Goal: Task Accomplishment & Management: Manage account settings

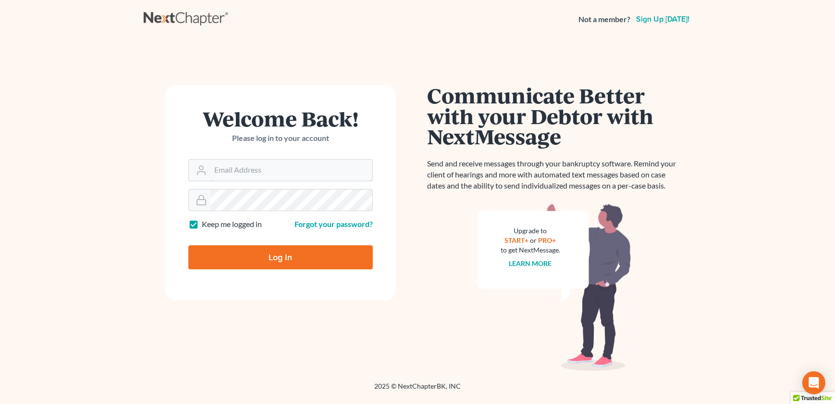
type input "admin@thekcbk.com"
click at [250, 267] on input "Log In" at bounding box center [280, 257] width 184 height 24
type input "Thinking..."
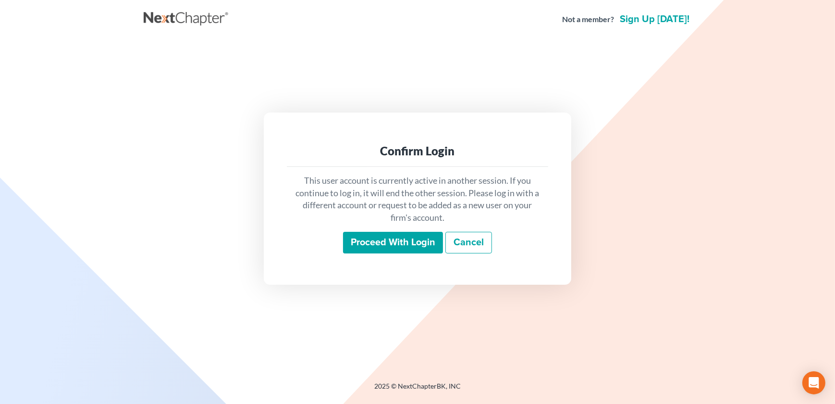
click at [379, 246] on input "Proceed with login" at bounding box center [393, 243] width 100 height 22
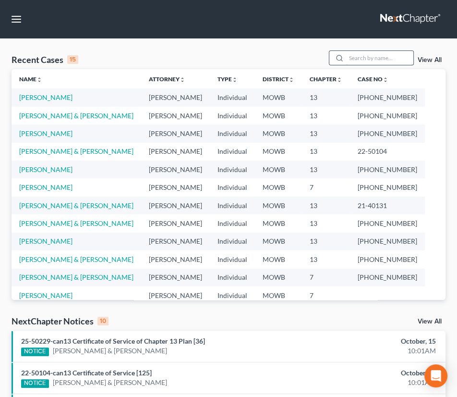
click at [376, 61] on input "search" at bounding box center [379, 58] width 67 height 14
type input "[PERSON_NAME]"
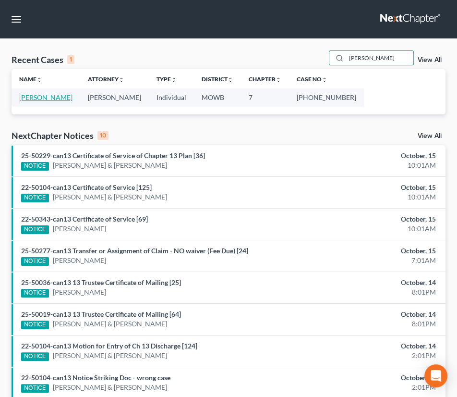
click at [28, 96] on link "[PERSON_NAME]" at bounding box center [45, 97] width 53 height 8
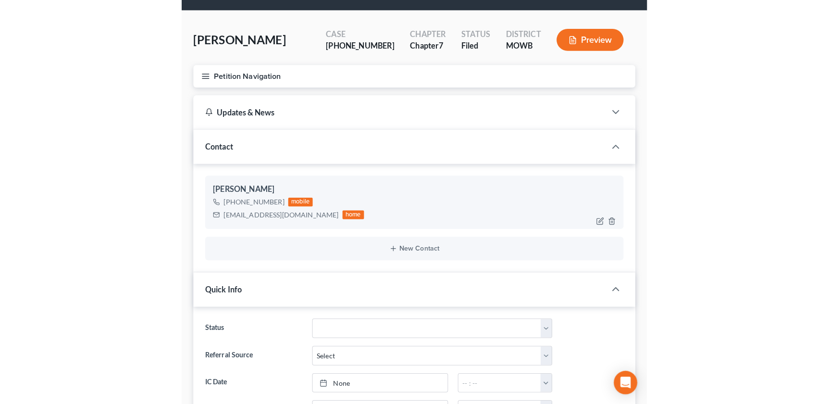
scroll to position [43, 0]
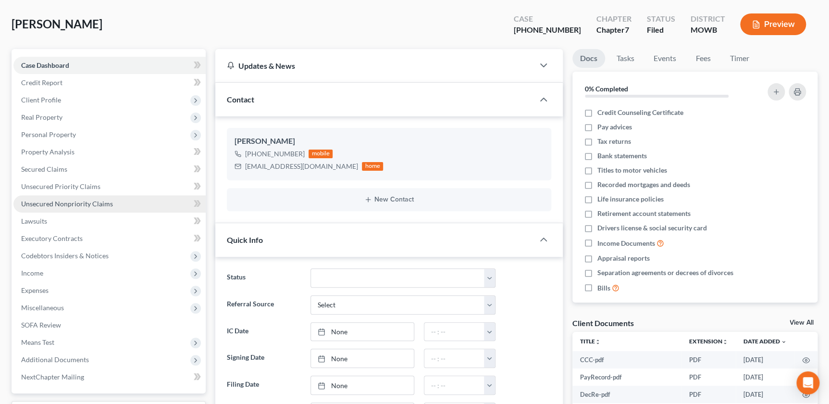
click at [59, 202] on span "Unsecured Nonpriority Claims" at bounding box center [67, 203] width 92 height 8
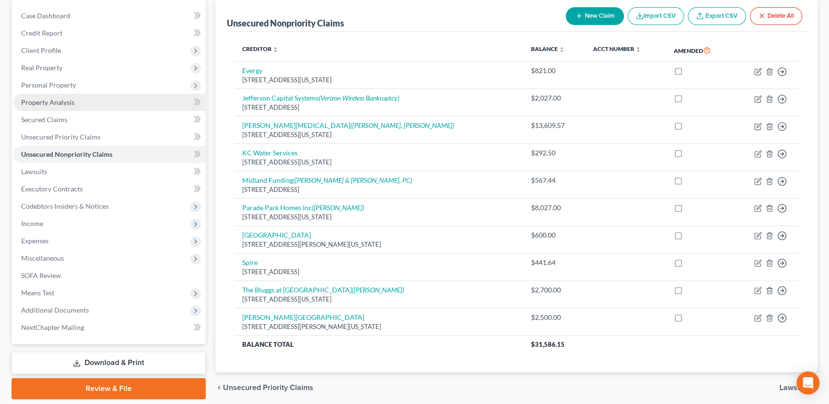
scroll to position [127, 0]
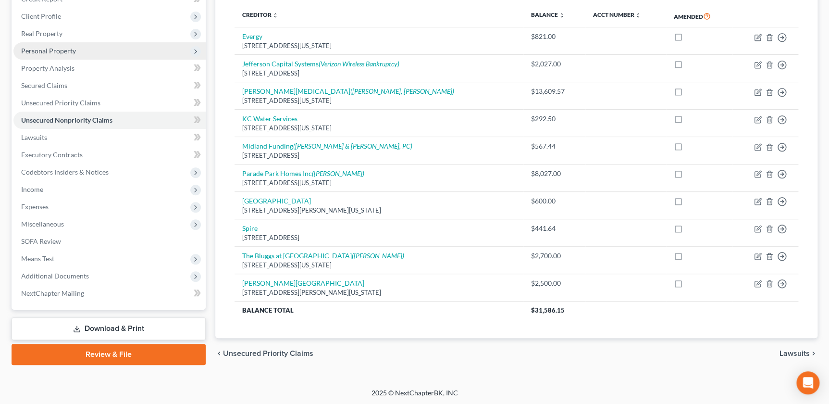
click at [52, 55] on span "Personal Property" at bounding box center [109, 50] width 192 height 17
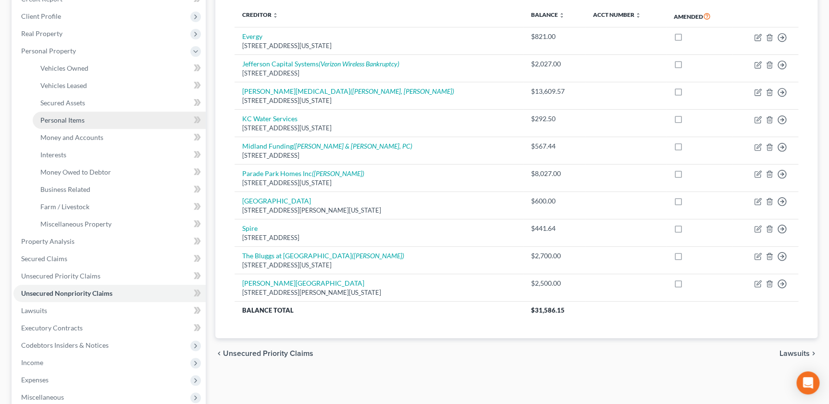
click at [52, 120] on span "Personal Items" at bounding box center [62, 120] width 44 height 8
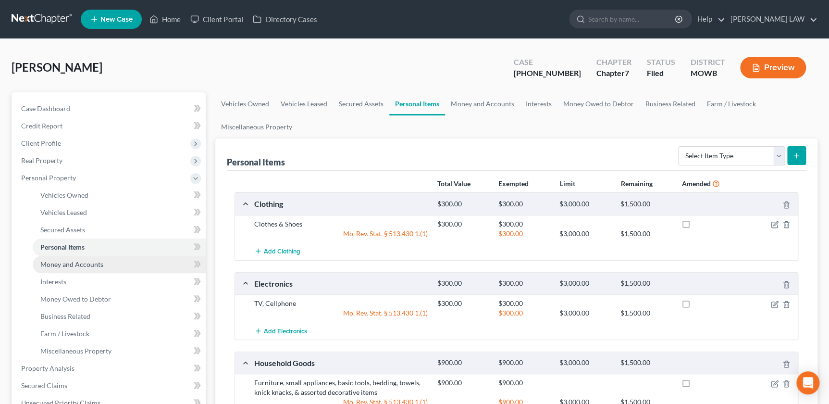
click at [79, 262] on span "Money and Accounts" at bounding box center [71, 264] width 63 height 8
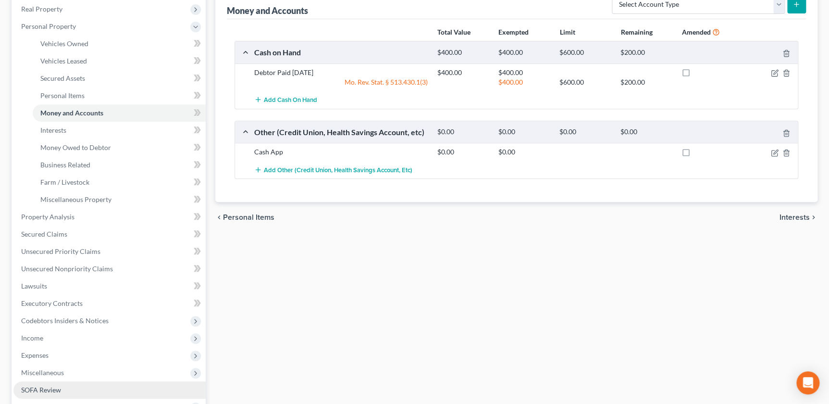
scroll to position [251, 0]
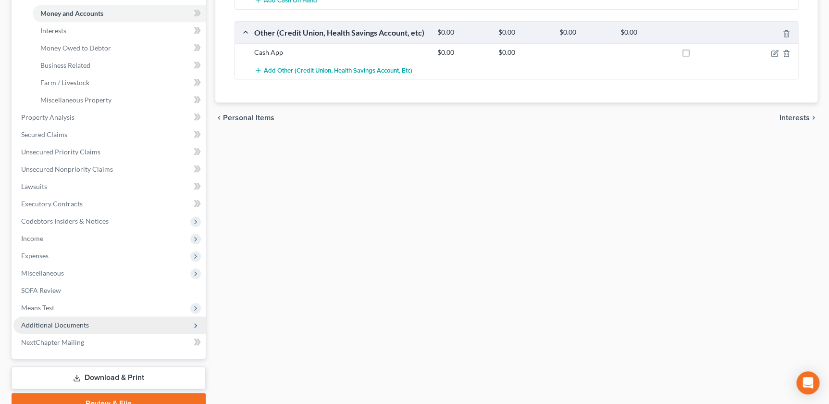
click at [75, 322] on span "Additional Documents" at bounding box center [55, 324] width 68 height 8
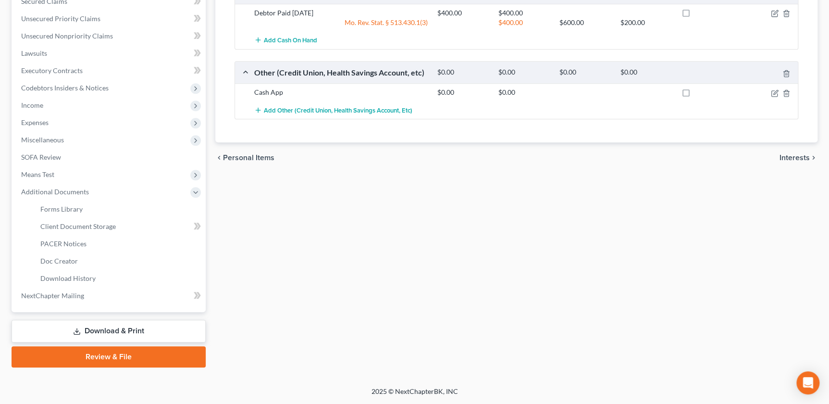
scroll to position [209, 0]
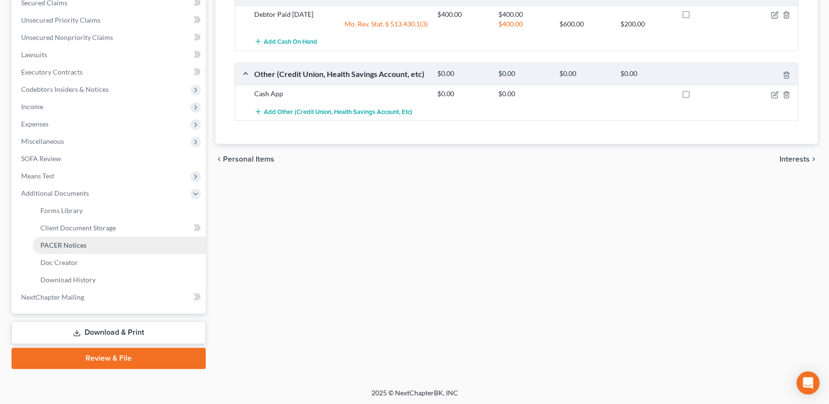
click at [83, 242] on span "PACER Notices" at bounding box center [63, 245] width 46 height 8
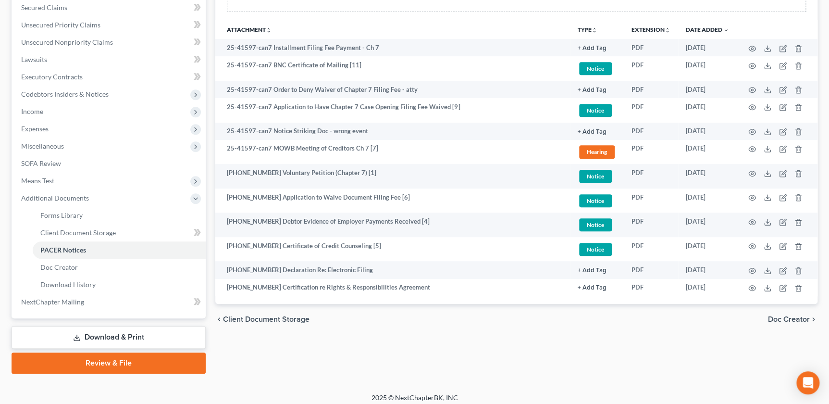
scroll to position [209, 0]
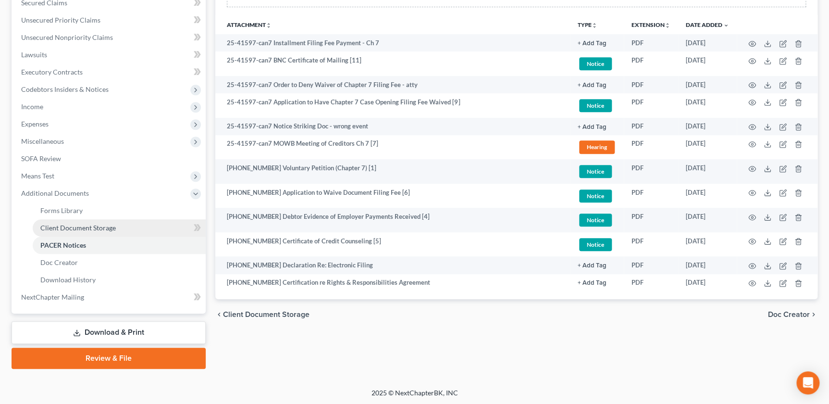
drag, startPoint x: 63, startPoint y: 222, endPoint x: 87, endPoint y: 218, distance: 24.4
click at [63, 223] on span "Client Document Storage" at bounding box center [77, 227] width 75 height 8
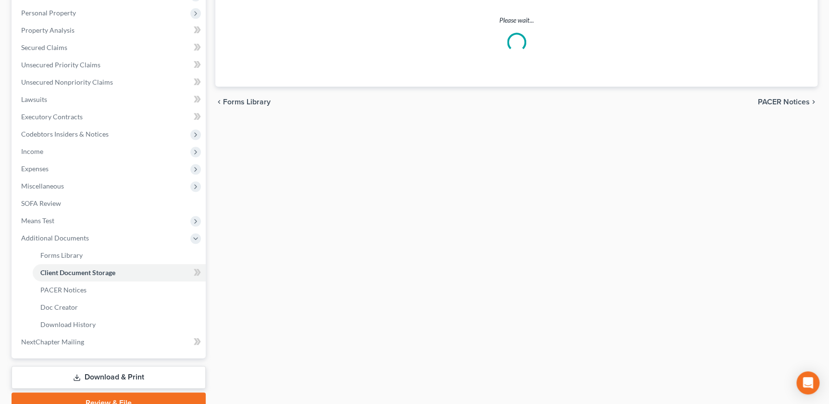
scroll to position [57, 0]
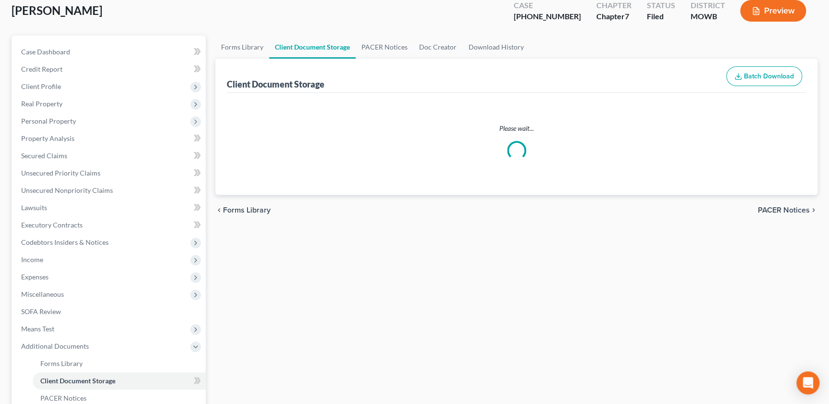
select select "24"
select select "21"
select select "5"
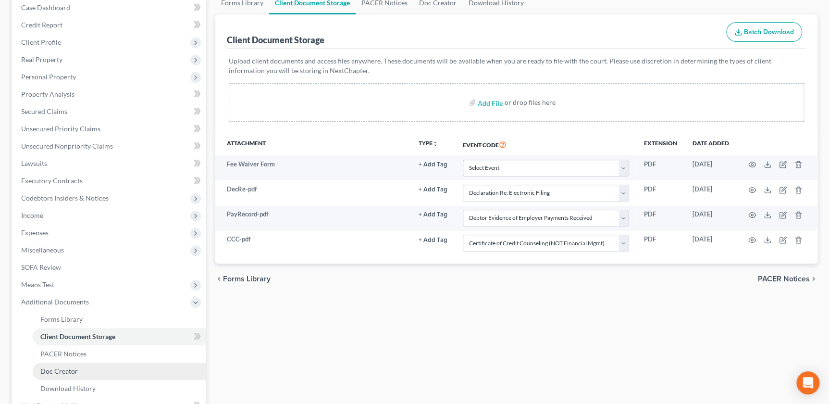
scroll to position [131, 0]
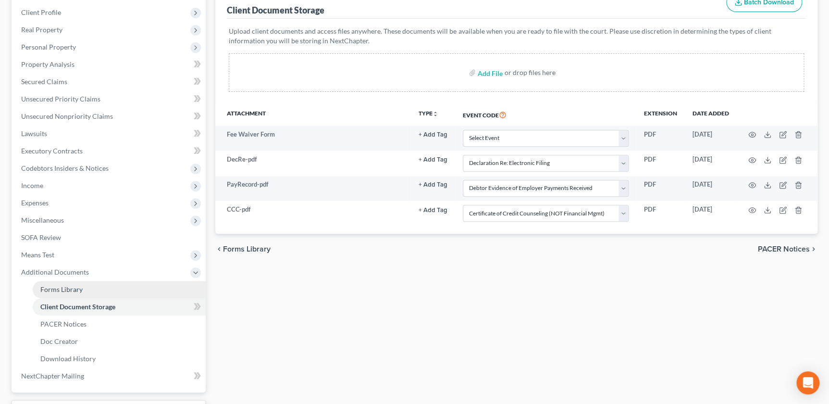
click at [63, 293] on link "Forms Library" at bounding box center [119, 289] width 173 height 17
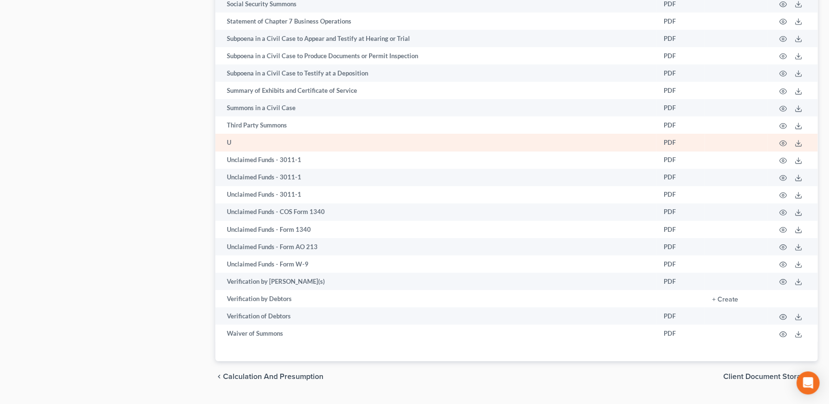
scroll to position [1665, 0]
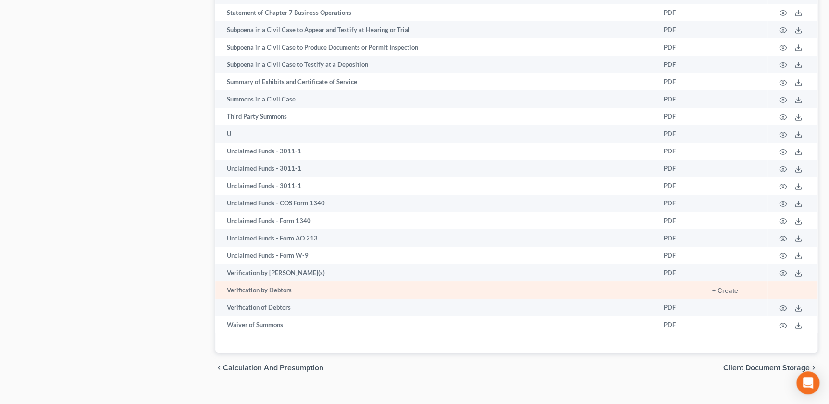
click at [726, 281] on td "+ Create" at bounding box center [735, 289] width 63 height 17
click at [725, 287] on button "+ Create" at bounding box center [725, 290] width 26 height 7
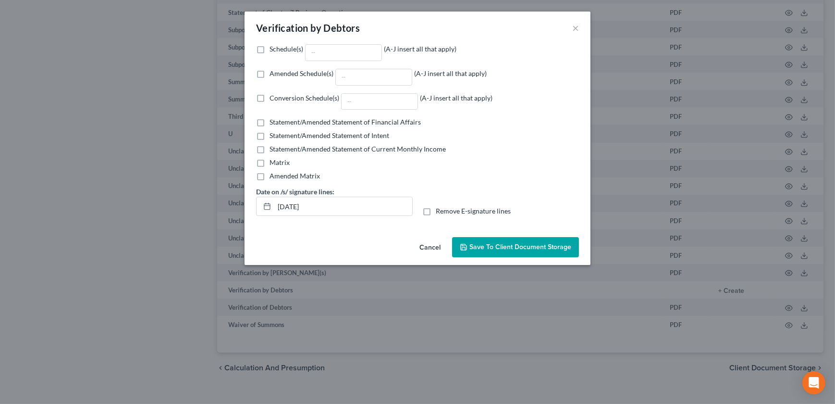
click at [270, 74] on label "Amended Schedule(s) (A-J insert all that apply)" at bounding box center [378, 77] width 217 height 17
click at [273, 74] on input "Amended Schedule(s) (A-J insert all that apply)" at bounding box center [276, 72] width 6 height 6
checkbox input "true"
click at [379, 80] on input "Amended Schedule(s) (A-J insert all that apply)" at bounding box center [374, 77] width 76 height 16
type input "B I J"
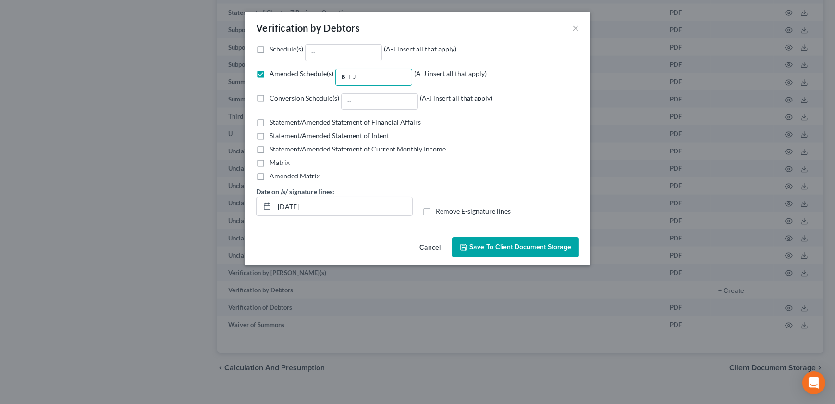
click at [436, 211] on label "Remove E-signature lines" at bounding box center [473, 211] width 75 height 10
click at [440, 211] on input "Remove E-signature lines" at bounding box center [443, 209] width 6 height 6
checkbox input "true"
drag, startPoint x: 475, startPoint y: 240, endPoint x: 482, endPoint y: 244, distance: 8.0
click at [477, 241] on button "Save to Client Document Storage" at bounding box center [515, 247] width 127 height 20
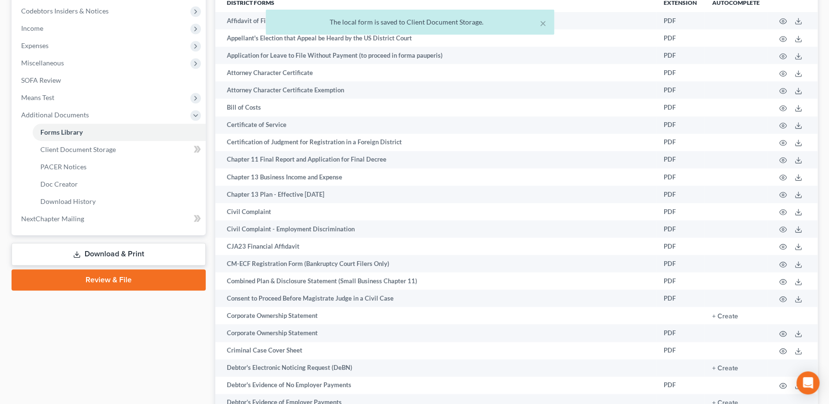
scroll to position [344, 0]
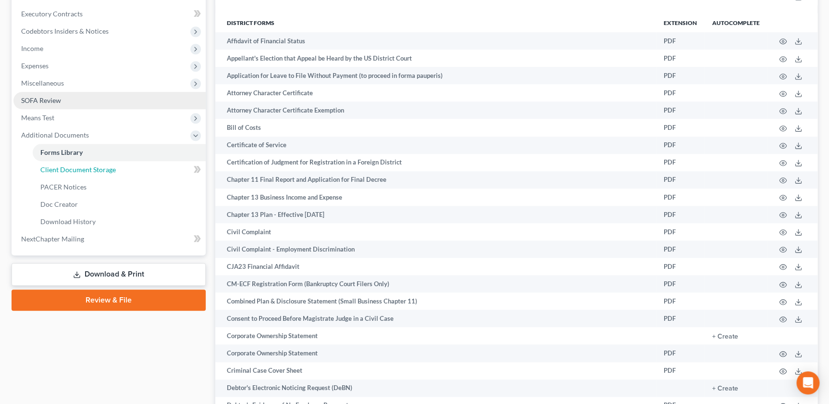
click at [78, 167] on span "Client Document Storage" at bounding box center [77, 169] width 75 height 8
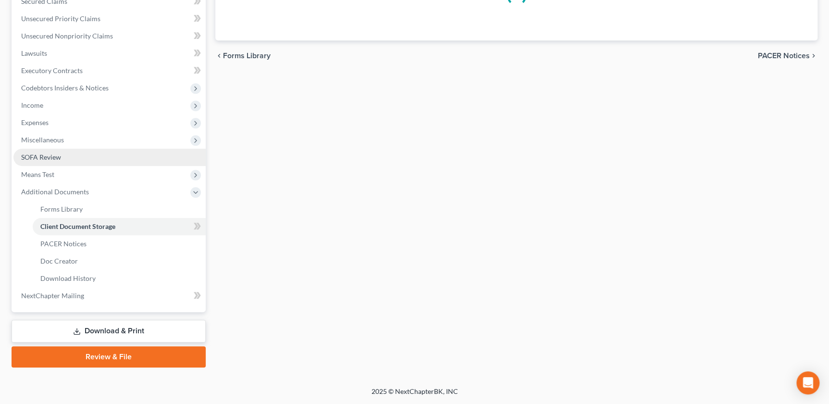
scroll to position [151, 0]
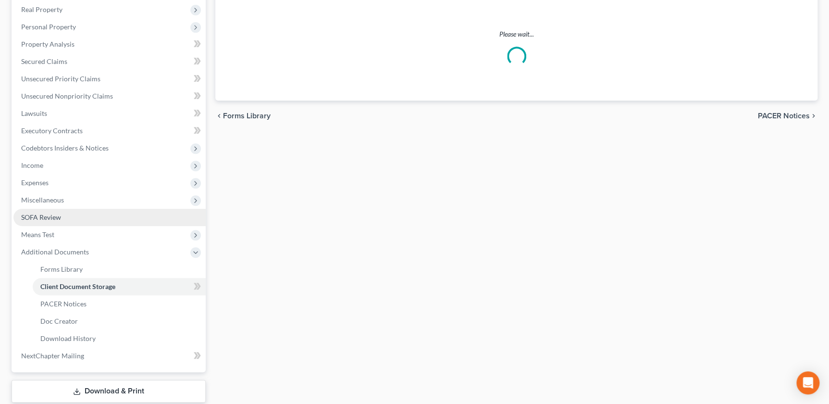
select select "24"
select select "21"
select select "5"
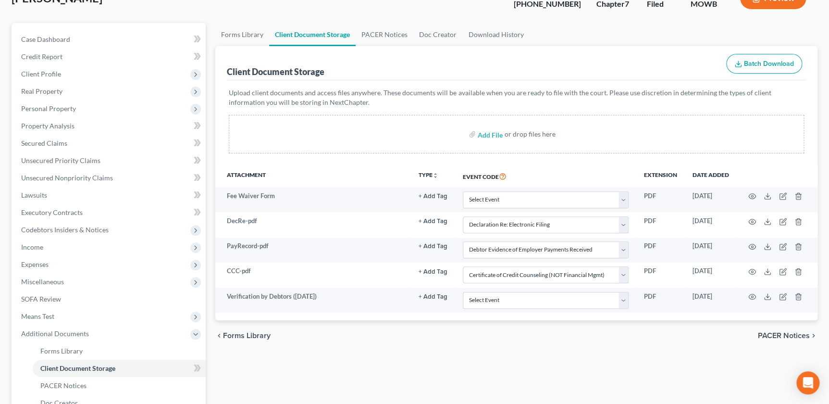
scroll to position [163, 0]
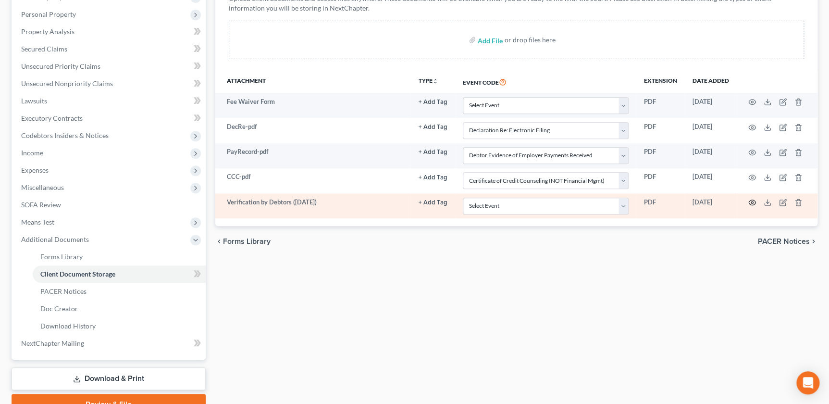
click at [751, 198] on icon "button" at bounding box center [752, 202] width 8 height 8
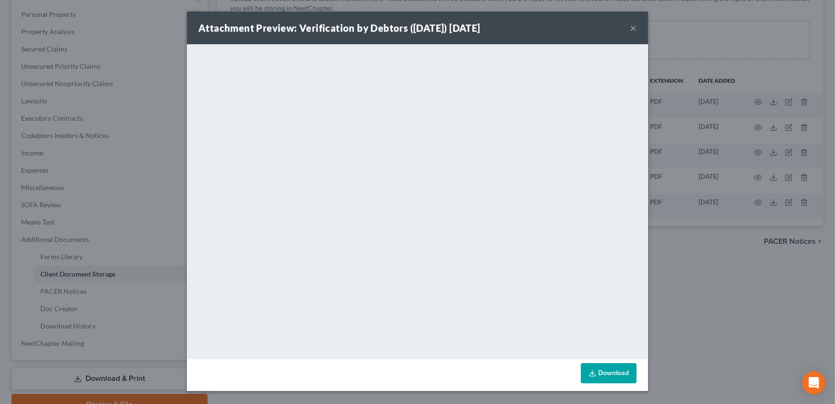
click at [631, 25] on button "×" at bounding box center [633, 28] width 7 height 12
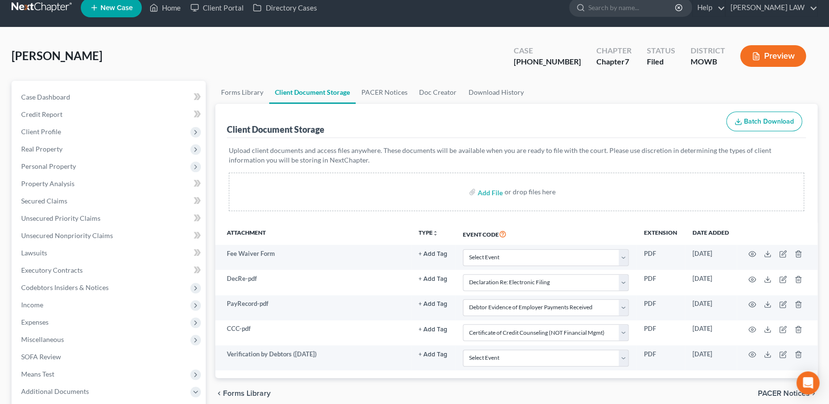
scroll to position [11, 0]
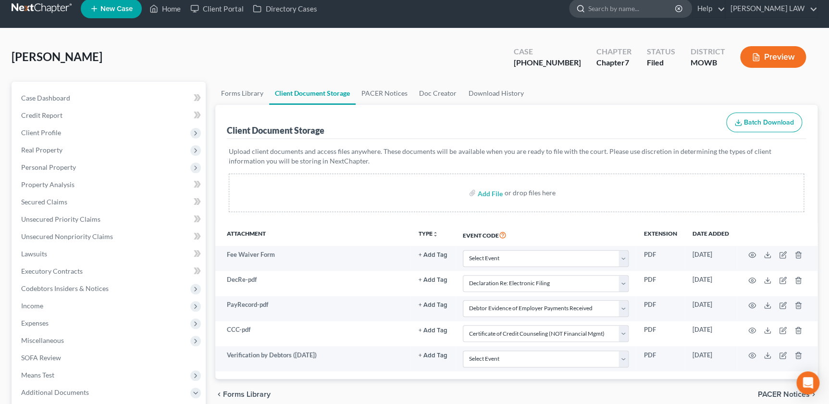
click at [642, 10] on input "search" at bounding box center [632, 9] width 88 height 18
type input "[PERSON_NAME]"
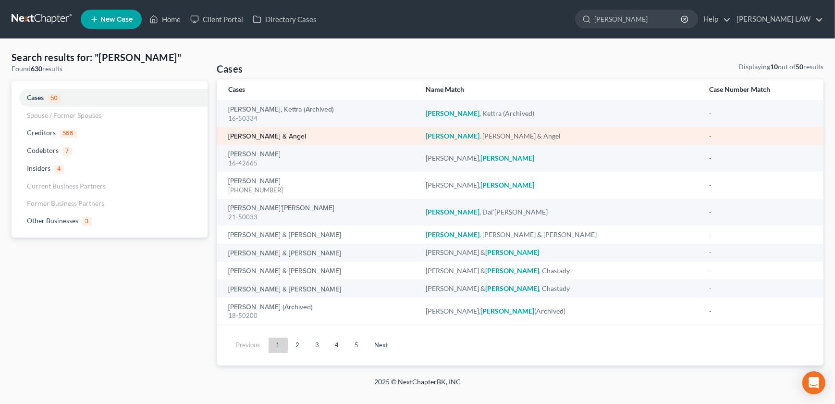
click at [275, 137] on link "[PERSON_NAME] & Angel" at bounding box center [268, 136] width 78 height 7
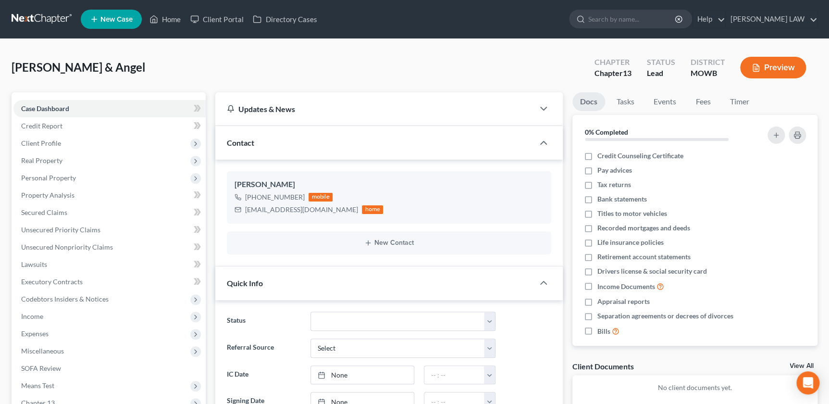
click at [480, 28] on ul "New Case Home Client Portal Directory Cases - No Result - See all results Or Pr…" at bounding box center [449, 19] width 737 height 25
click at [645, 14] on input "search" at bounding box center [632, 19] width 88 height 18
type input "[PERSON_NAME]"
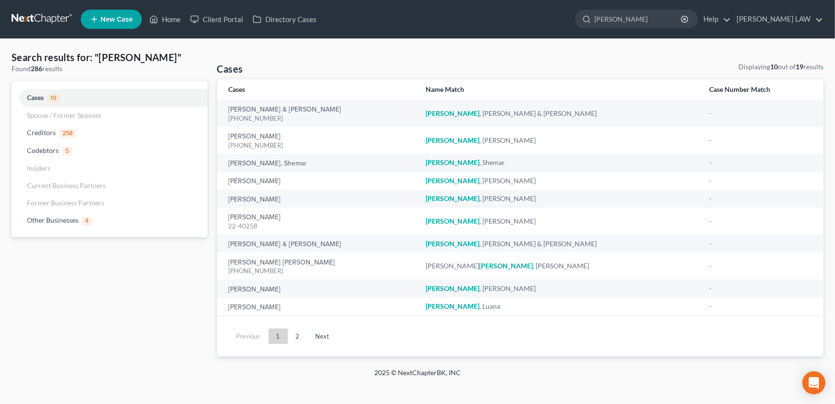
drag, startPoint x: 678, startPoint y: 22, endPoint x: 602, endPoint y: 21, distance: 76.4
click at [602, 21] on ul "New Case Home Client Portal Directory Cases [PERSON_NAME] - No Result - Codebto…" at bounding box center [452, 19] width 743 height 25
type input "[PERSON_NAME]"
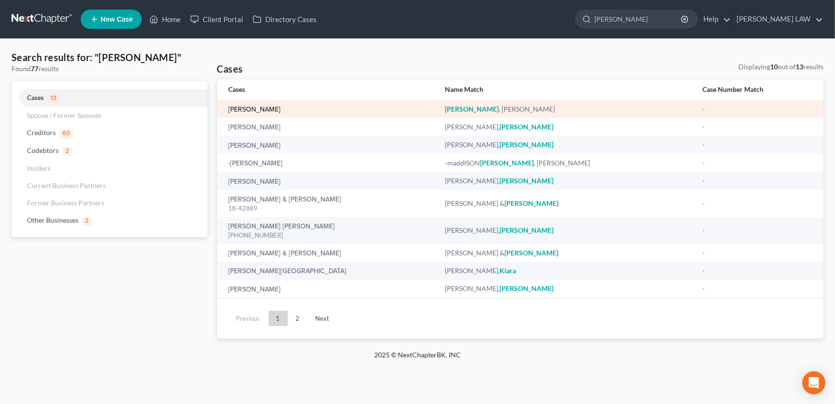
click at [256, 113] on div "[PERSON_NAME]" at bounding box center [329, 109] width 201 height 10
click at [253, 107] on link "[PERSON_NAME]" at bounding box center [255, 109] width 52 height 7
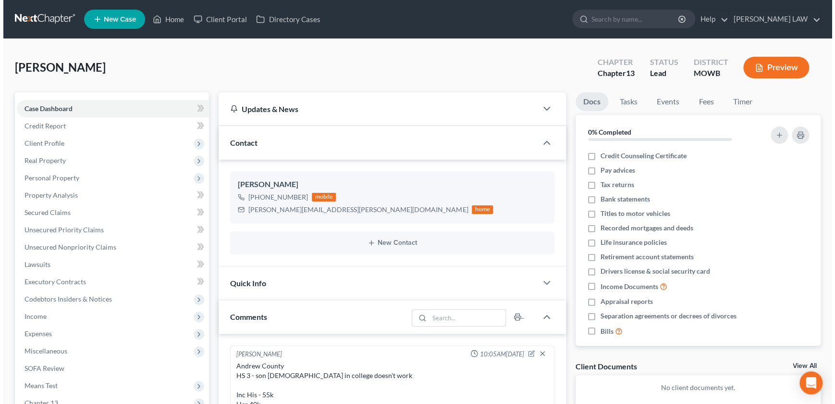
scroll to position [108, 0]
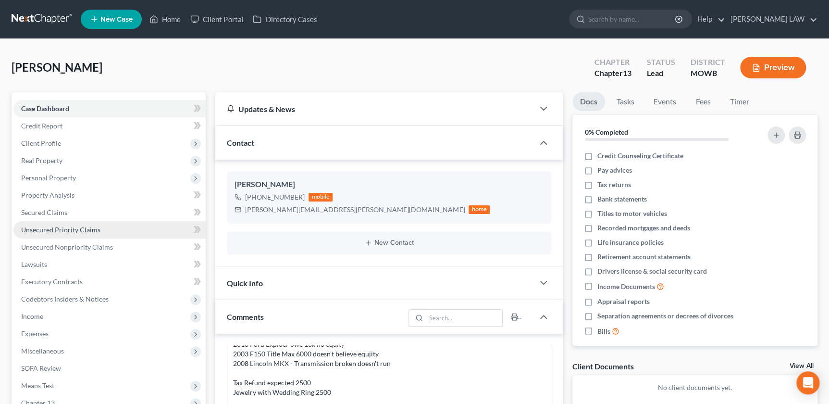
click at [77, 229] on span "Unsecured Priority Claims" at bounding box center [60, 229] width 79 height 8
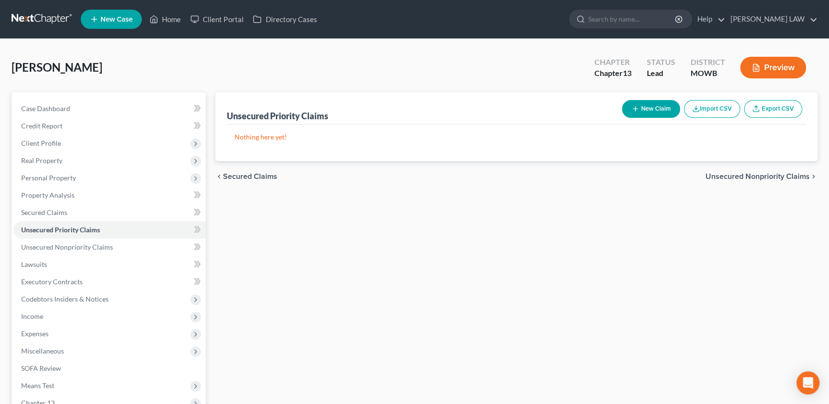
click at [640, 109] on button "New Claim" at bounding box center [651, 109] width 58 height 18
select select "0"
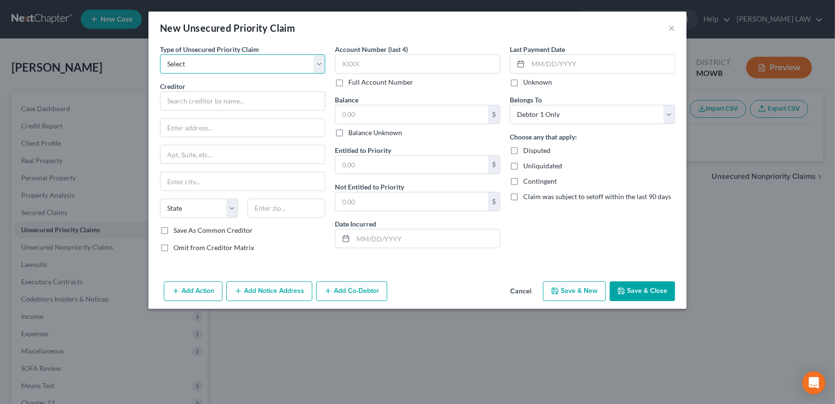
drag, startPoint x: 200, startPoint y: 60, endPoint x: 202, endPoint y: 69, distance: 9.8
click at [200, 60] on select "Select Taxes & Other Government Units Domestic Support Obligations Extensions o…" at bounding box center [242, 63] width 165 height 19
select select "0"
click at [160, 54] on select "Select Taxes & Other Government Units Domestic Support Obligations Extensions o…" at bounding box center [242, 63] width 165 height 19
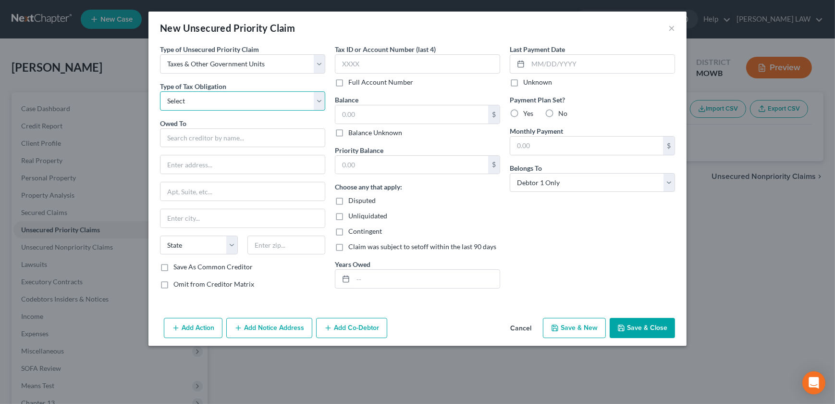
click at [194, 107] on select "Select Federal City State Franchise Tax Board Other" at bounding box center [242, 100] width 165 height 19
select select "2"
click at [160, 91] on select "Select Federal City State Franchise Tax Board Other" at bounding box center [242, 100] width 165 height 19
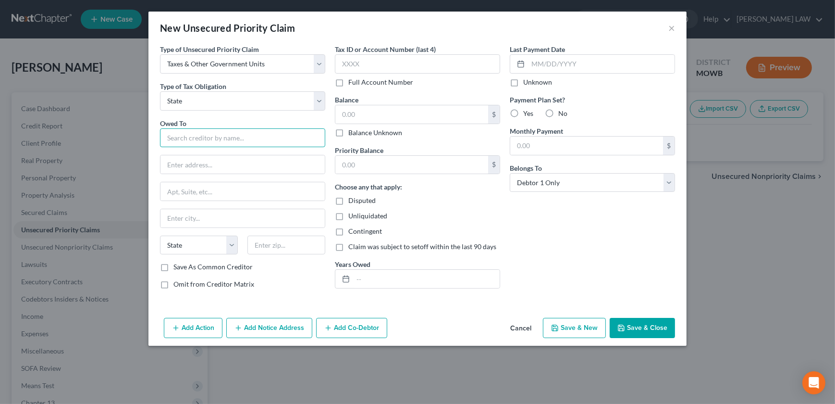
click at [206, 144] on input "text" at bounding box center [242, 137] width 165 height 19
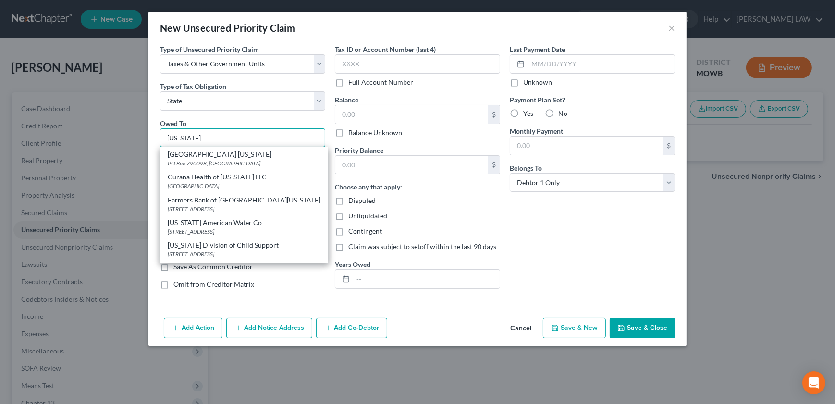
drag, startPoint x: 197, startPoint y: 142, endPoint x: 169, endPoint y: 144, distance: 27.9
click at [169, 144] on input "[US_STATE]" at bounding box center [242, 137] width 165 height 19
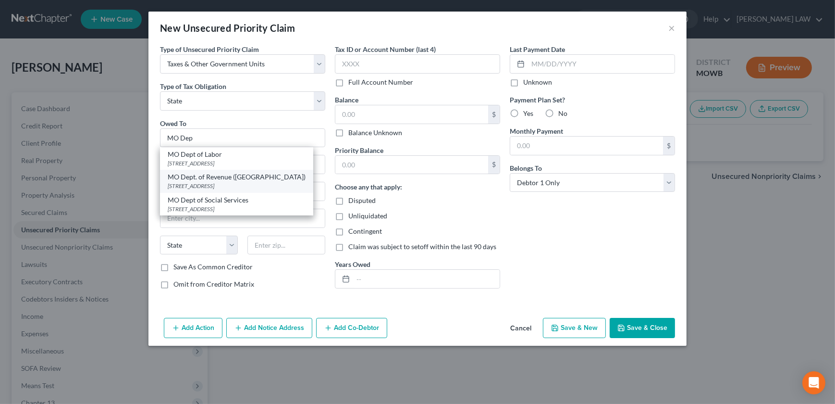
click at [199, 187] on div "[STREET_ADDRESS]" at bounding box center [237, 186] width 138 height 8
type input "MO Dept. of Revenue ([GEOGRAPHIC_DATA])"
type input "PO Box 475"
type input "[GEOGRAPHIC_DATA]"
select select "26"
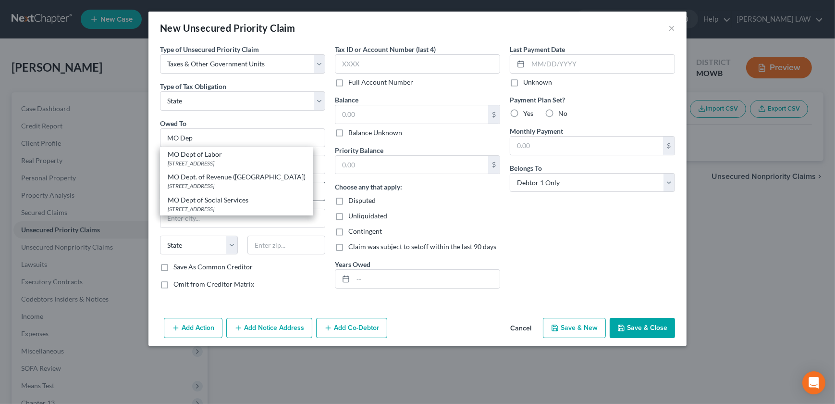
type input "65105"
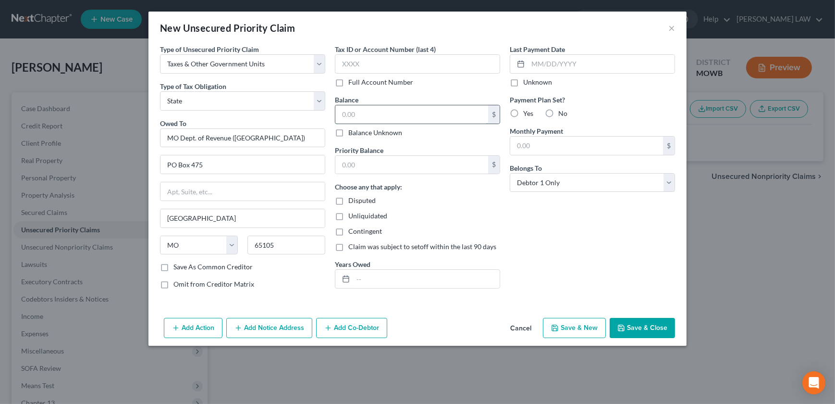
click at [404, 110] on input "text" at bounding box center [411, 114] width 153 height 18
type input "4,200"
click at [356, 167] on input "text" at bounding box center [411, 165] width 153 height 18
type input "4,200"
click at [644, 328] on button "Save & Close" at bounding box center [642, 328] width 65 height 20
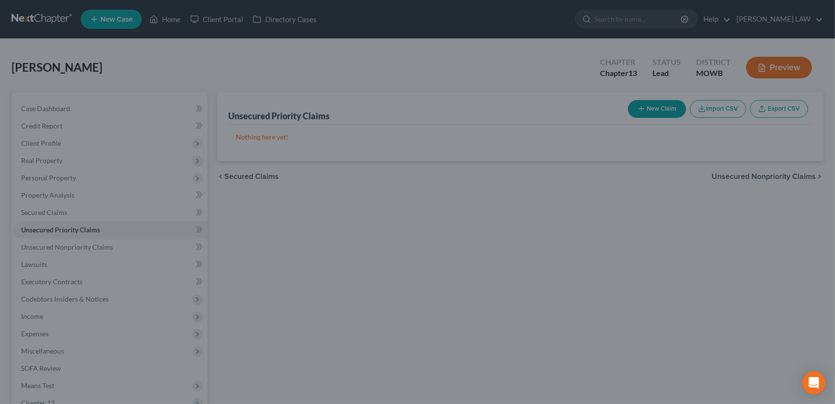
type input "4,200.00"
type input "0.00"
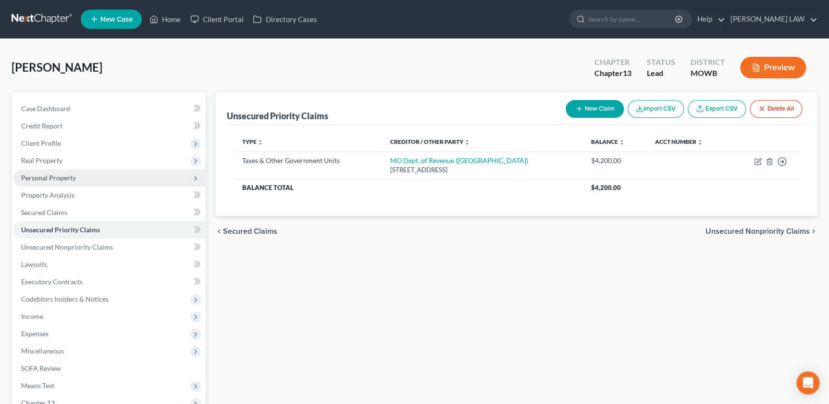
click at [59, 181] on span "Personal Property" at bounding box center [48, 177] width 55 height 8
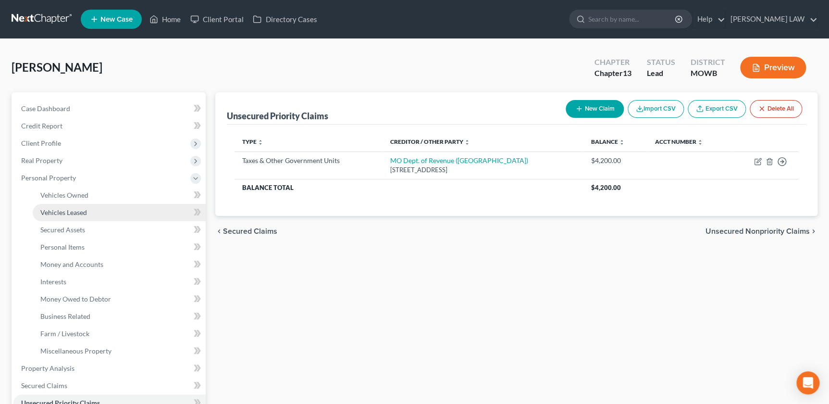
click at [64, 204] on link "Vehicles Leased" at bounding box center [119, 212] width 173 height 17
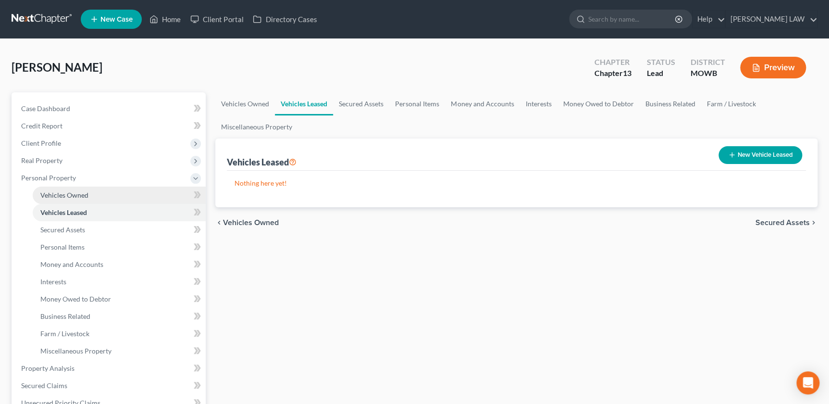
click at [65, 197] on span "Vehicles Owned" at bounding box center [64, 195] width 48 height 8
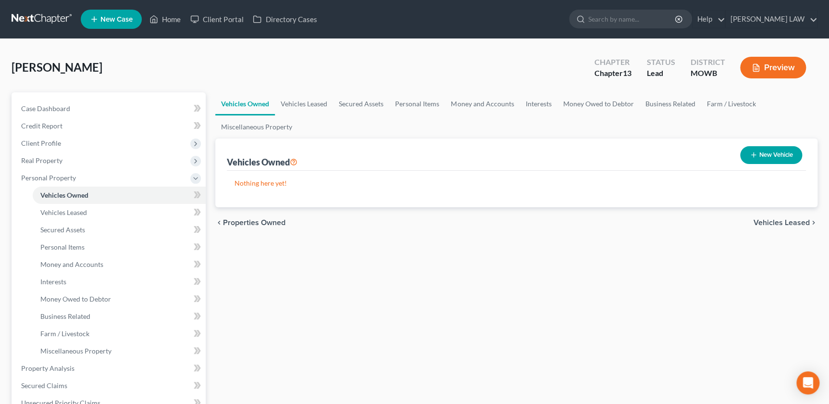
click at [759, 154] on button "New Vehicle" at bounding box center [771, 155] width 62 height 18
select select "0"
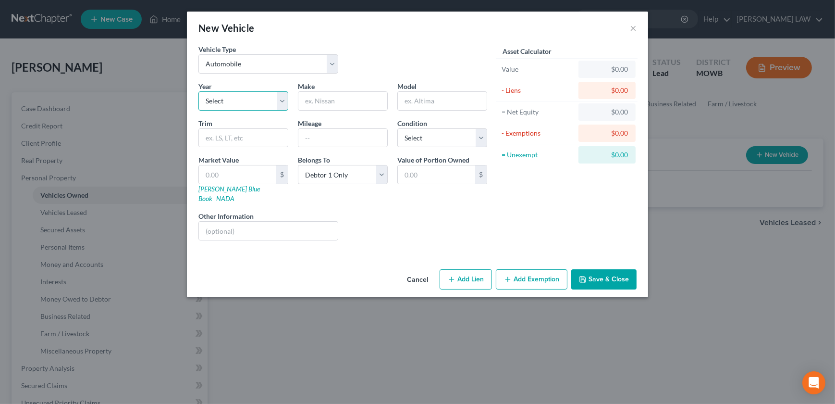
drag, startPoint x: 230, startPoint y: 96, endPoint x: 234, endPoint y: 105, distance: 9.7
click at [230, 97] on select "Select 2026 2025 2024 2023 2022 2021 2020 2019 2018 2017 2016 2015 2014 2013 20…" at bounding box center [243, 100] width 90 height 19
select select "0"
click at [198, 91] on select "Select 2026 2025 2024 2023 2022 2021 2020 2019 2018 2017 2016 2015 2014 2013 20…" at bounding box center [243, 100] width 90 height 19
click at [352, 104] on input "text" at bounding box center [342, 101] width 89 height 18
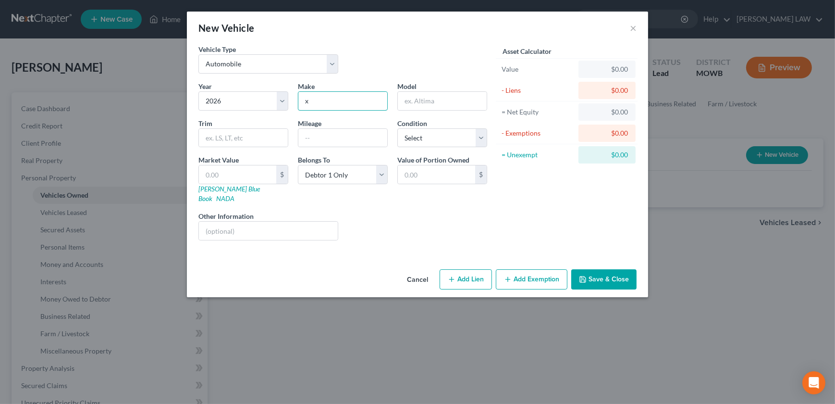
type input "x"
click at [472, 269] on button "Add Lien" at bounding box center [466, 279] width 52 height 20
select select "0"
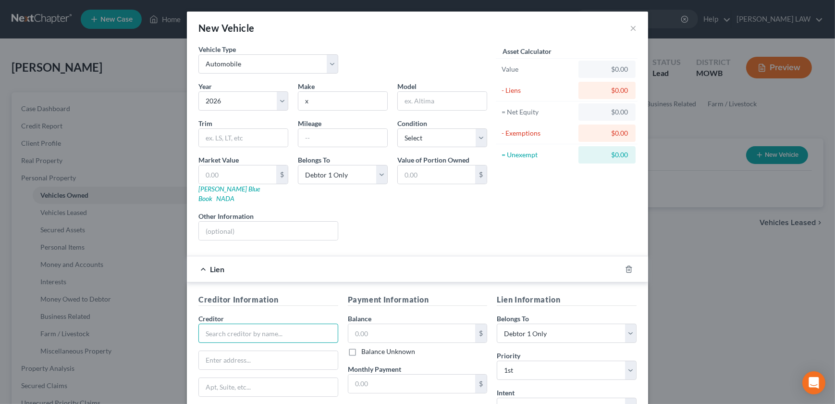
click at [251, 323] on input "text" at bounding box center [268, 332] width 140 height 19
type input "Title Max"
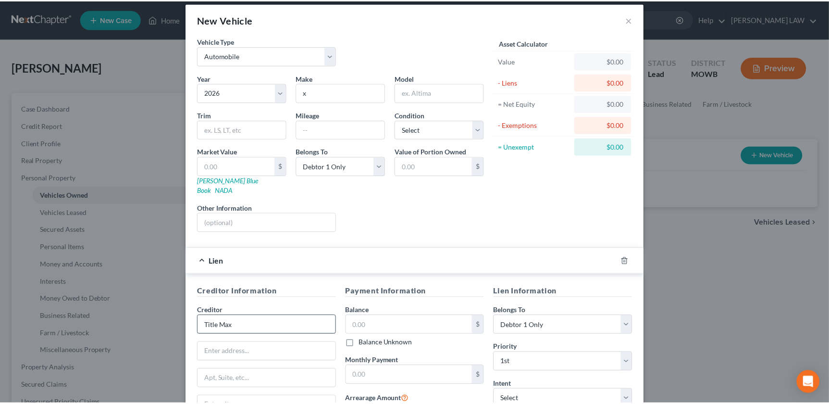
scroll to position [121, 0]
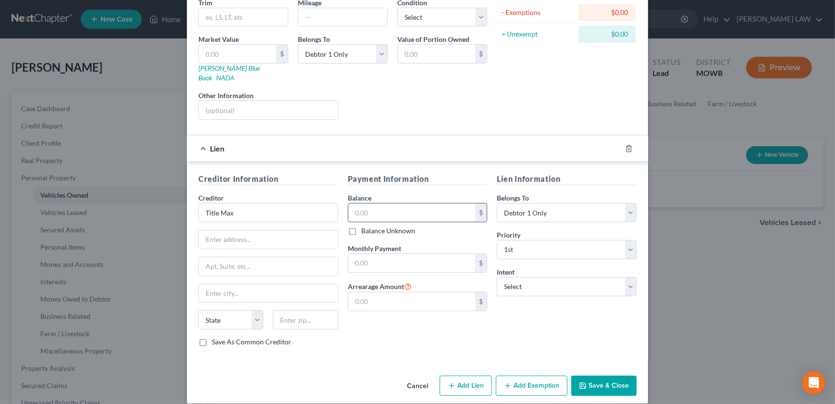
click at [372, 203] on input "text" at bounding box center [411, 212] width 127 height 18
type input "6,408"
click at [620, 375] on button "Save & Close" at bounding box center [603, 385] width 65 height 20
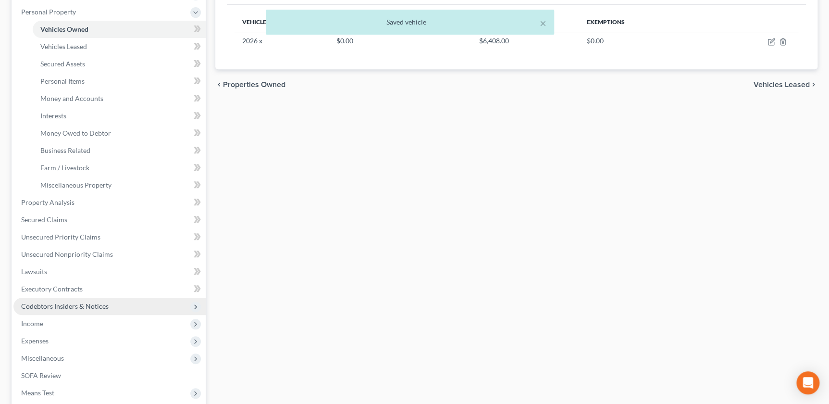
scroll to position [185, 0]
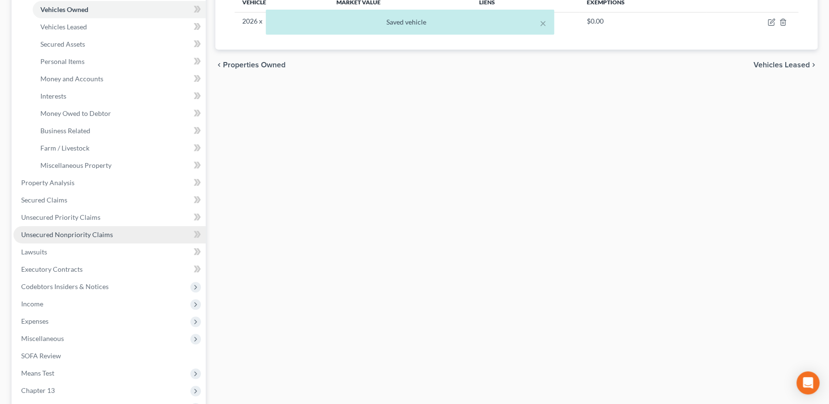
click at [73, 231] on span "Unsecured Nonpriority Claims" at bounding box center [67, 234] width 92 height 8
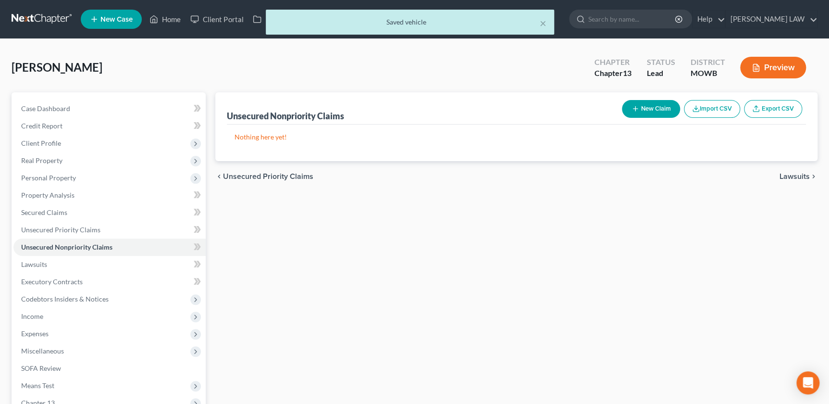
click at [655, 110] on button "New Claim" at bounding box center [651, 109] width 58 height 18
select select "0"
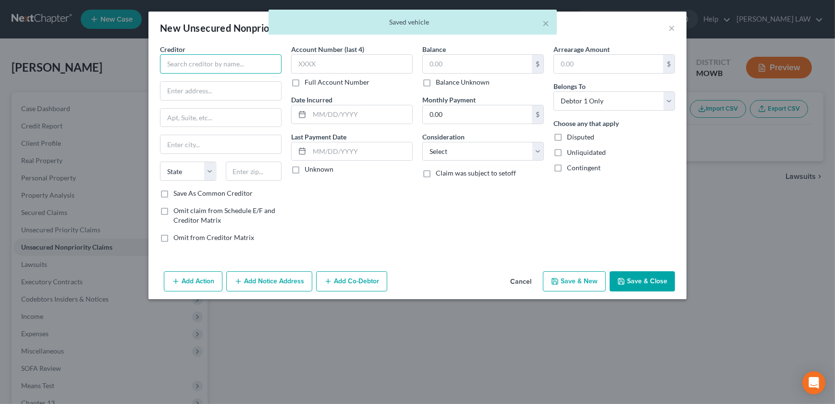
click at [236, 68] on input "text" at bounding box center [221, 63] width 122 height 19
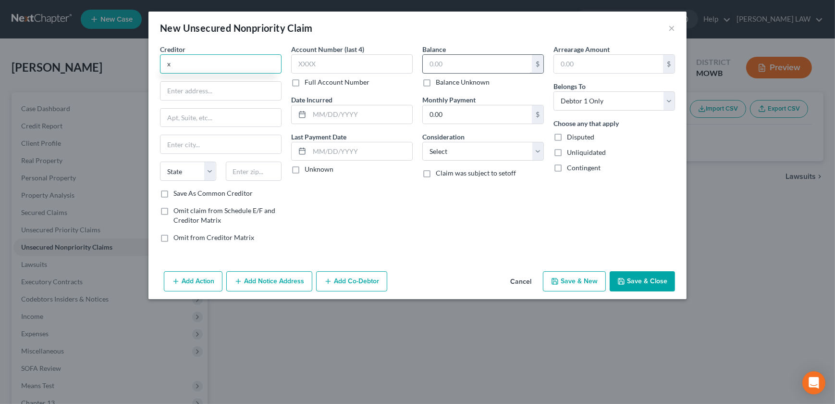
type input "x"
click at [459, 65] on input "text" at bounding box center [477, 64] width 109 height 18
type input "3"
type input "23,000"
click at [660, 291] on div "Add Action Add Notice Address Add Co-Debtor Cancel Save & New Save & Close" at bounding box center [417, 283] width 538 height 32
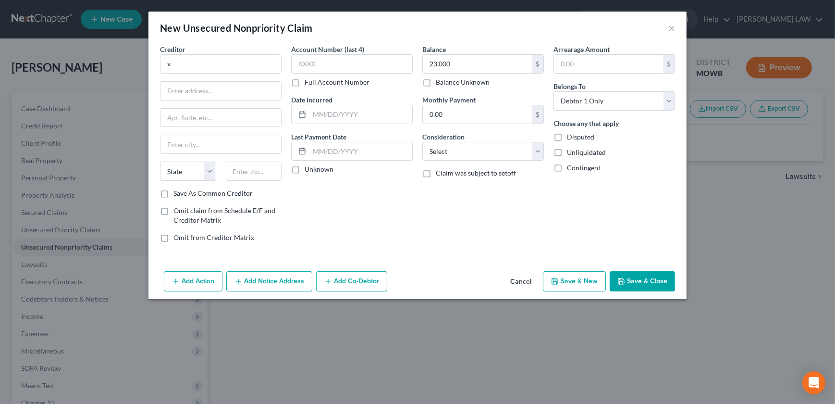
click at [649, 281] on button "Save & Close" at bounding box center [642, 281] width 65 height 20
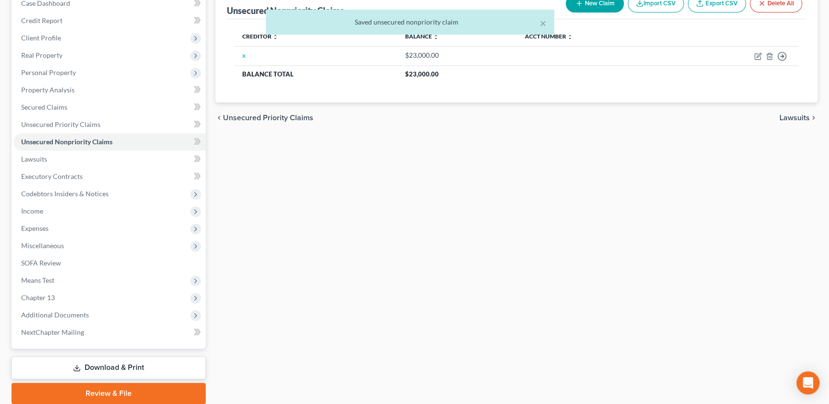
scroll to position [120, 0]
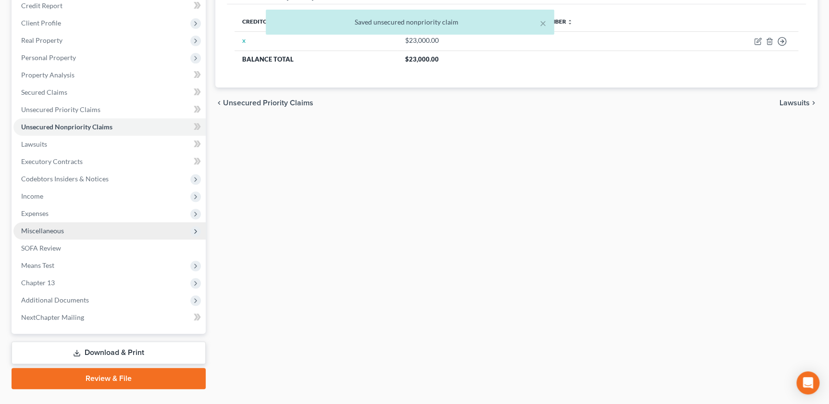
click at [36, 234] on span "Miscellaneous" at bounding box center [109, 230] width 192 height 17
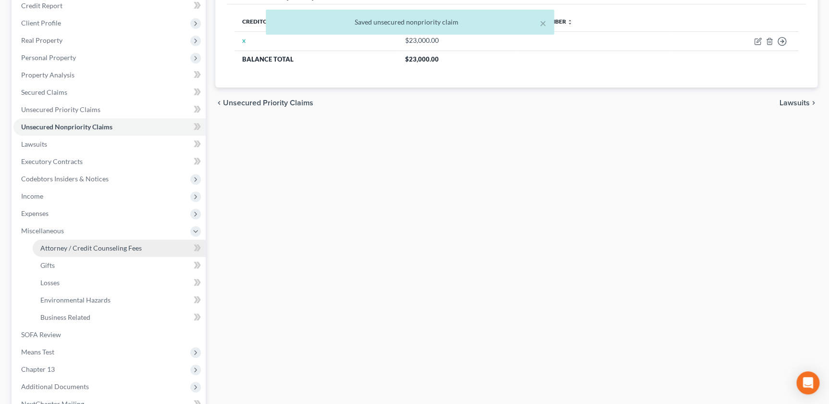
click at [63, 246] on span "Attorney / Credit Counseling Fees" at bounding box center [90, 248] width 101 height 8
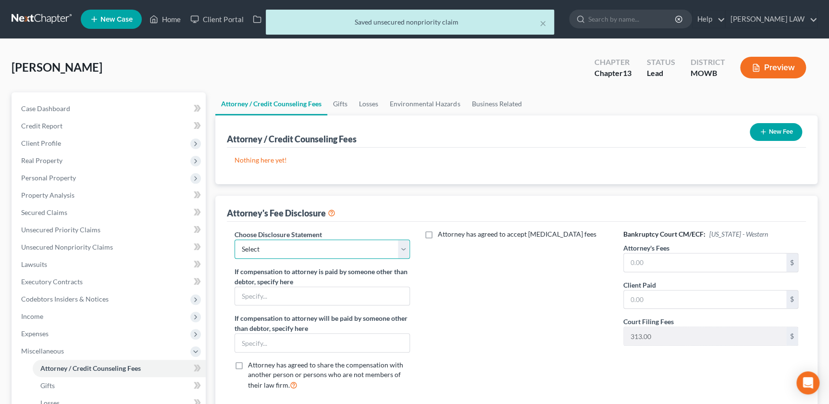
click at [332, 253] on select "Select Attorney Compensation Addon" at bounding box center [321, 248] width 175 height 19
select select "0"
click at [234, 239] on select "Select Attorney Compensation Addon" at bounding box center [321, 248] width 175 height 19
click at [657, 257] on input "text" at bounding box center [705, 262] width 162 height 18
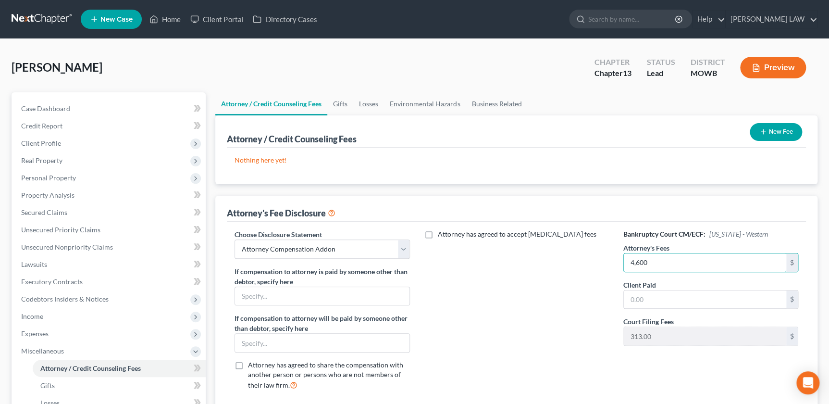
type input "4,600"
click at [558, 293] on div "Attorney has agreed to accept [MEDICAL_DATA] fees" at bounding box center [516, 313] width 194 height 169
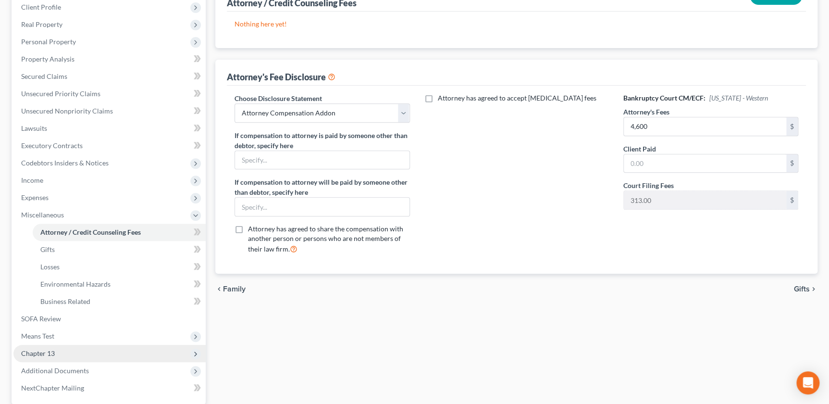
scroll to position [227, 0]
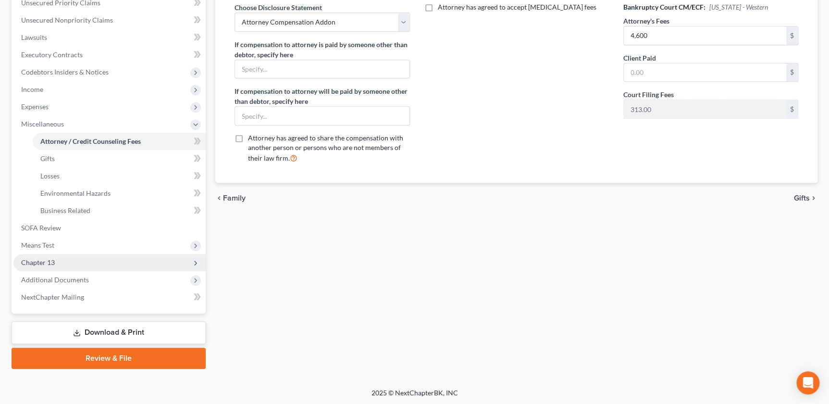
click at [86, 258] on span "Chapter 13" at bounding box center [109, 262] width 192 height 17
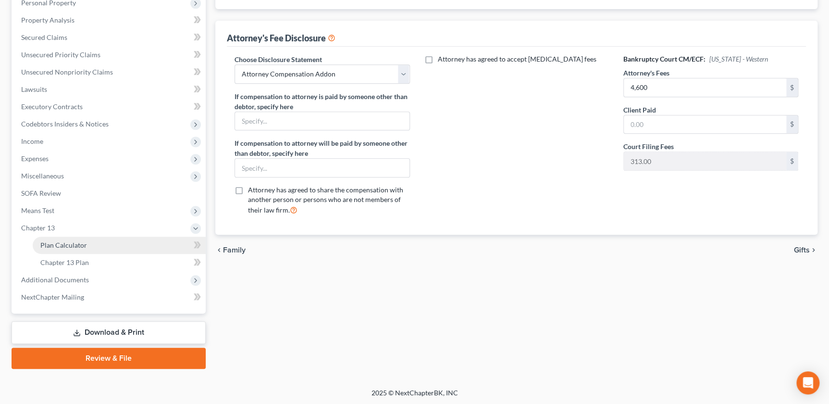
click at [87, 242] on link "Plan Calculator" at bounding box center [119, 244] width 173 height 17
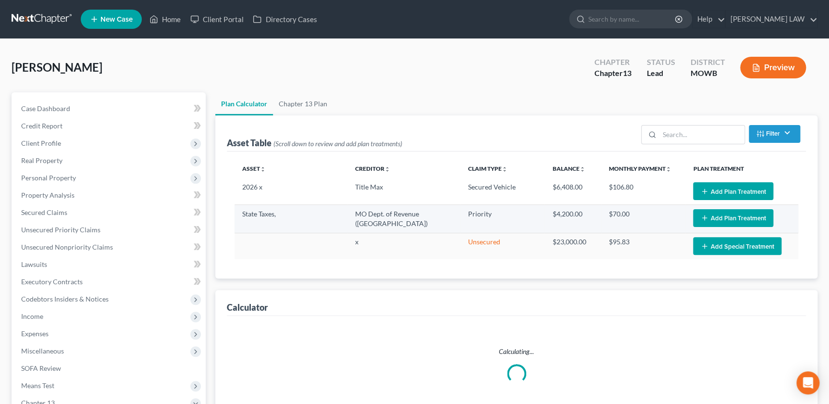
select select "59"
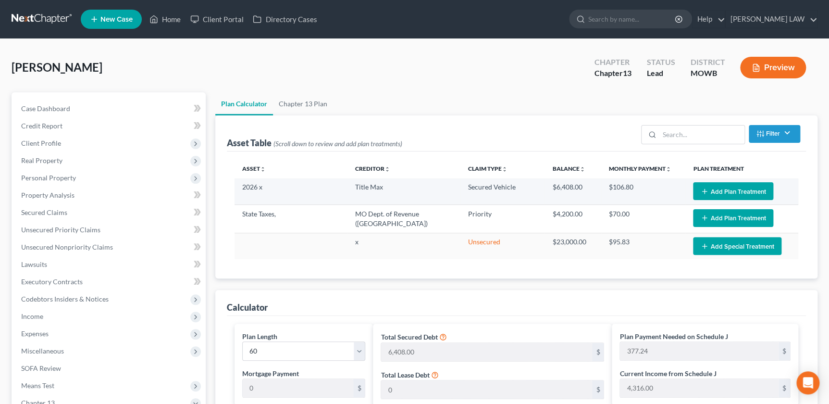
click at [720, 189] on button "Add Plan Treatment" at bounding box center [733, 191] width 80 height 18
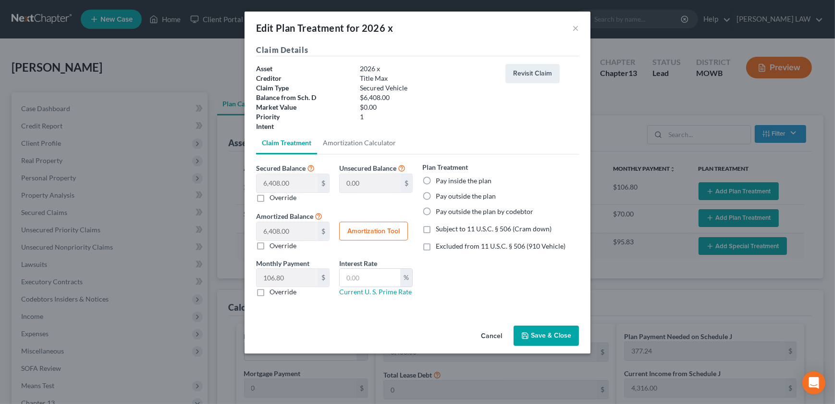
click at [436, 180] on label "Pay inside the plan" at bounding box center [464, 181] width 56 height 10
click at [440, 180] on input "Pay inside the plan" at bounding box center [443, 179] width 6 height 6
radio input "true"
click at [436, 246] on label "Excluded from 11 U.S.C. § 506 (910 Vehicle)" at bounding box center [501, 246] width 130 height 10
click at [440, 246] on input "Excluded from 11 U.S.C. § 506 (910 Vehicle)" at bounding box center [443, 244] width 6 height 6
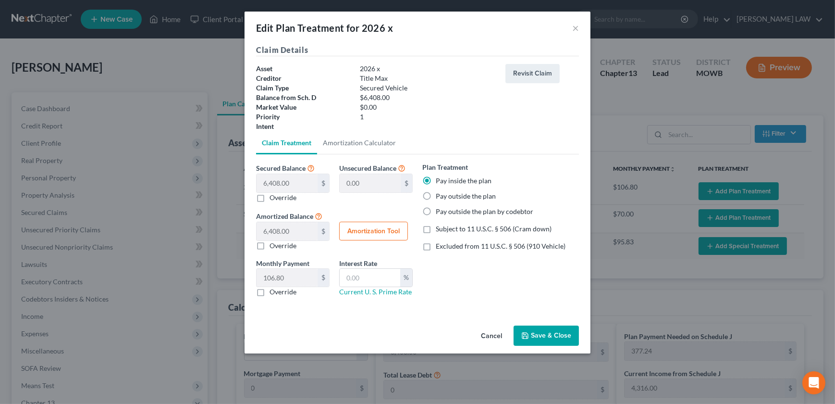
checkbox input "true"
click at [378, 229] on button "Amortization Tool" at bounding box center [373, 230] width 69 height 19
type input "6,408.00"
type input "60"
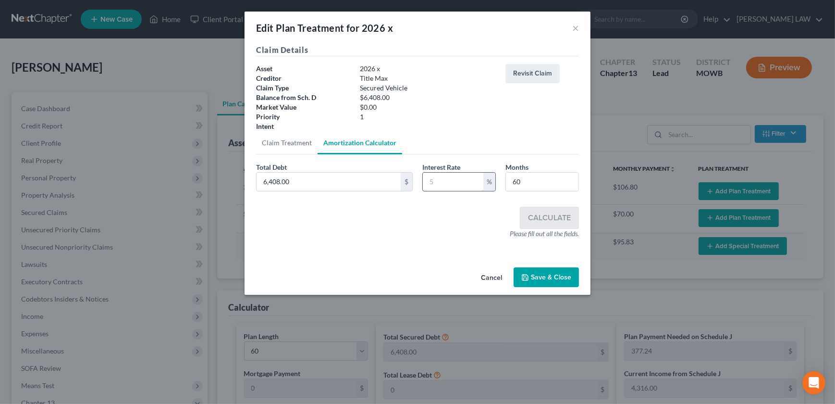
click at [461, 178] on input "text" at bounding box center [453, 181] width 61 height 18
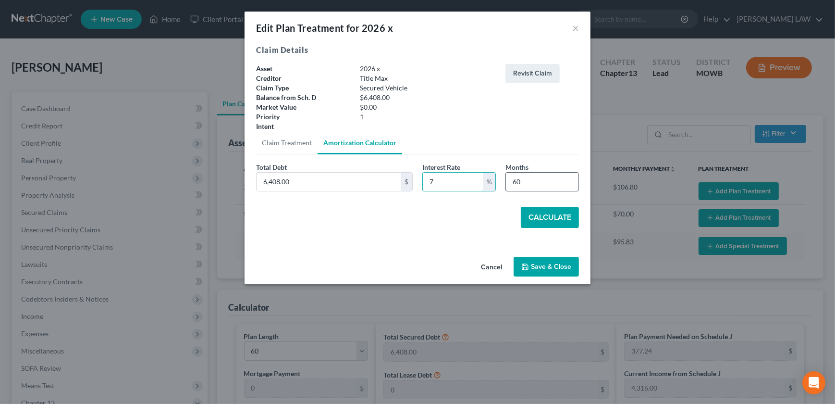
type input "7"
click at [532, 179] on input "60" at bounding box center [542, 181] width 73 height 18
drag, startPoint x: 511, startPoint y: 181, endPoint x: 499, endPoint y: 181, distance: 12.5
click at [499, 181] on div "Total Debt 6,408.00 $ Interest Rate 7 % Months 60" at bounding box center [417, 180] width 332 height 37
type input "58"
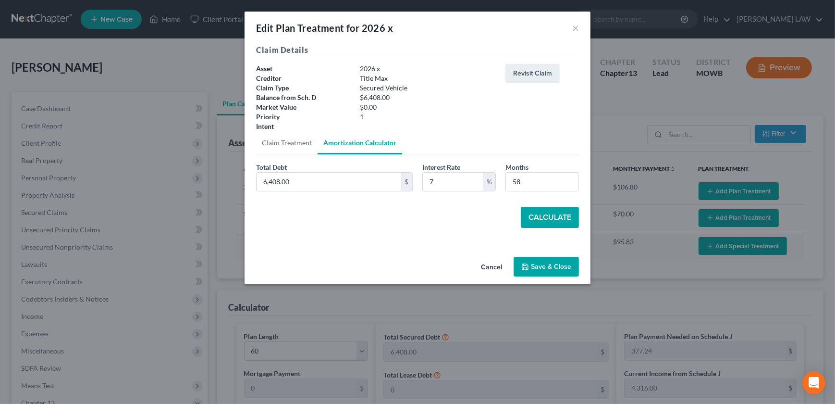
drag, startPoint x: 552, startPoint y: 216, endPoint x: 547, endPoint y: 222, distance: 7.5
click at [552, 216] on button "Calculate" at bounding box center [550, 217] width 58 height 21
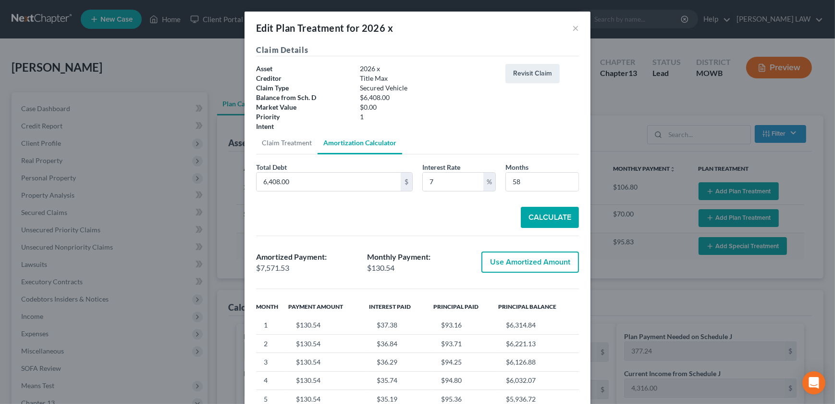
click at [519, 252] on button "Use Amortized Amount" at bounding box center [530, 261] width 98 height 21
type input "7,571.52"
checkbox input "true"
type input "126.19"
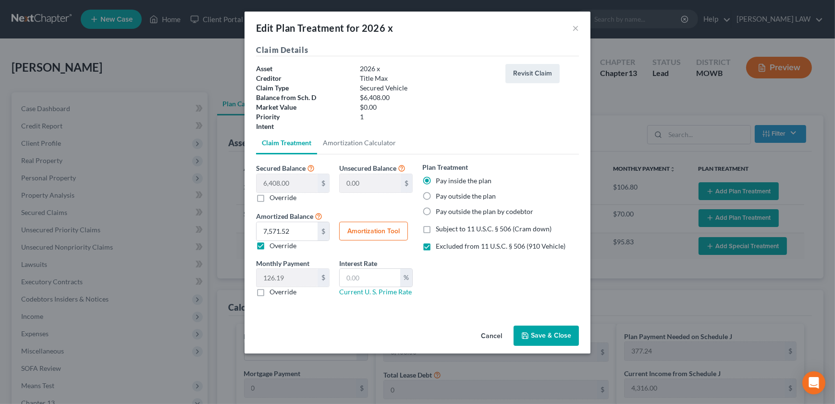
click at [542, 335] on button "Save & Close" at bounding box center [546, 335] width 65 height 20
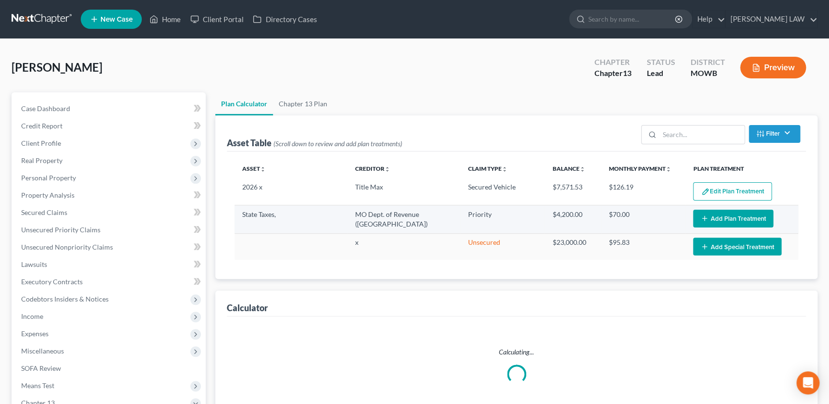
select select "59"
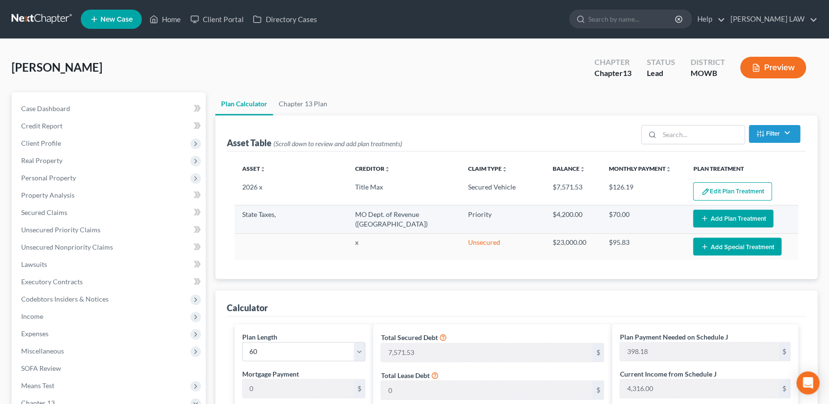
click at [726, 221] on button "Add Plan Treatment" at bounding box center [733, 218] width 80 height 18
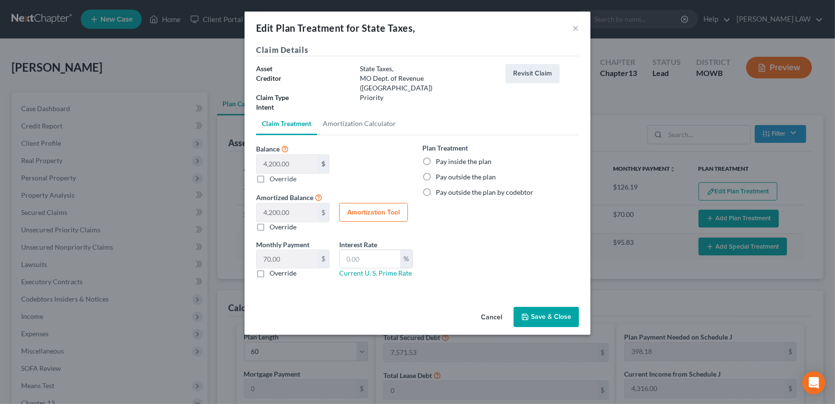
click at [436, 157] on label "Pay inside the plan" at bounding box center [464, 162] width 56 height 10
click at [440, 157] on input "Pay inside the plan" at bounding box center [443, 160] width 6 height 6
radio input "true"
click at [551, 307] on button "Save & Close" at bounding box center [546, 317] width 65 height 20
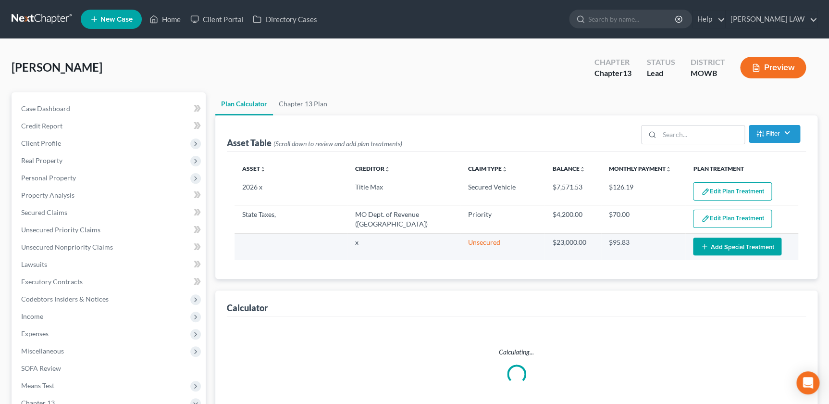
select select "59"
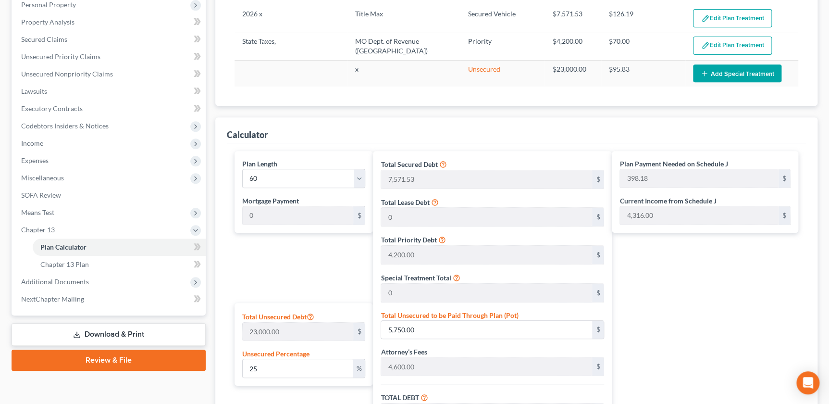
scroll to position [306, 0]
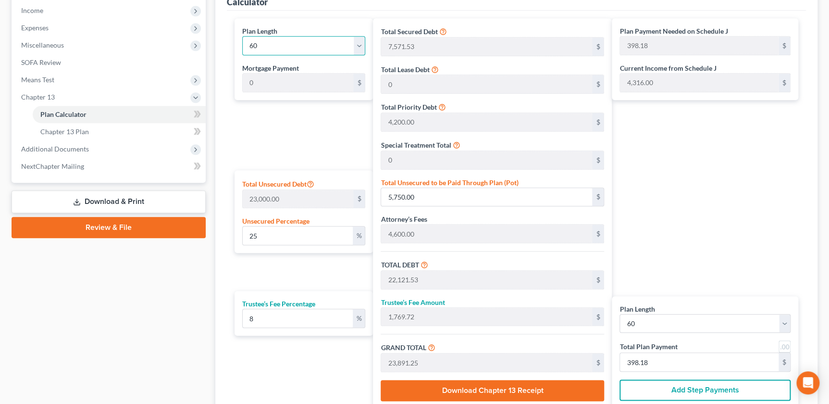
click at [293, 45] on select "1 2 3 4 5 6 7 8 9 10 11 12 13 14 15 16 17 18 19 20 21 22 23 24 25 26 27 28 29 3…" at bounding box center [303, 45] width 123 height 19
select select "57"
click at [242, 36] on select "1 2 3 4 5 6 7 8 9 10 11 12 13 14 15 16 17 18 19 20 21 22 23 24 25 26 27 28 29 3…" at bounding box center [303, 45] width 123 height 19
type input "411.91"
select select "57"
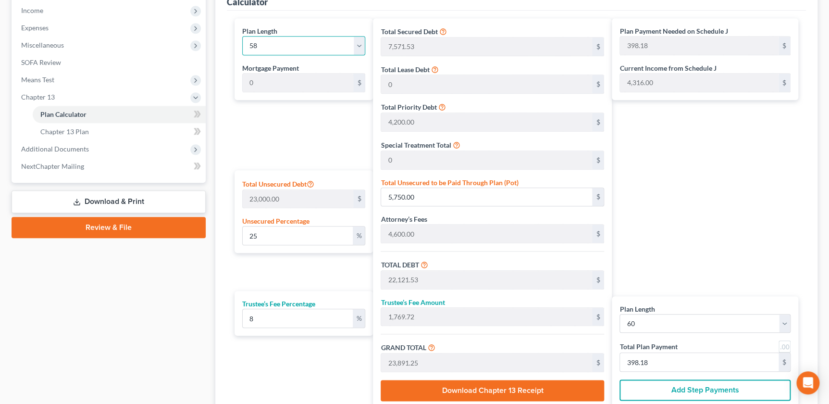
type input "411.91"
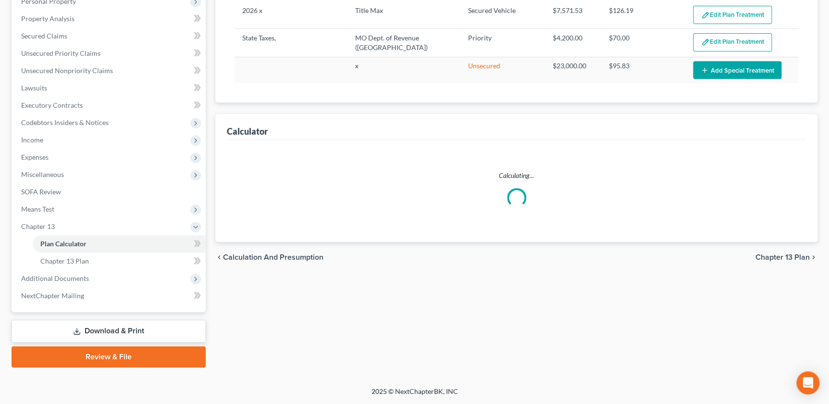
select select "57"
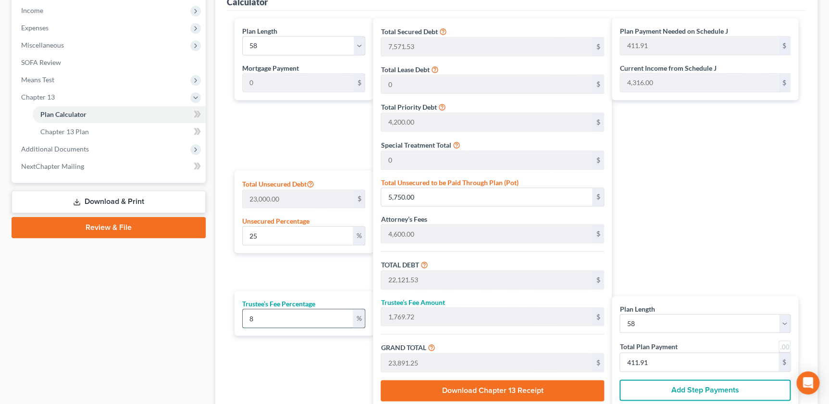
click at [268, 316] on input "8" at bounding box center [298, 318] width 110 height 18
drag, startPoint x: 266, startPoint y: 319, endPoint x: 236, endPoint y: 316, distance: 30.4
click at [236, 316] on div "Trustee’s Fee Percentage 8 %" at bounding box center [303, 313] width 138 height 45
type input "7"
type input "1,548.50"
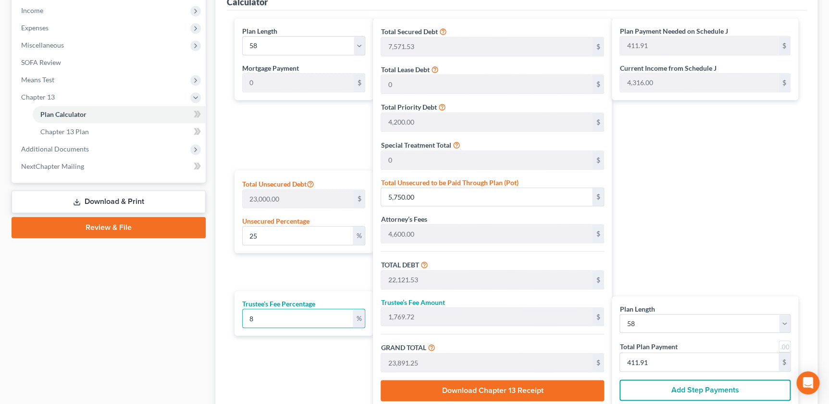
type input "23,670.03"
type input "408.10"
type input "7"
drag, startPoint x: 266, startPoint y: 234, endPoint x: 226, endPoint y: 230, distance: 40.0
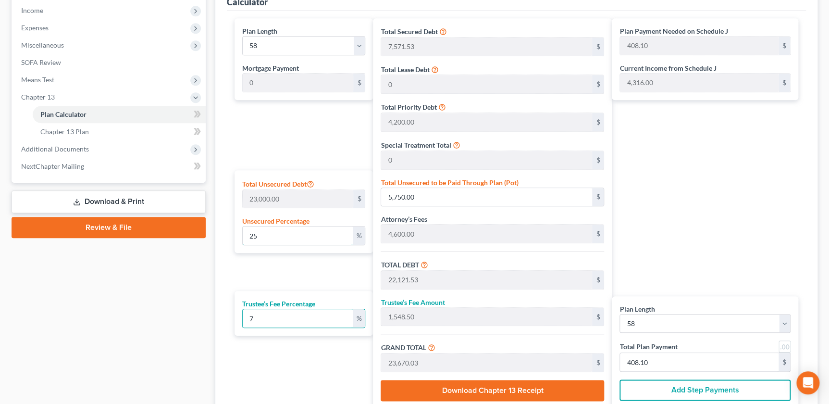
click at [227, 230] on div "Plan Length 1 2 3 4 5 6 7 8 9 10 11 12 13 14 15 16 17 18 19 20 21 22 23 24 25 2…" at bounding box center [516, 215] width 579 height 409
type input "1"
type input "230.00"
type input "16,601.53"
type input "1,162.10"
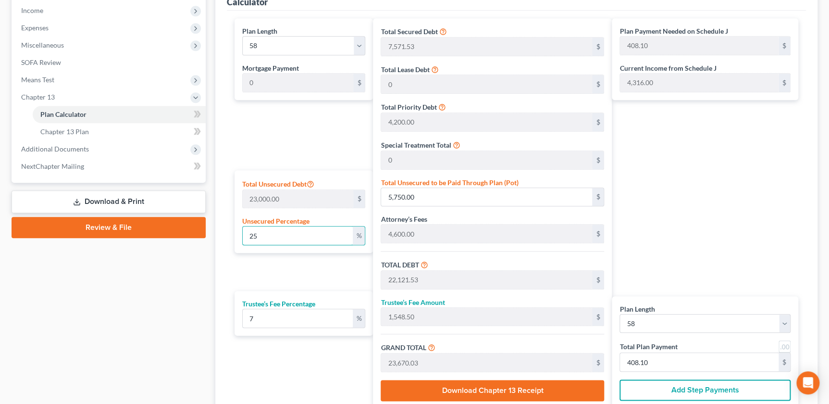
type input "17,763.63"
type input "306.26"
type input "10"
type input "2,300.00"
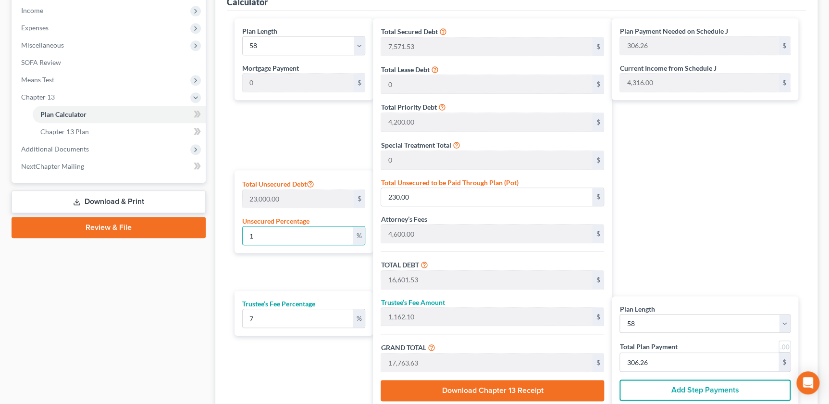
type input "18,671.53"
type input "1,307.00"
type input "19,978.53"
type input "344.45"
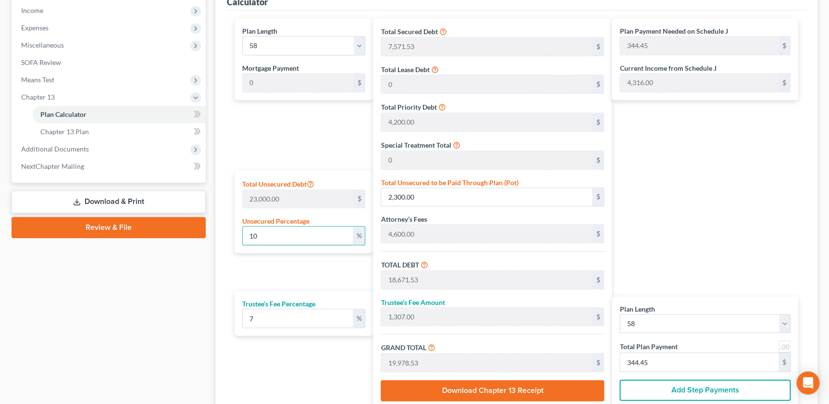
type input "100"
type input "23,000.00"
type input "39,371.53"
type input "2,756.00"
type input "42,127.53"
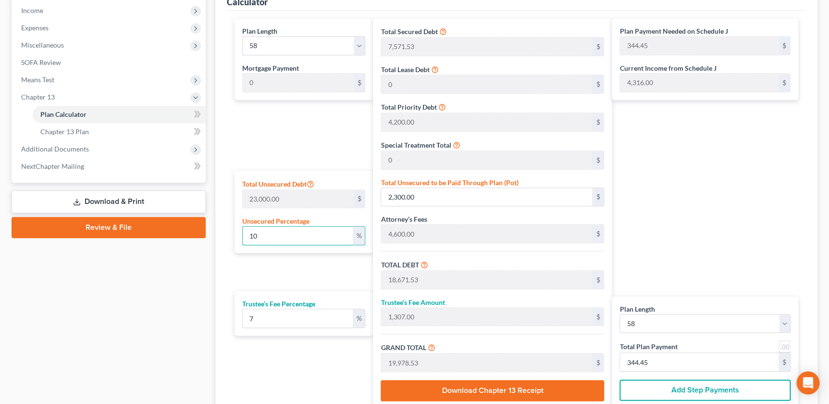
type input "726.33"
type input "100"
click at [690, 203] on div "Plan Payment Needed on Schedule J 726.33 $ Current Income from Schedule J 4,316…" at bounding box center [707, 213] width 191 height 390
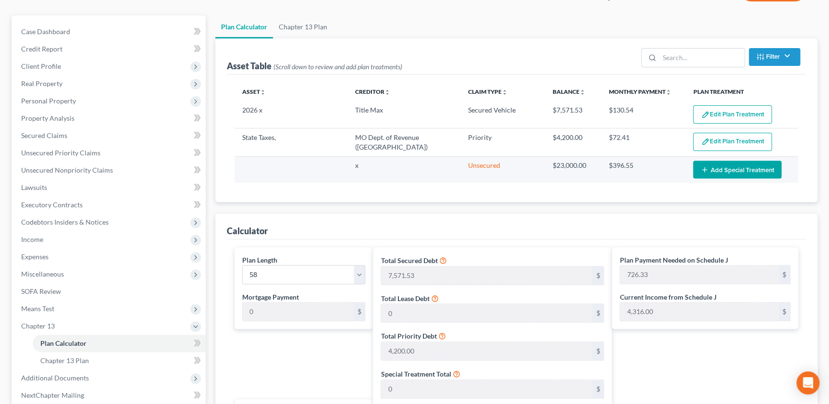
scroll to position [0, 0]
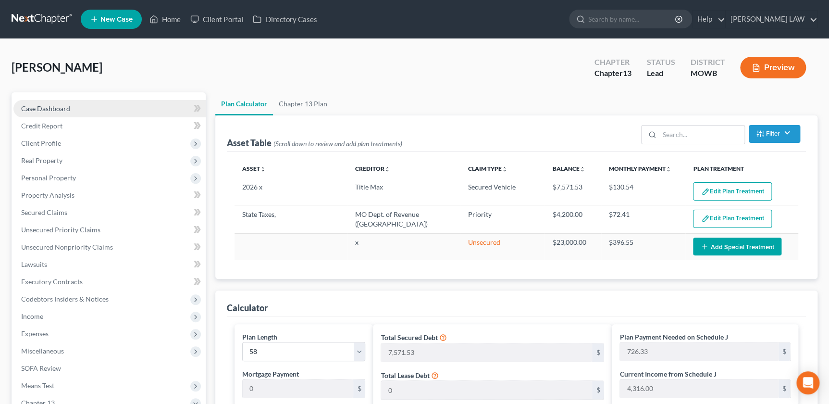
click at [49, 113] on link "Case Dashboard" at bounding box center [109, 108] width 192 height 17
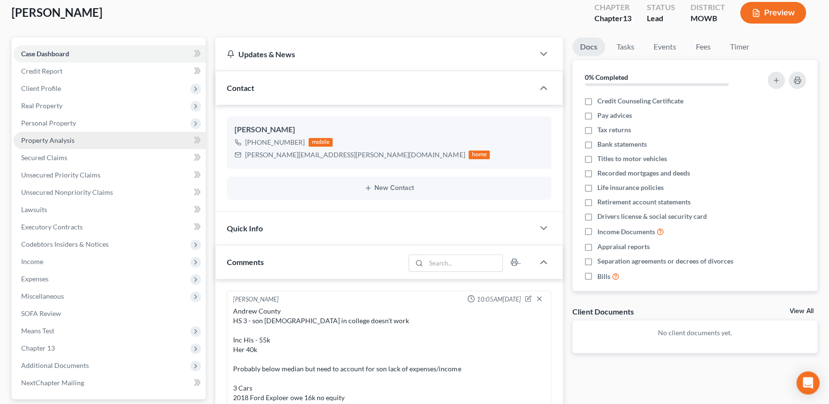
scroll to position [54, 0]
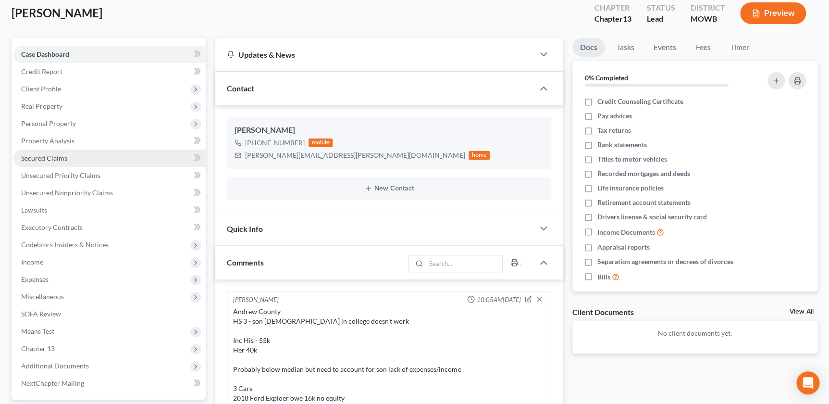
click at [54, 154] on span "Secured Claims" at bounding box center [44, 158] width 46 height 8
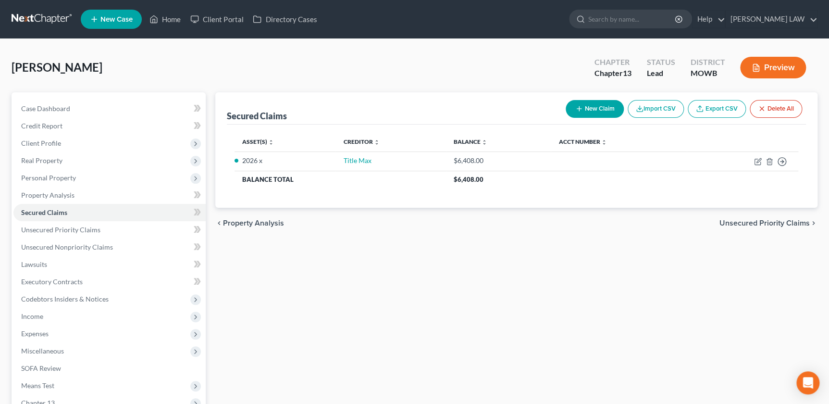
click at [598, 105] on button "New Claim" at bounding box center [595, 109] width 58 height 18
select select "0"
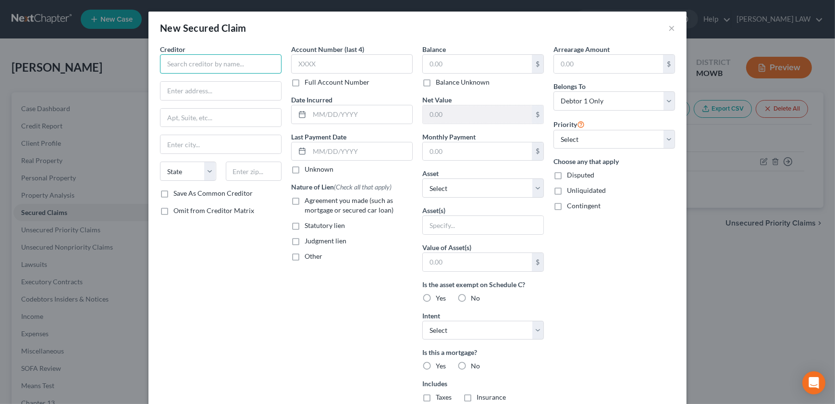
click at [189, 58] on input "text" at bounding box center [221, 63] width 122 height 19
type input "Ford"
drag, startPoint x: 293, startPoint y: 201, endPoint x: 338, endPoint y: 178, distance: 51.1
click at [305, 201] on label "Agreement you made (such as mortgage or secured car loan)" at bounding box center [359, 205] width 108 height 19
click at [308, 201] on input "Agreement you made (such as mortgage or secured car loan)" at bounding box center [311, 199] width 6 height 6
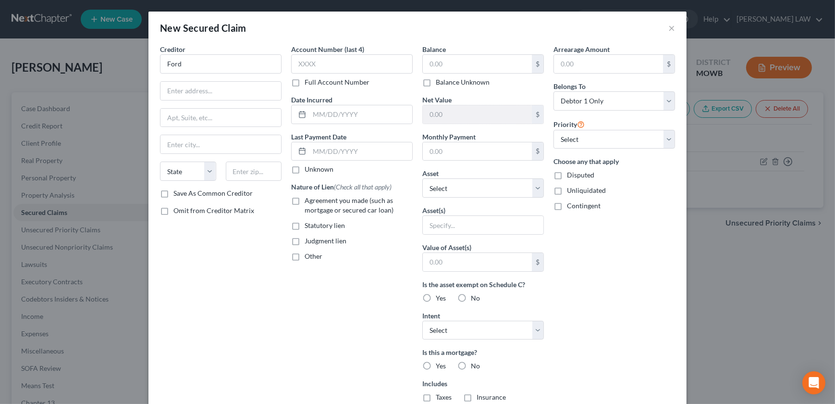
checkbox input "true"
click at [469, 54] on div "$" at bounding box center [483, 63] width 122 height 19
click at [470, 60] on input "text" at bounding box center [477, 64] width 109 height 18
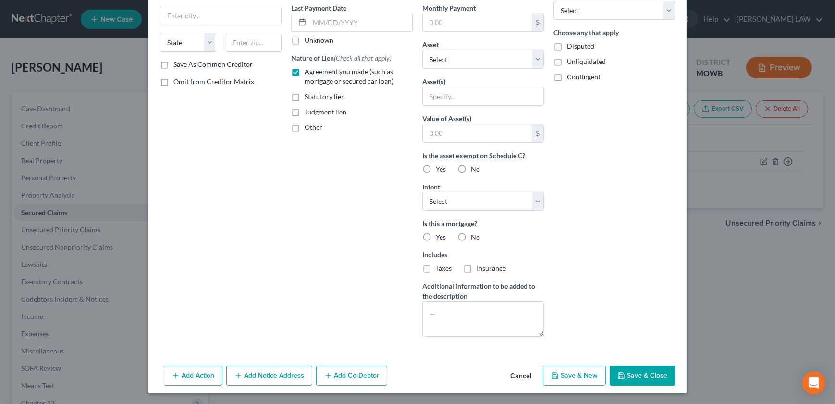
click at [639, 376] on button "Save & Close" at bounding box center [642, 375] width 65 height 20
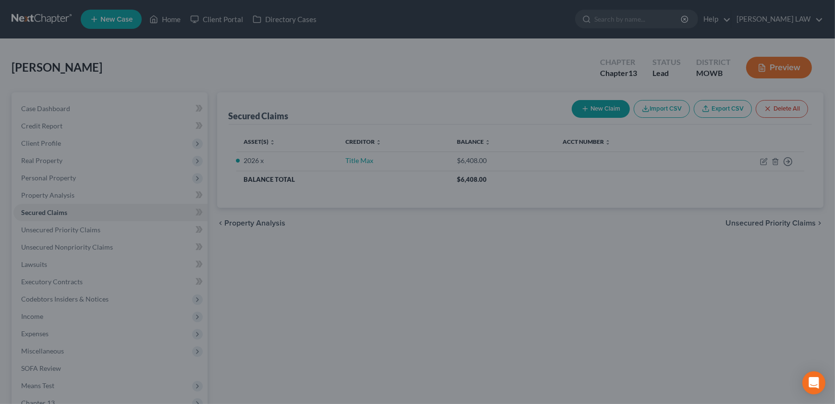
scroll to position [24, 0]
type input "16,000.00"
type input "0"
type input "0.00"
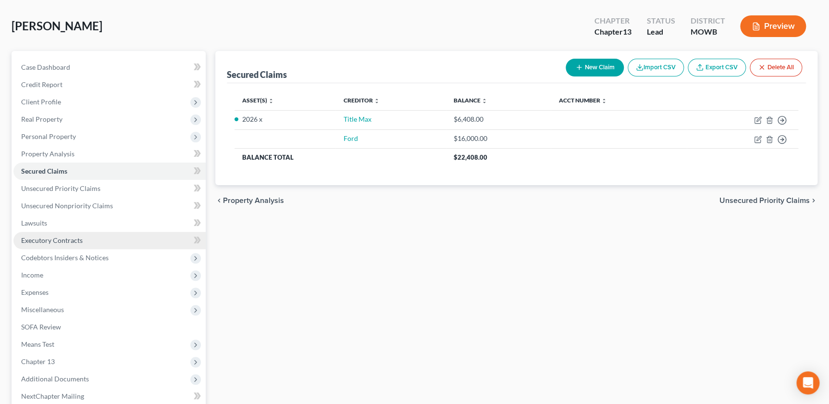
scroll to position [140, 0]
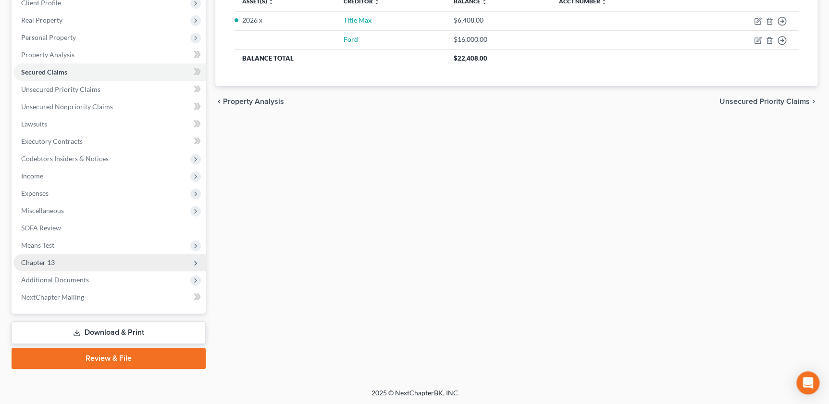
click at [79, 266] on span "Chapter 13" at bounding box center [109, 262] width 192 height 17
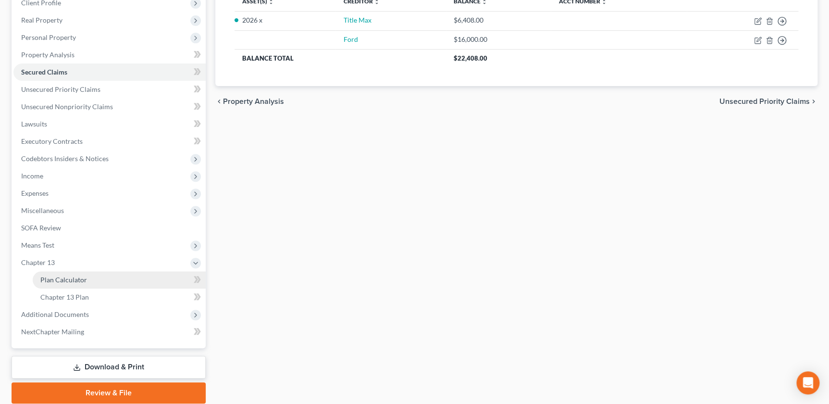
click at [89, 282] on link "Plan Calculator" at bounding box center [119, 279] width 173 height 17
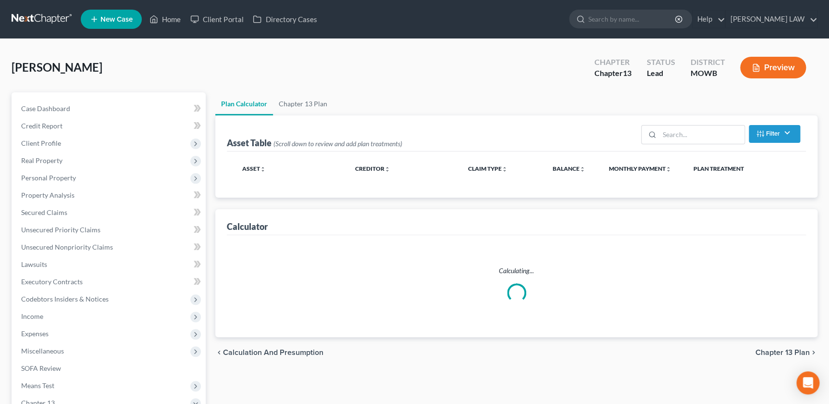
select select "57"
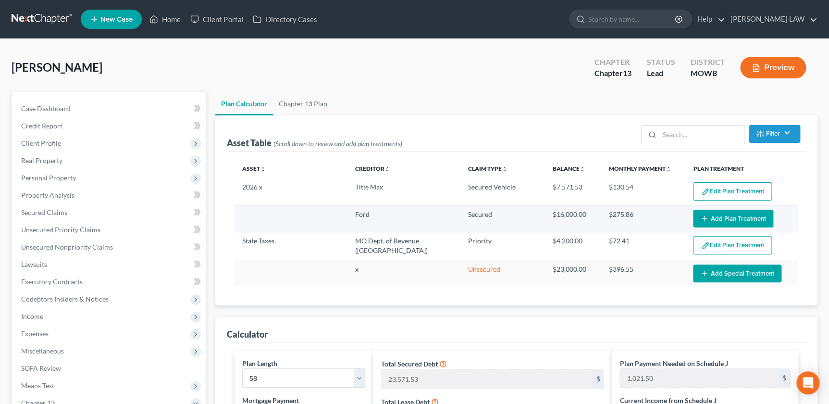
click at [721, 211] on button "Add Plan Treatment" at bounding box center [733, 218] width 80 height 18
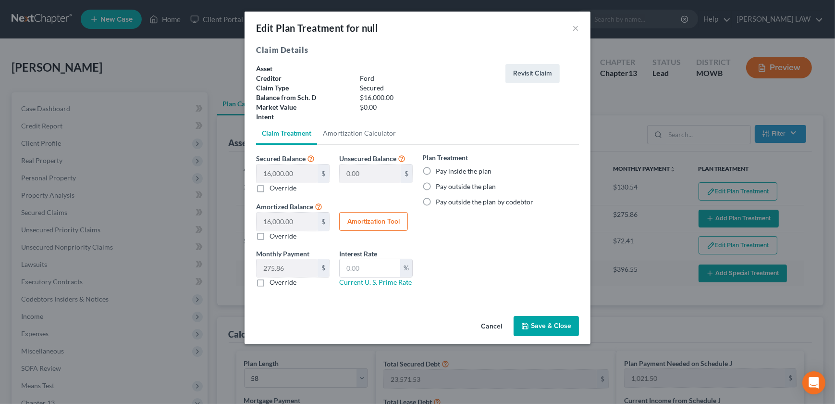
click at [436, 173] on label "Pay inside the plan" at bounding box center [464, 171] width 56 height 10
click at [440, 172] on input "Pay inside the plan" at bounding box center [443, 169] width 6 height 6
radio input "true"
click at [389, 227] on button "Amortization Tool" at bounding box center [373, 221] width 69 height 19
type input "16,000.00"
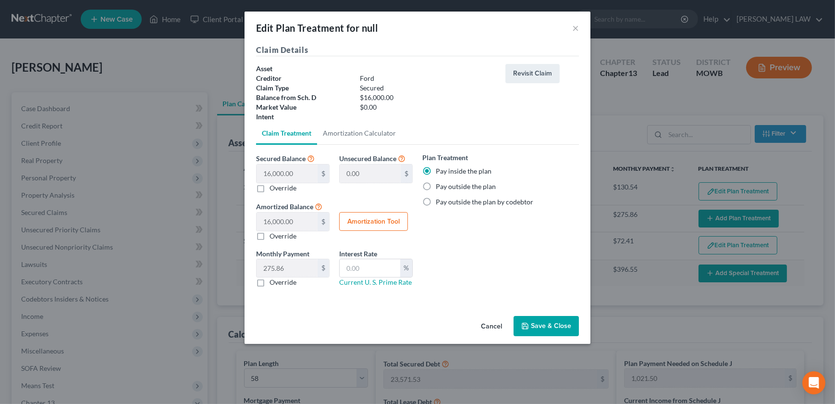
type input "58"
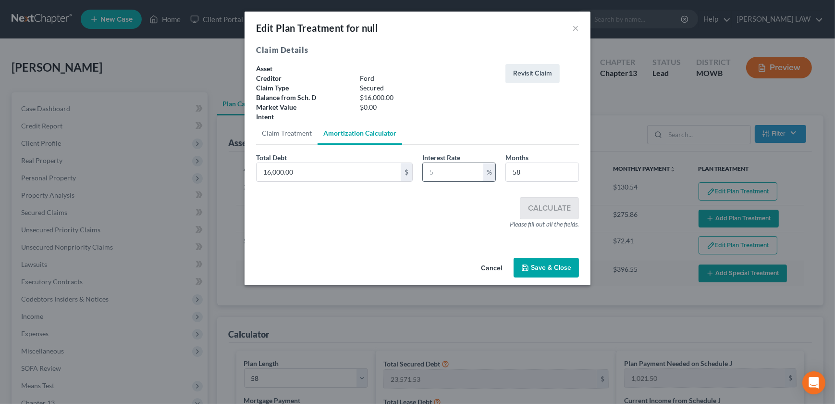
click at [472, 175] on input "text" at bounding box center [453, 172] width 61 height 18
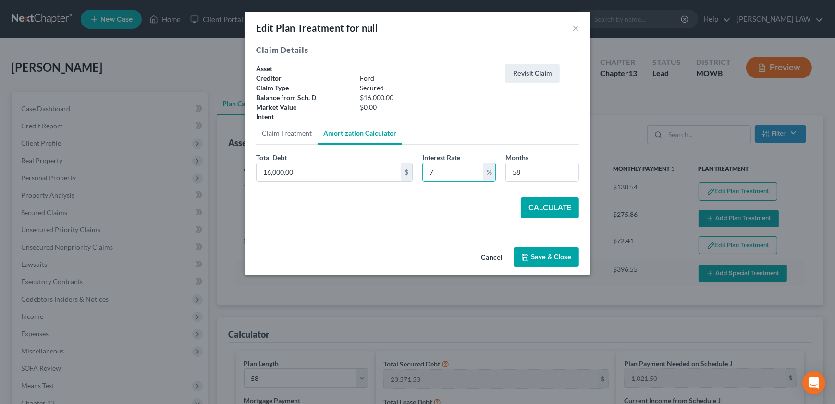
type input "7"
click at [537, 198] on button "Calculate" at bounding box center [550, 207] width 58 height 21
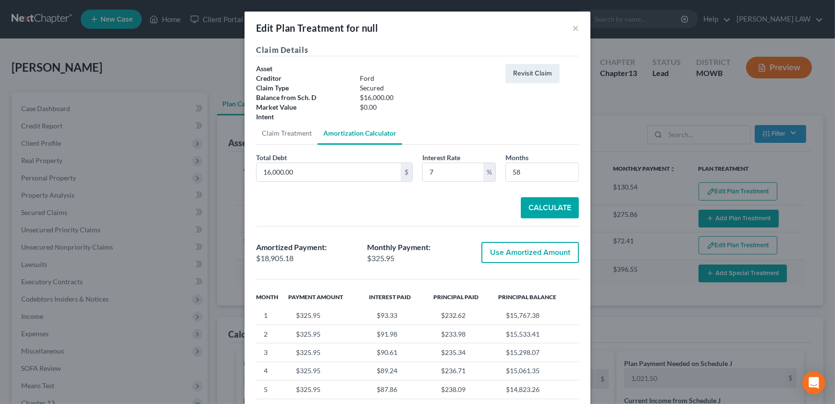
click at [525, 254] on button "Use Amortized Amount" at bounding box center [530, 252] width 98 height 21
type input "18,905.18"
checkbox input "true"
type input "325.95"
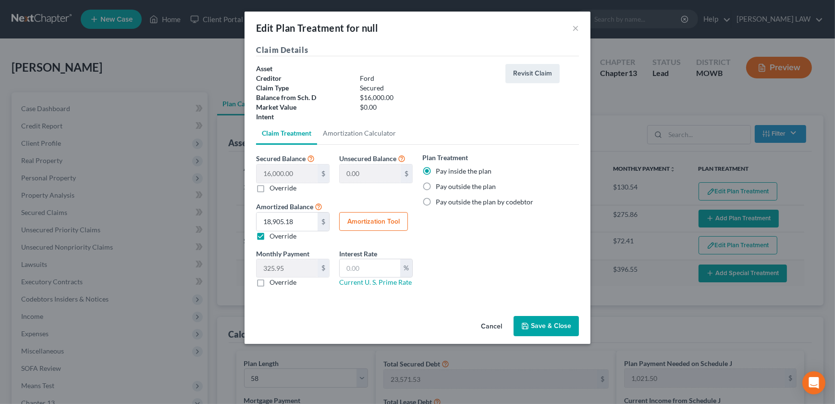
click at [524, 326] on icon "button" at bounding box center [525, 326] width 8 height 8
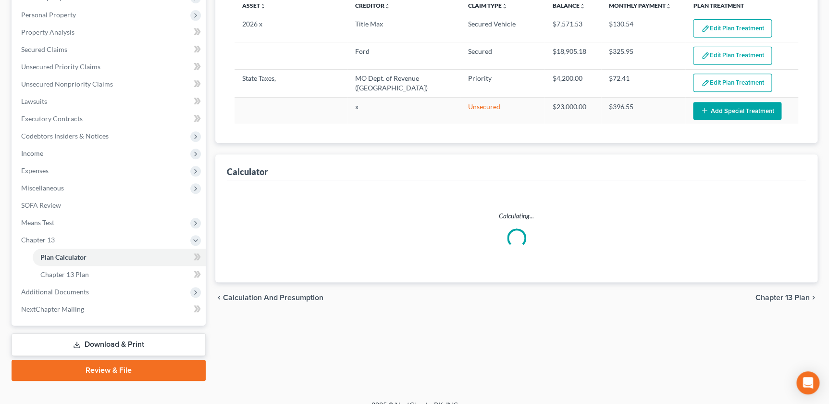
scroll to position [175, 0]
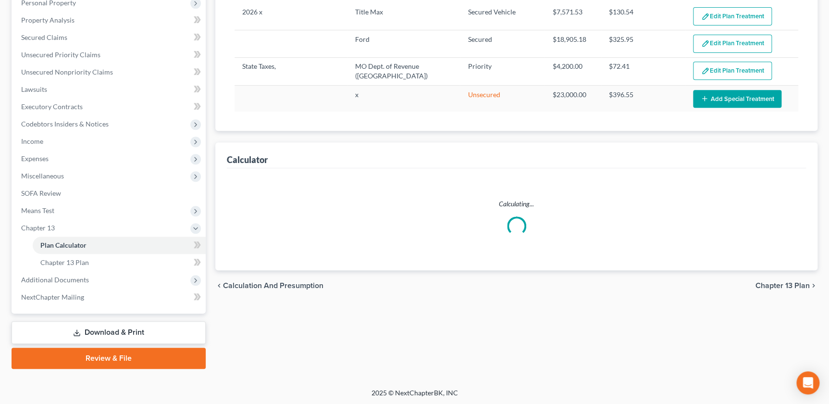
select select "57"
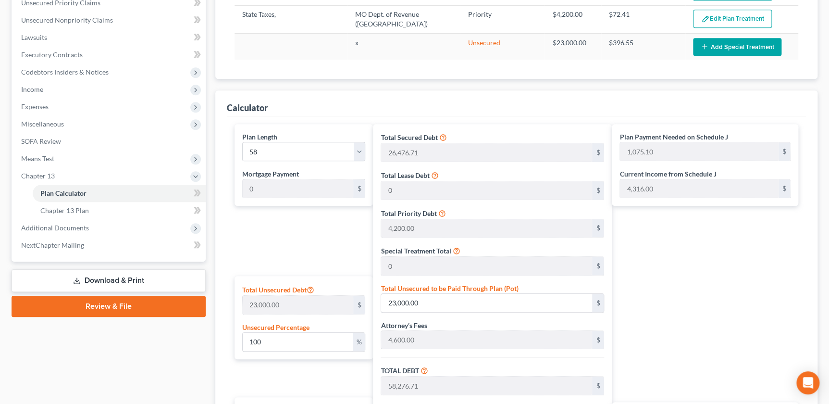
scroll to position [33, 0]
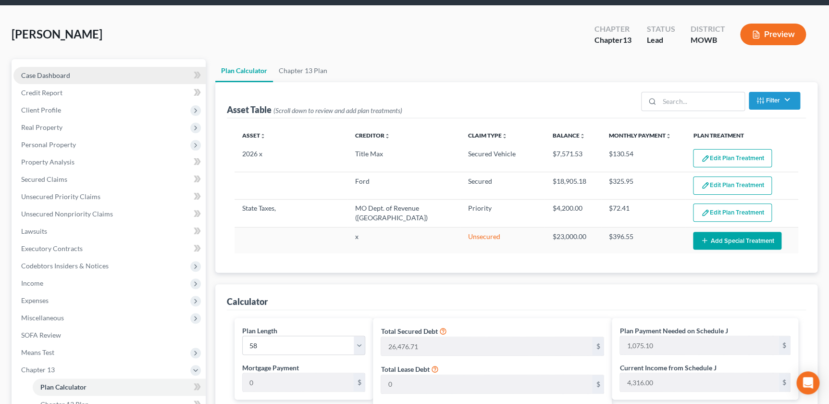
click at [40, 70] on link "Case Dashboard" at bounding box center [109, 75] width 192 height 17
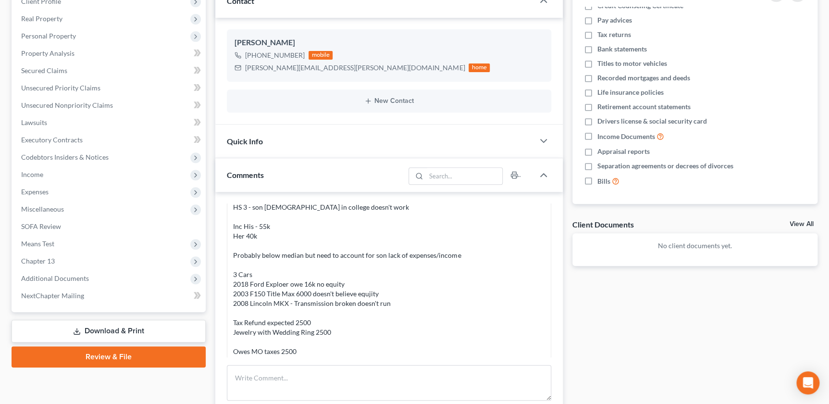
scroll to position [21, 0]
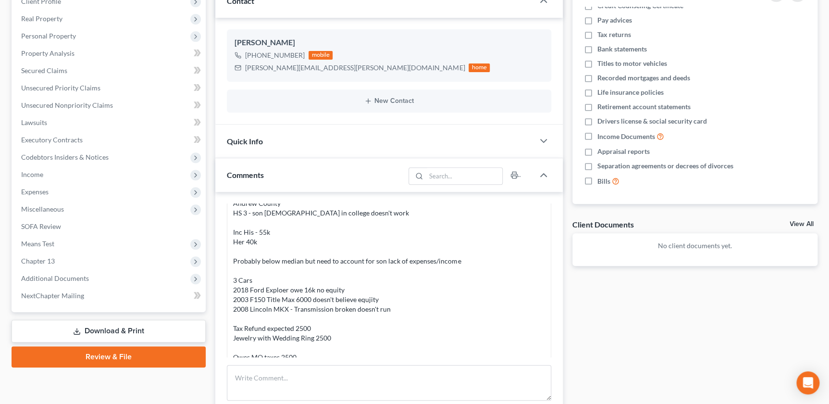
drag, startPoint x: 65, startPoint y: 265, endPoint x: 82, endPoint y: 311, distance: 49.1
click at [65, 265] on span "Chapter 13" at bounding box center [109, 260] width 192 height 17
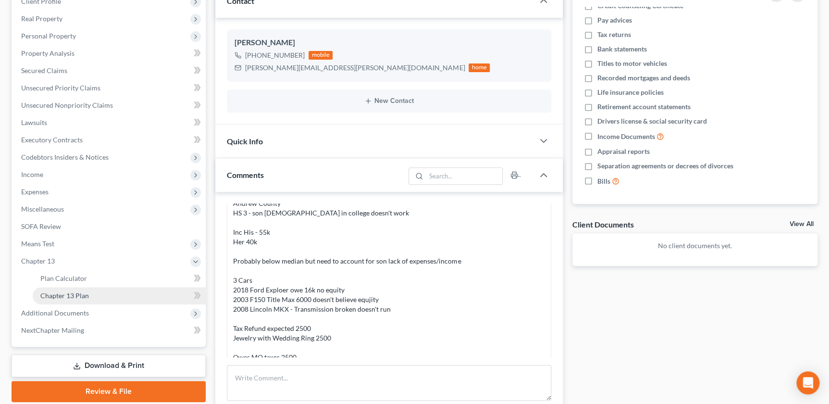
click at [82, 296] on span "Chapter 13 Plan" at bounding box center [64, 295] width 49 height 8
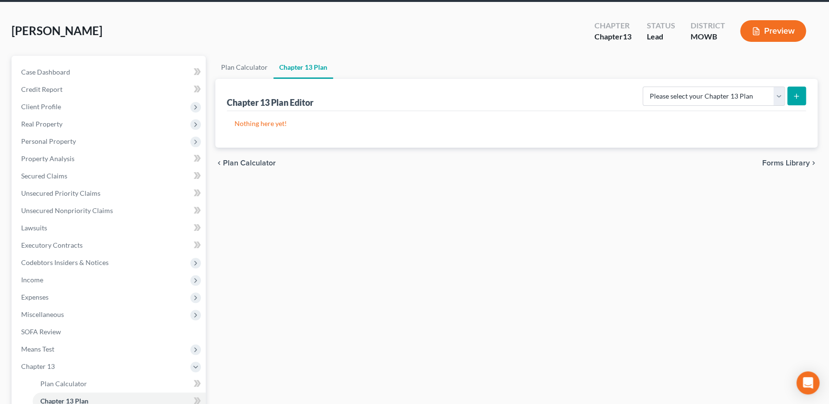
scroll to position [175, 0]
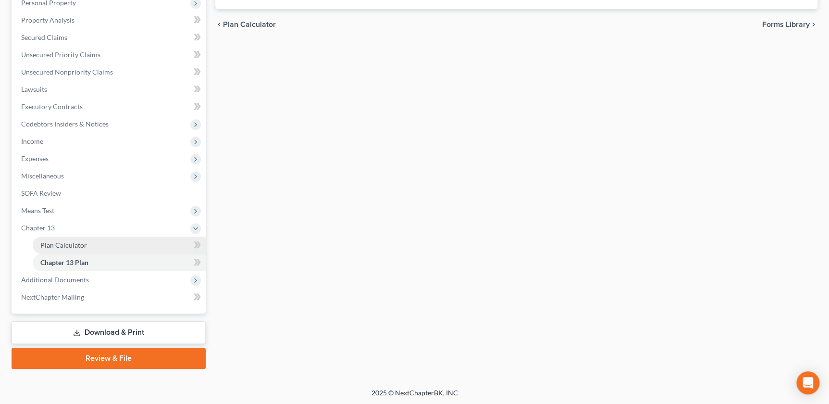
click at [69, 246] on span "Plan Calculator" at bounding box center [63, 245] width 47 height 8
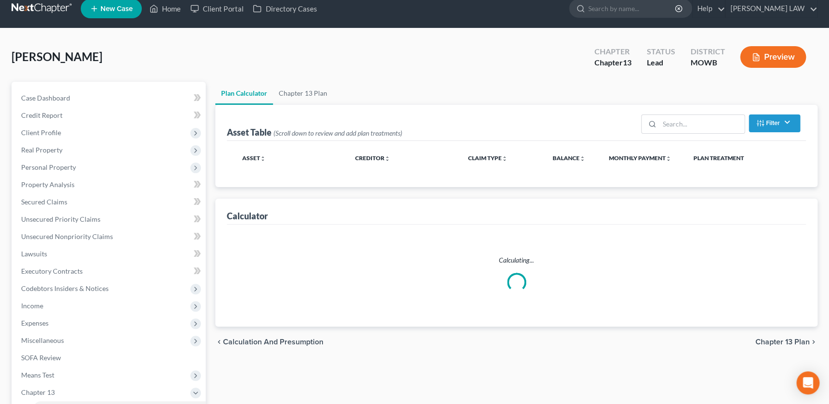
select select "57"
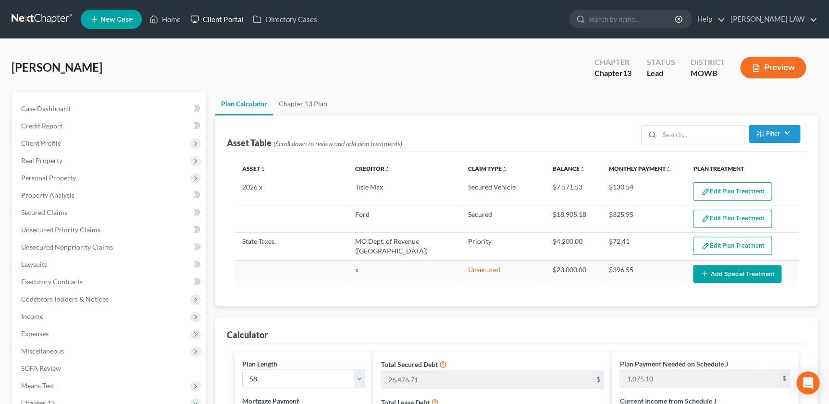
click at [217, 23] on link "Client Portal" at bounding box center [216, 19] width 62 height 17
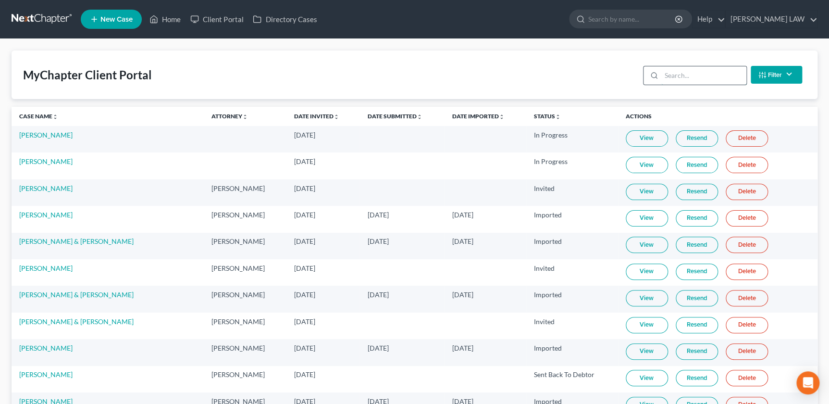
drag, startPoint x: 676, startPoint y: 79, endPoint x: 674, endPoint y: 88, distance: 9.3
click at [676, 80] on input "search" at bounding box center [703, 75] width 85 height 18
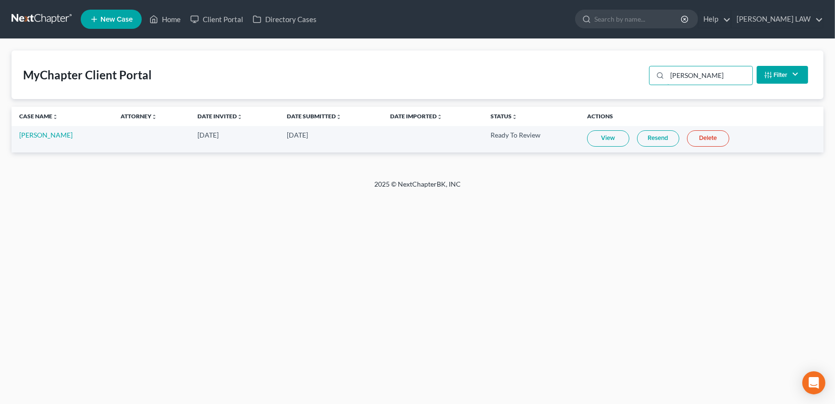
type input "[PERSON_NAME]"
click at [621, 140] on link "View" at bounding box center [608, 138] width 42 height 16
click at [77, 140] on td "[PERSON_NAME]" at bounding box center [62, 139] width 101 height 26
click at [73, 136] on link "[PERSON_NAME]" at bounding box center [45, 135] width 53 height 8
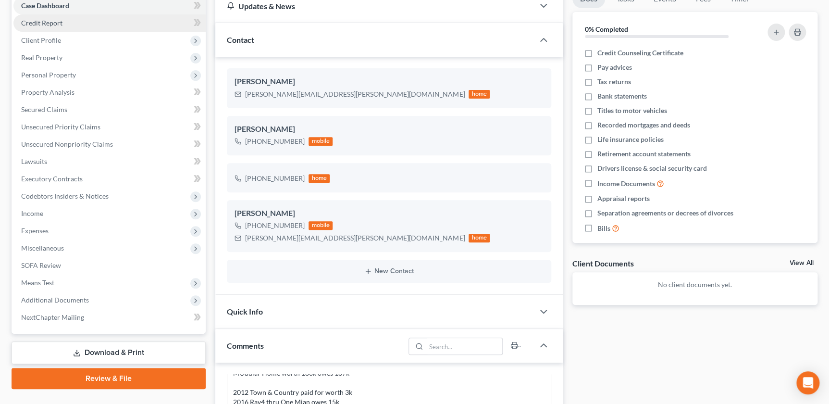
scroll to position [120, 0]
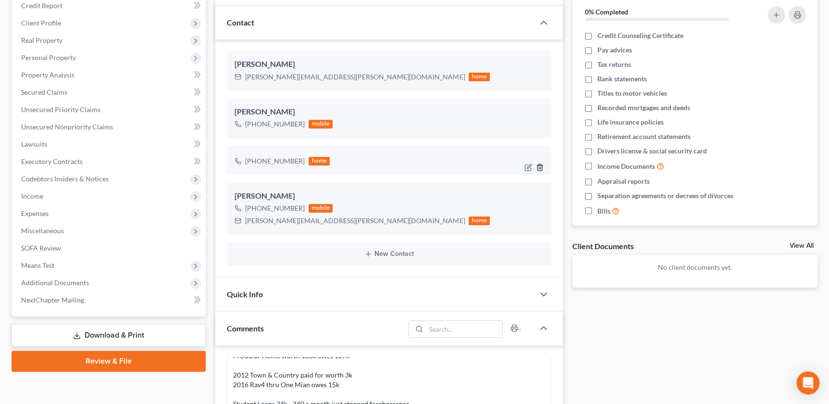
click at [539, 169] on icon "button" at bounding box center [539, 167] width 4 height 6
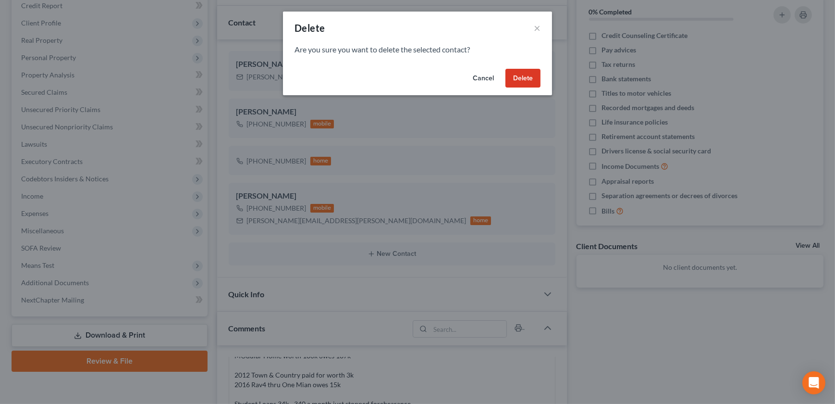
click at [507, 71] on button "Delete" at bounding box center [522, 78] width 35 height 19
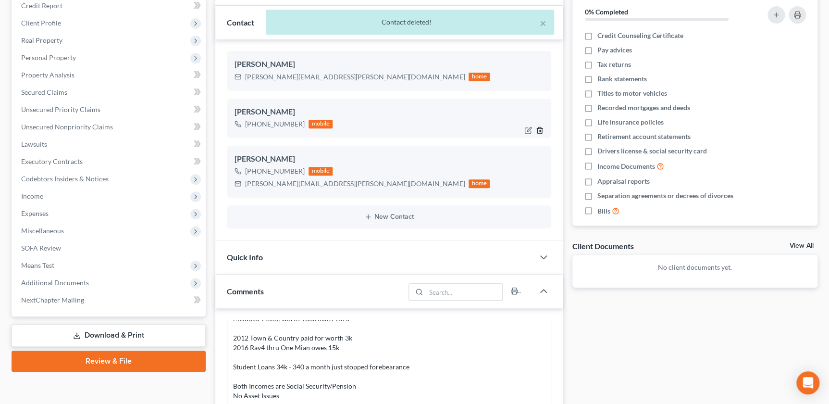
click at [539, 132] on icon "button" at bounding box center [540, 130] width 8 height 8
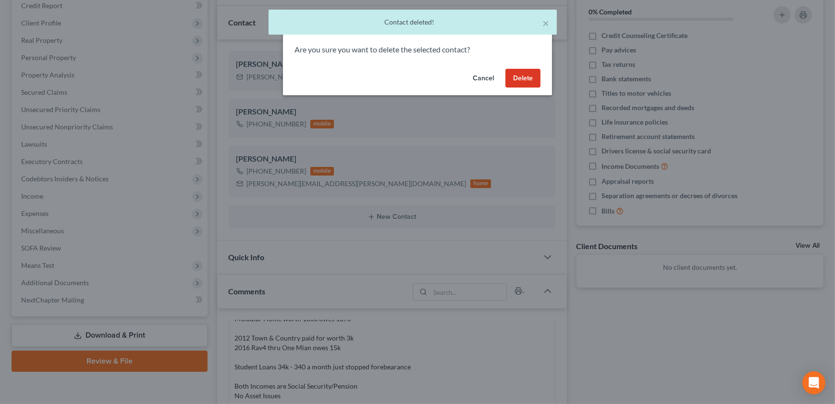
click at [525, 79] on button "Delete" at bounding box center [522, 78] width 35 height 19
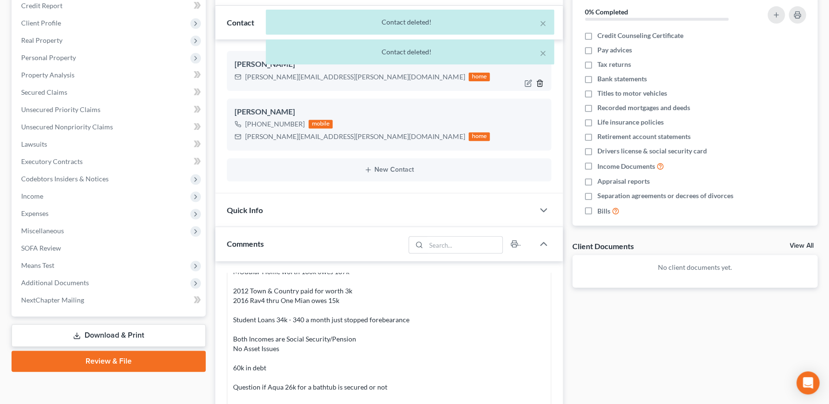
click at [540, 84] on line "button" at bounding box center [540, 84] width 0 height 2
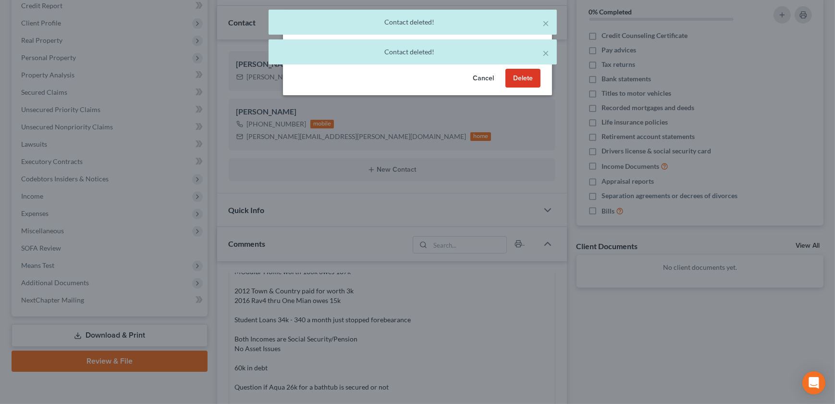
click at [519, 74] on button "Delete" at bounding box center [522, 78] width 35 height 19
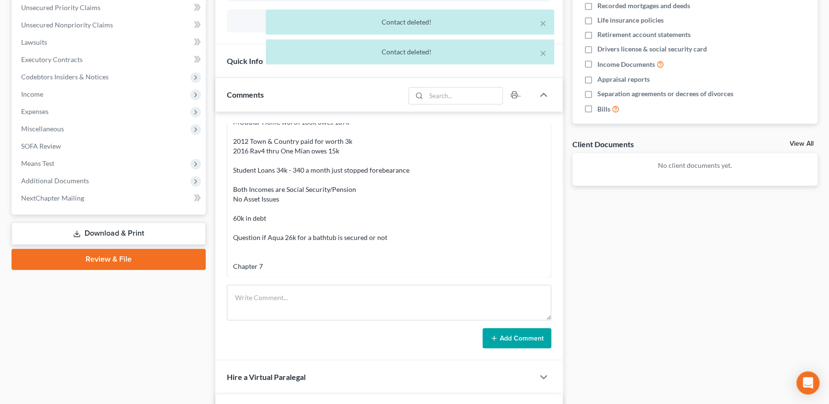
scroll to position [229, 0]
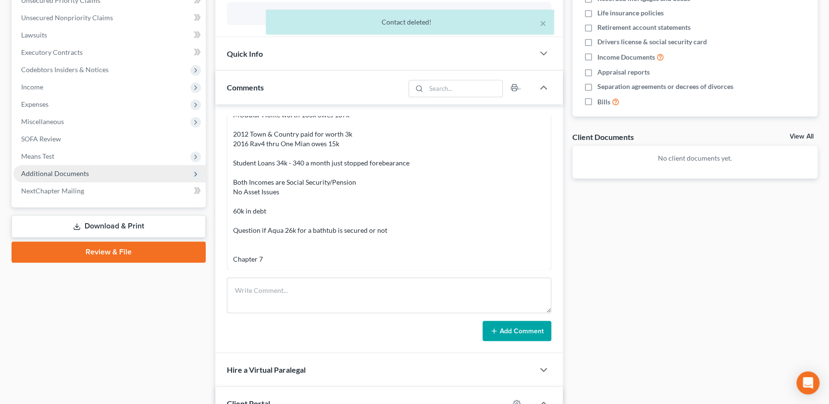
click at [67, 172] on span "Additional Documents" at bounding box center [55, 173] width 68 height 8
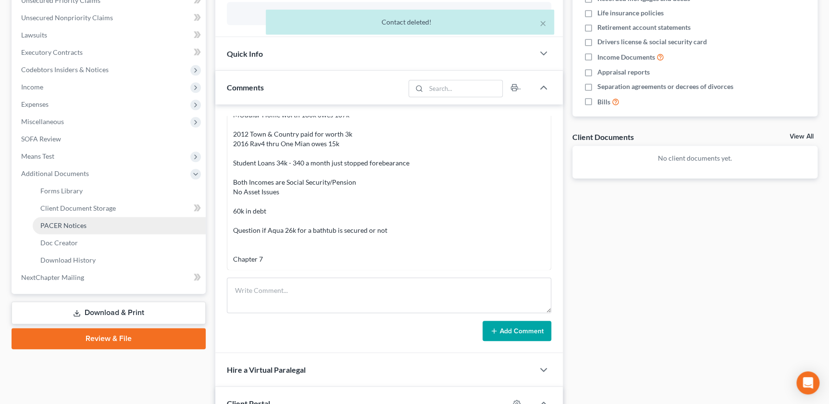
click at [71, 221] on span "PACER Notices" at bounding box center [63, 225] width 46 height 8
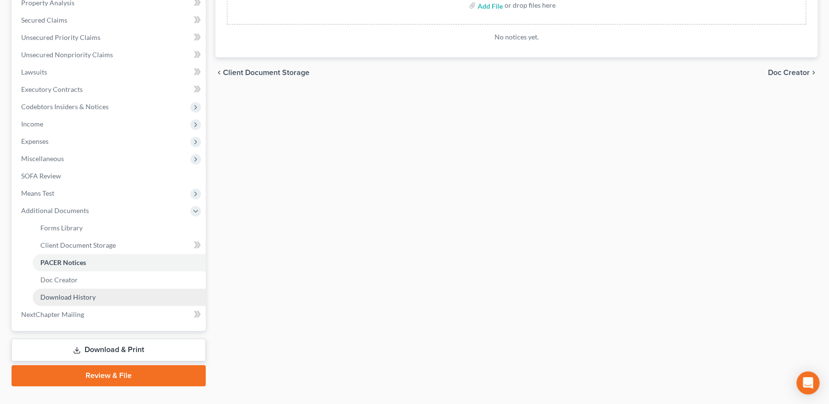
scroll to position [207, 0]
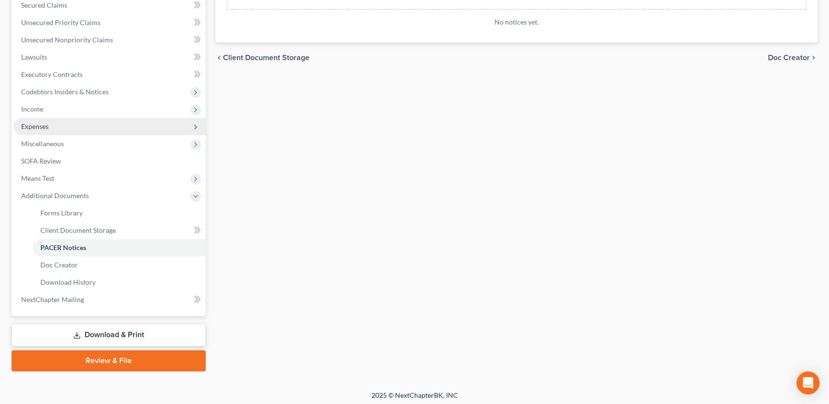
click at [40, 122] on span "Expenses" at bounding box center [34, 126] width 27 height 8
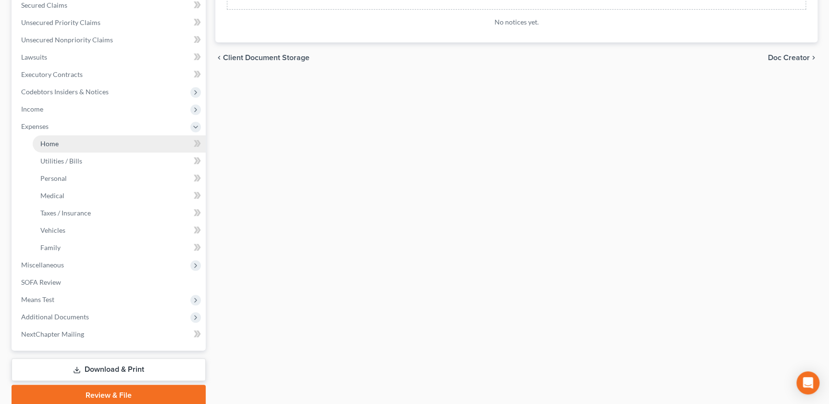
click at [62, 142] on link "Home" at bounding box center [119, 143] width 173 height 17
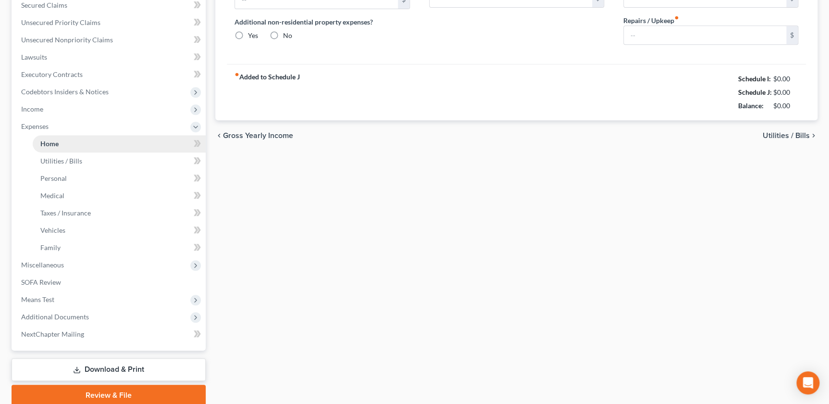
type input "2,007.00"
type input "0.00"
radio input "true"
type input "0.00"
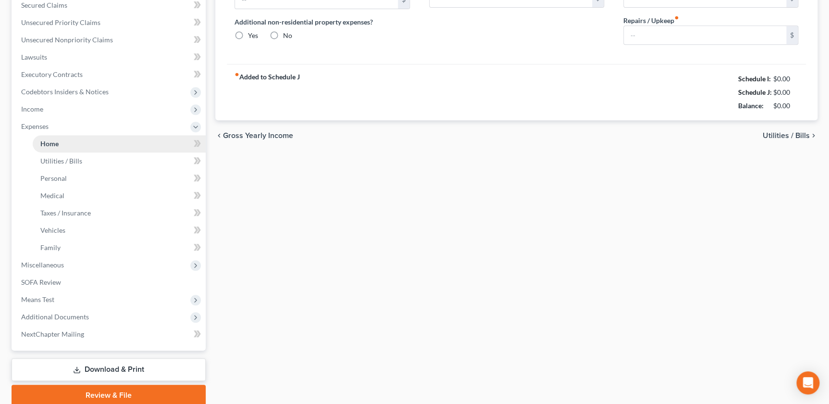
type input "0.00"
type input "600.00"
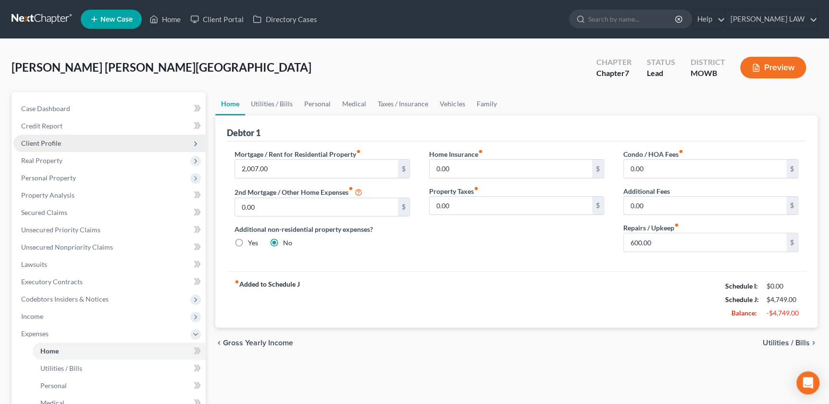
click at [45, 137] on span "Client Profile" at bounding box center [109, 143] width 192 height 17
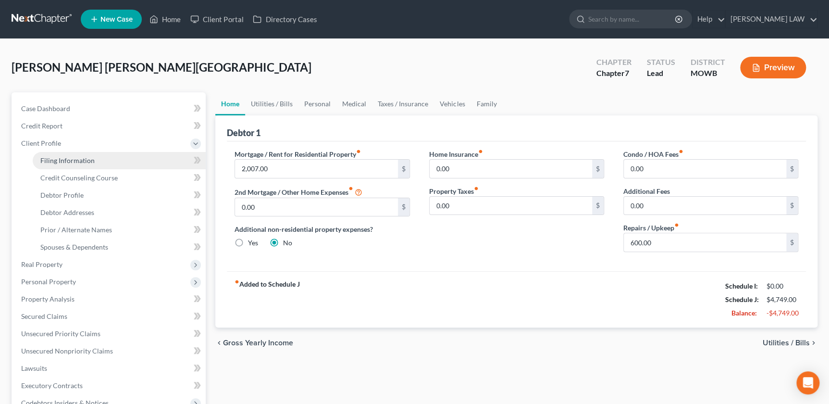
click at [71, 163] on span "Filing Information" at bounding box center [67, 160] width 54 height 8
select select "1"
select select "0"
select select "26"
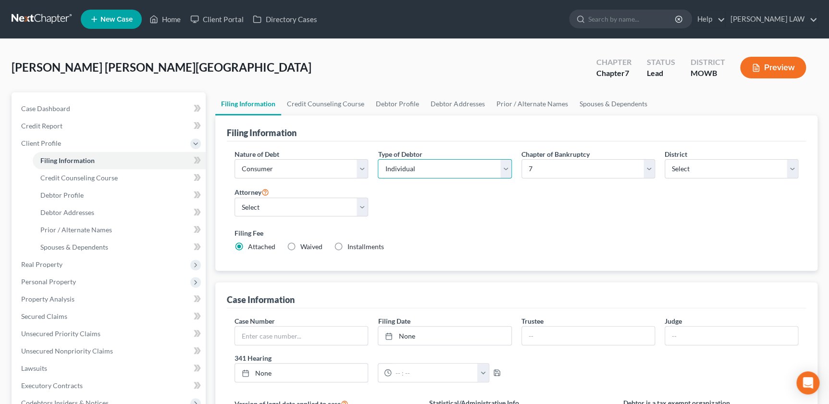
drag, startPoint x: 493, startPoint y: 173, endPoint x: 484, endPoint y: 169, distance: 9.7
click at [493, 173] on select "Select Individual Joint" at bounding box center [445, 168] width 134 height 19
select select "1"
click at [378, 159] on select "Select Individual Joint" at bounding box center [445, 168] width 134 height 19
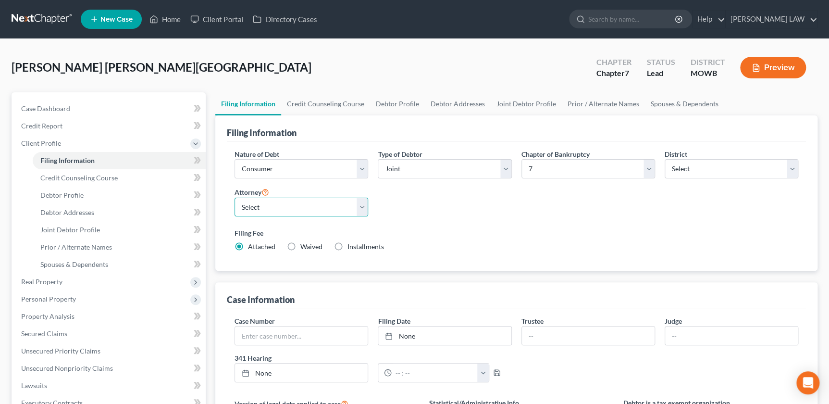
drag, startPoint x: 291, startPoint y: 202, endPoint x: 288, endPoint y: 207, distance: 5.2
click at [290, 202] on select "Select [PERSON_NAME] - MOWB" at bounding box center [301, 206] width 134 height 19
select select "0"
click at [234, 197] on select "Select [PERSON_NAME] - MOWB" at bounding box center [301, 206] width 134 height 19
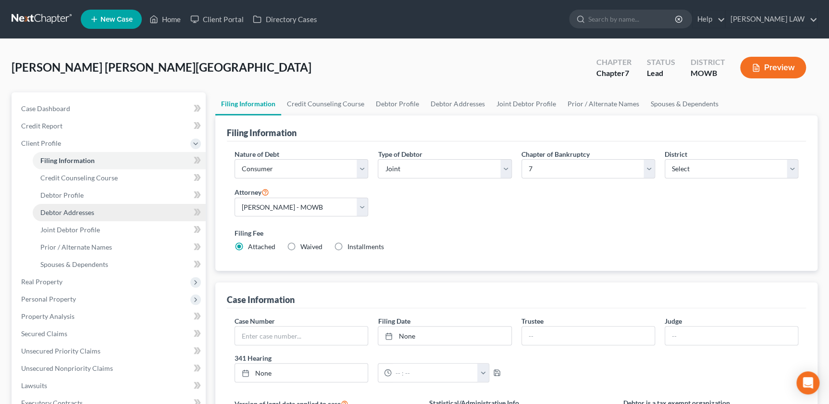
click at [55, 211] on span "Debtor Addresses" at bounding box center [67, 212] width 54 height 8
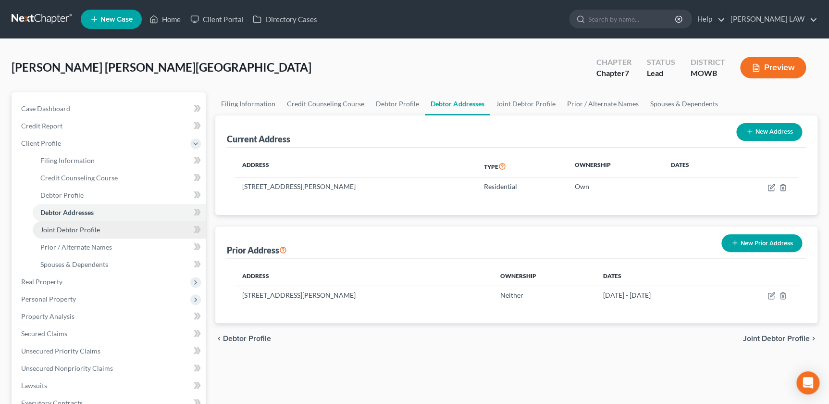
click at [66, 232] on span "Joint Debtor Profile" at bounding box center [70, 229] width 60 height 8
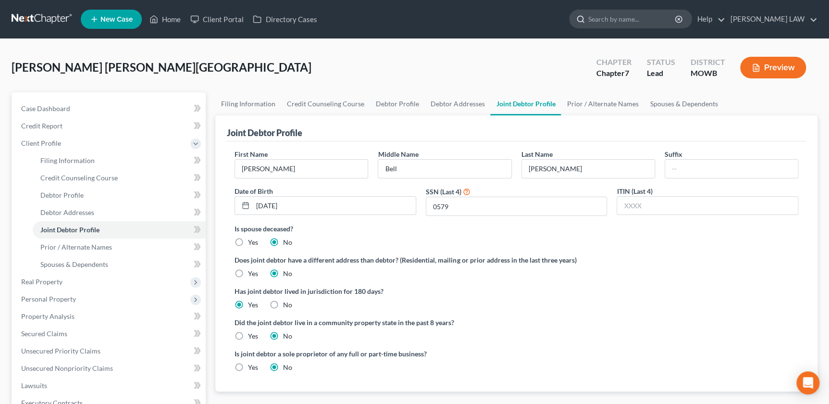
click at [641, 25] on input "search" at bounding box center [632, 19] width 88 height 18
type input "[PERSON_NAME]"
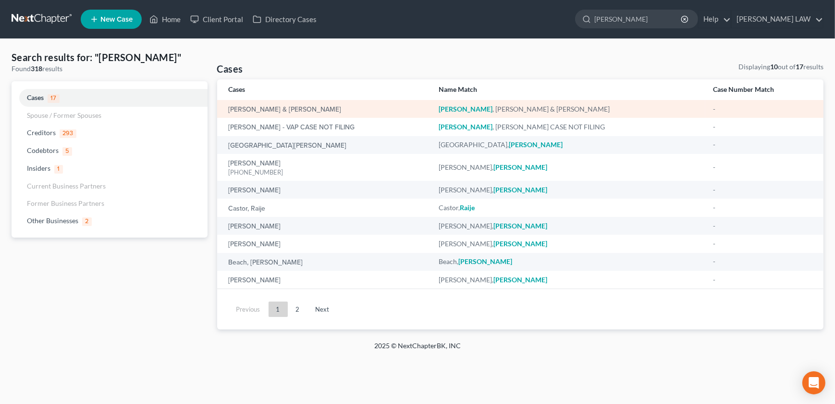
click at [294, 114] on td "[PERSON_NAME] & [PERSON_NAME]" at bounding box center [324, 109] width 214 height 18
click at [297, 111] on link "[PERSON_NAME] & [PERSON_NAME]" at bounding box center [285, 109] width 113 height 7
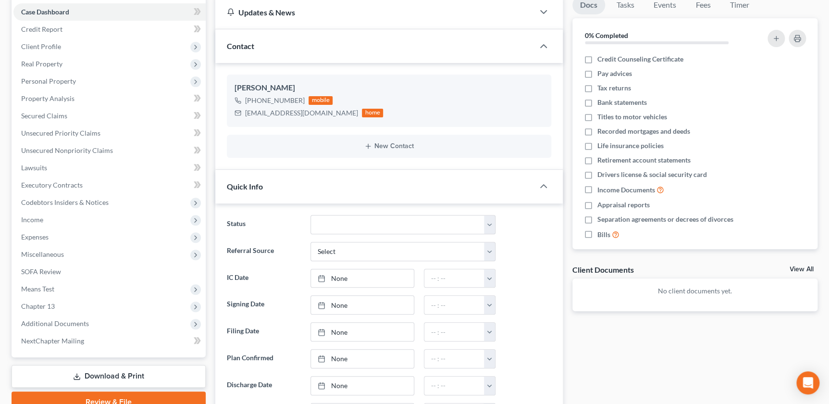
scroll to position [98, 0]
drag, startPoint x: 47, startPoint y: 253, endPoint x: 370, endPoint y: 229, distance: 324.7
click at [47, 253] on span "Miscellaneous" at bounding box center [42, 252] width 43 height 8
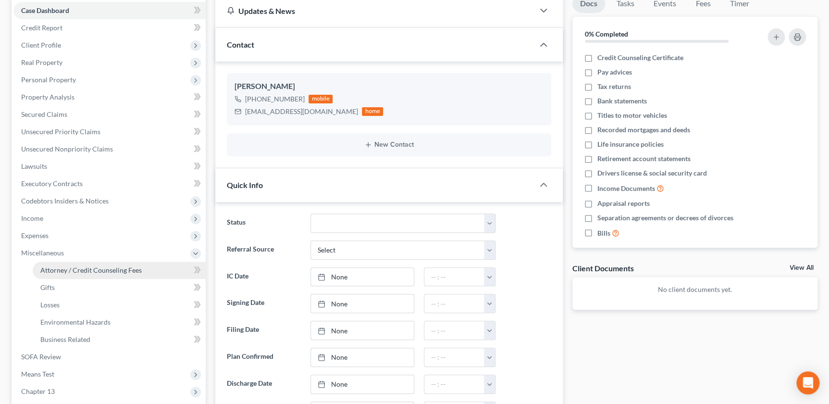
click at [95, 269] on span "Attorney / Credit Counseling Fees" at bounding box center [90, 270] width 101 height 8
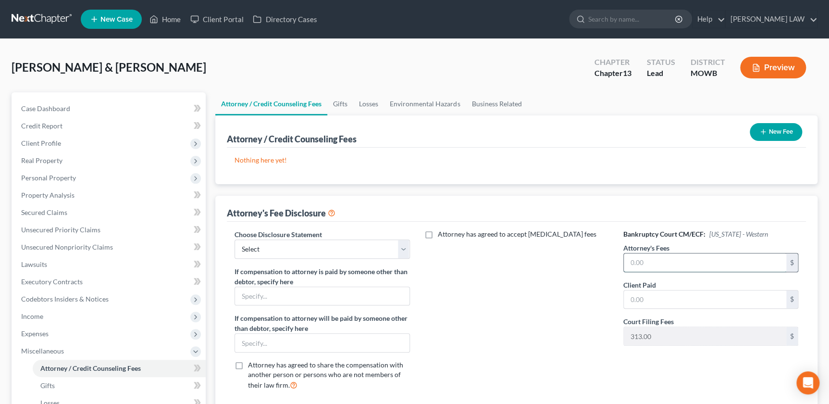
click at [661, 263] on input "text" at bounding box center [705, 262] width 162 height 18
drag, startPoint x: 295, startPoint y: 250, endPoint x: 294, endPoint y: 257, distance: 7.5
click at [295, 250] on select "Select Attorney Compensation Addon" at bounding box center [321, 248] width 175 height 19
select select "0"
click at [234, 239] on select "Select Attorney Compensation Addon" at bounding box center [321, 248] width 175 height 19
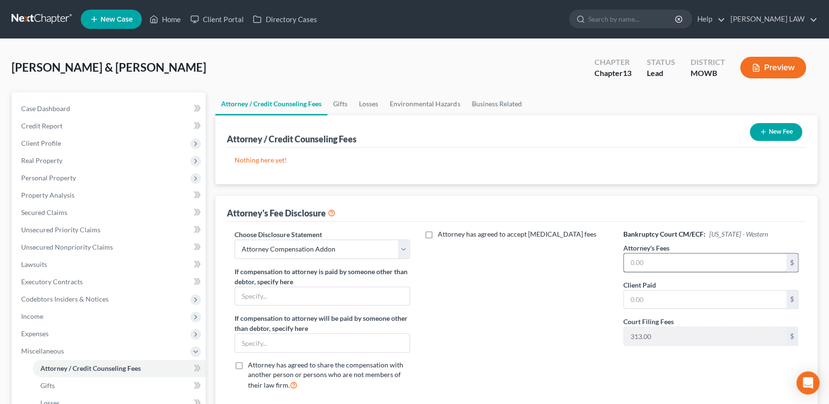
drag, startPoint x: 622, startPoint y: 269, endPoint x: 643, endPoint y: 266, distance: 21.9
click at [627, 269] on div "Bankruptcy Court CM/ECF: [US_STATE] - Western Attorney's Fees $ Client Paid $ C…" at bounding box center [711, 313] width 194 height 169
click at [643, 266] on input "text" at bounding box center [705, 262] width 162 height 18
type input "4,100"
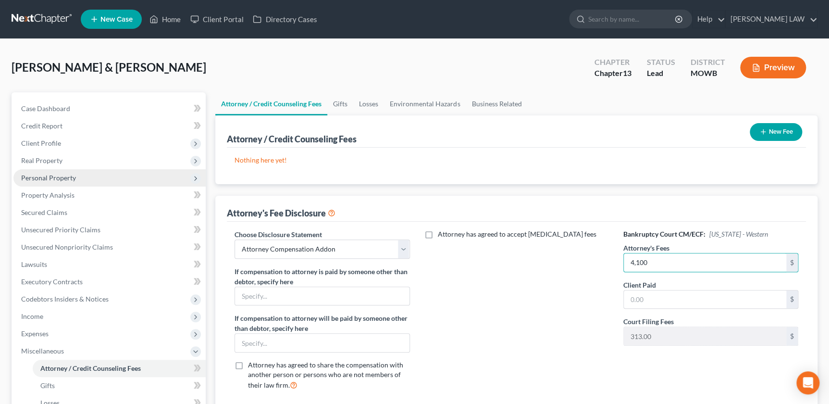
click at [49, 174] on span "Personal Property" at bounding box center [48, 177] width 55 height 8
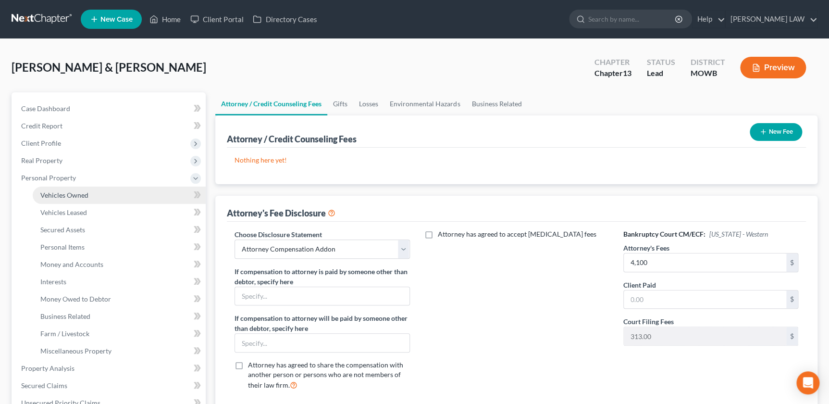
click at [58, 189] on link "Vehicles Owned" at bounding box center [119, 194] width 173 height 17
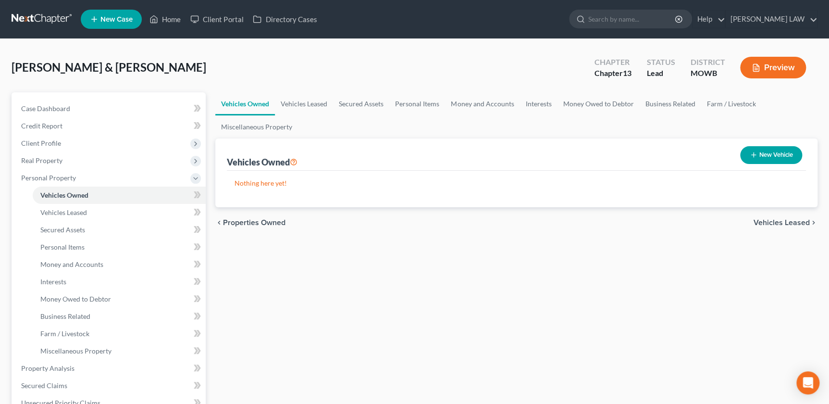
click at [739, 148] on div "New Vehicle" at bounding box center [771, 154] width 70 height 25
click at [743, 149] on button "New Vehicle" at bounding box center [771, 155] width 62 height 18
select select "0"
select select "2"
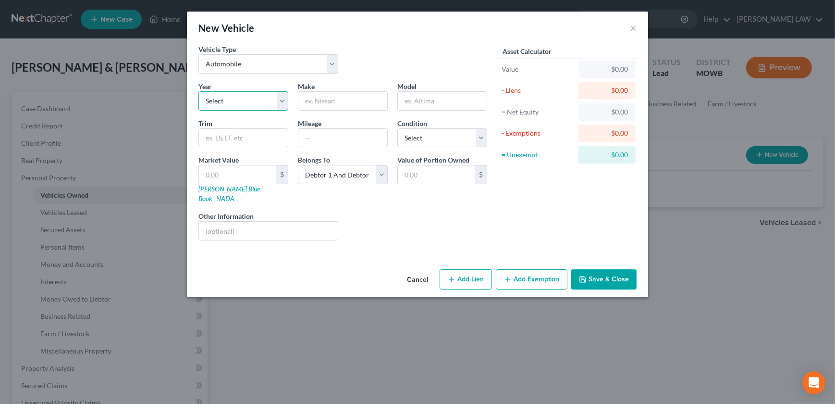
click at [222, 97] on select "Select 2026 2025 2024 2023 2022 2021 2020 2019 2018 2017 2016 2015 2014 2013 20…" at bounding box center [243, 100] width 90 height 19
select select "2"
click at [198, 91] on select "Select 2026 2025 2024 2023 2022 2021 2020 2019 2018 2017 2016 2015 2014 2013 20…" at bounding box center [243, 100] width 90 height 19
click at [344, 111] on div "Year Select 2026 2025 2024 2023 2022 2021 2020 2019 2018 2017 2016 2015 2014 20…" at bounding box center [343, 164] width 298 height 167
click at [358, 103] on input "text" at bounding box center [342, 101] width 89 height 18
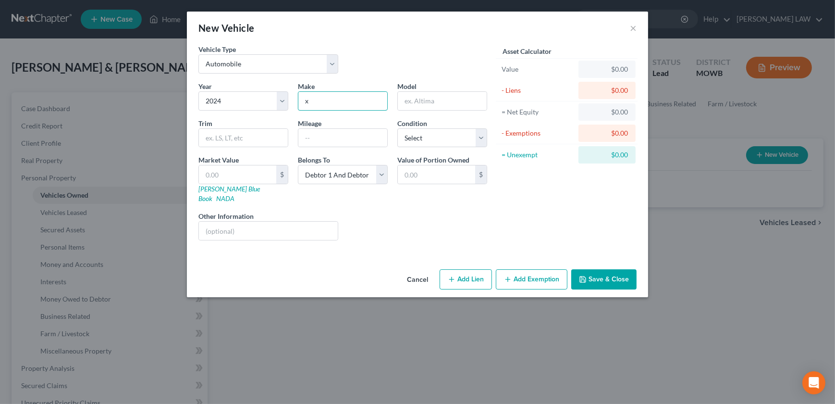
type input "x"
drag, startPoint x: 471, startPoint y: 256, endPoint x: 460, endPoint y: 249, distance: 12.9
click at [471, 265] on div "Cancel Add Lien Add Lease Add Exemption Save & Close" at bounding box center [417, 281] width 461 height 32
click at [455, 275] on icon "button" at bounding box center [452, 279] width 8 height 8
select select "2"
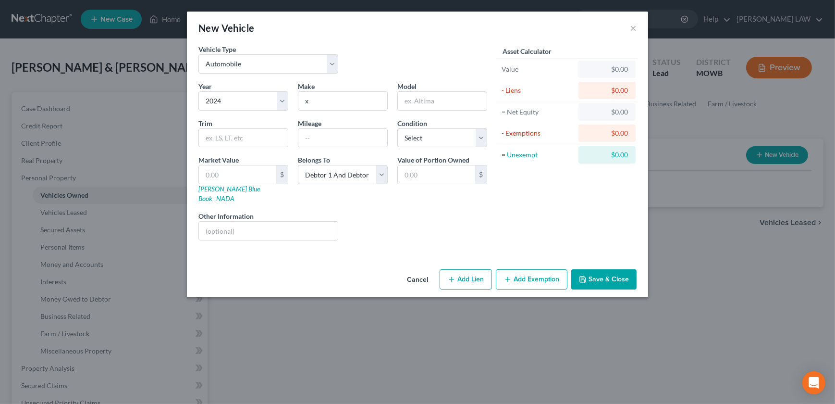
select select "0"
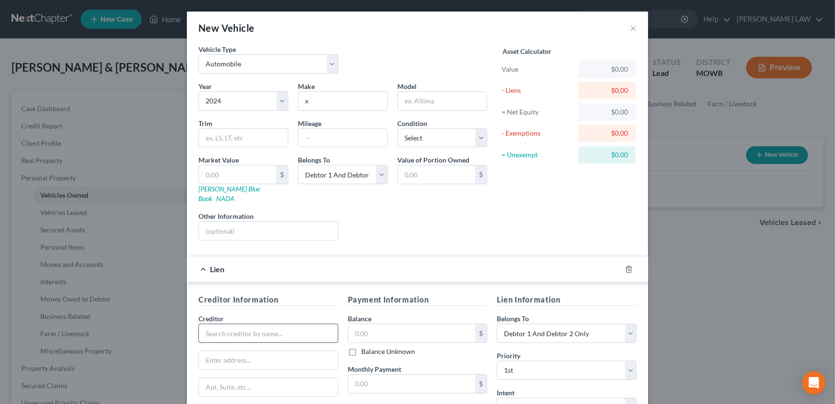
drag, startPoint x: 240, startPoint y: 336, endPoint x: 241, endPoint y: 331, distance: 5.4
click at [240, 336] on div "Creditor * State [US_STATE] AK AR AZ CA CO [GEOGRAPHIC_DATA] DE DC [GEOGRAPHIC_…" at bounding box center [268, 385] width 140 height 144
click at [243, 330] on input "text" at bounding box center [268, 332] width 140 height 19
type input "x"
click at [394, 331] on input "text" at bounding box center [411, 333] width 127 height 18
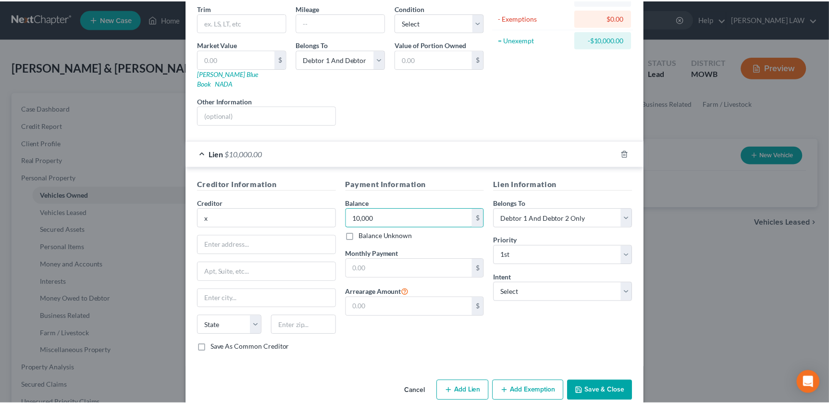
scroll to position [121, 0]
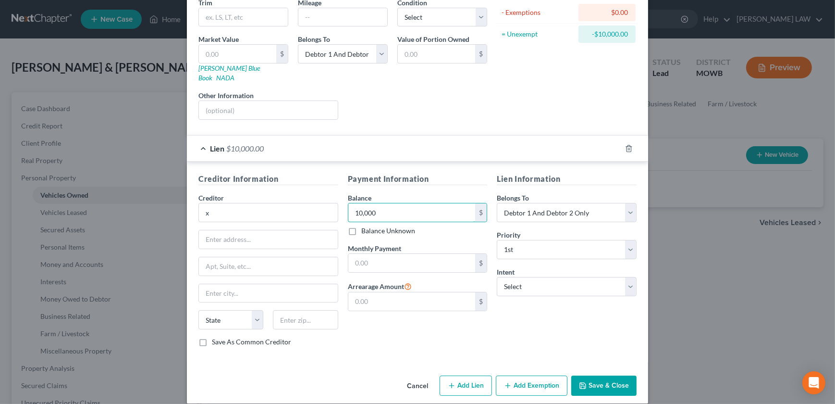
type input "10,000"
click at [606, 380] on button "Save & Close" at bounding box center [603, 385] width 65 height 20
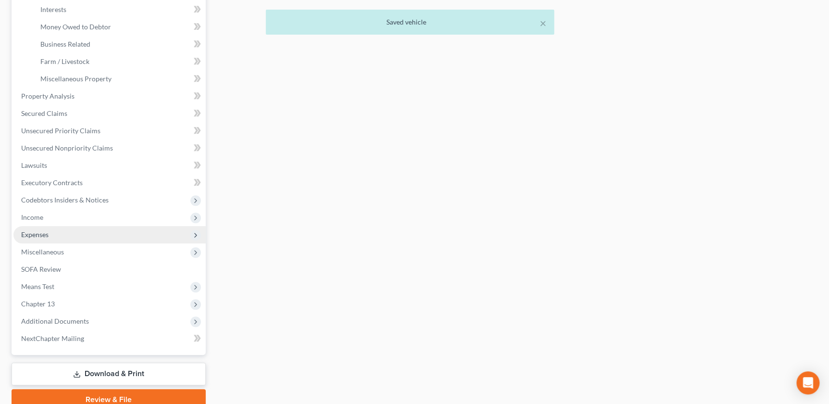
scroll to position [313, 0]
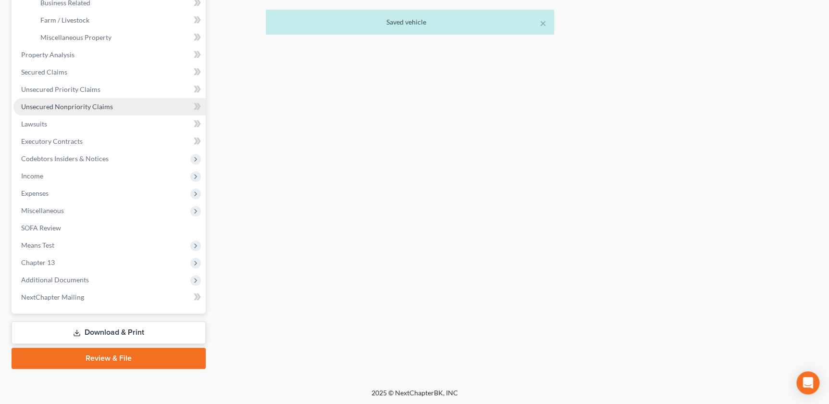
drag, startPoint x: 67, startPoint y: 108, endPoint x: 93, endPoint y: 105, distance: 26.1
click at [67, 108] on span "Unsecured Nonpriority Claims" at bounding box center [67, 106] width 92 height 8
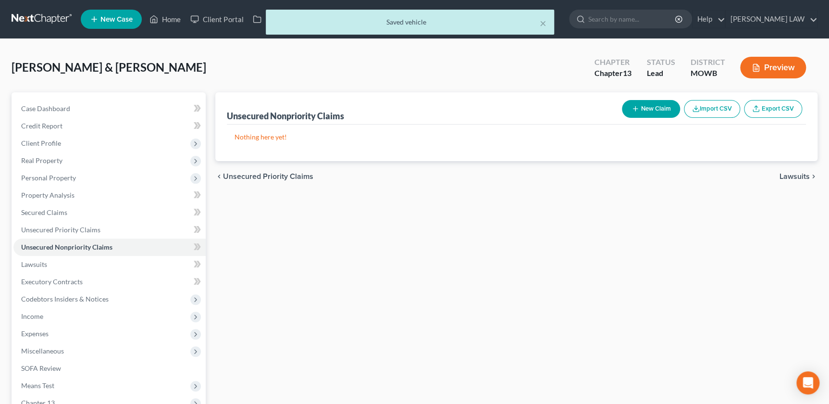
click at [633, 105] on icon "button" at bounding box center [635, 109] width 8 height 8
select select "2"
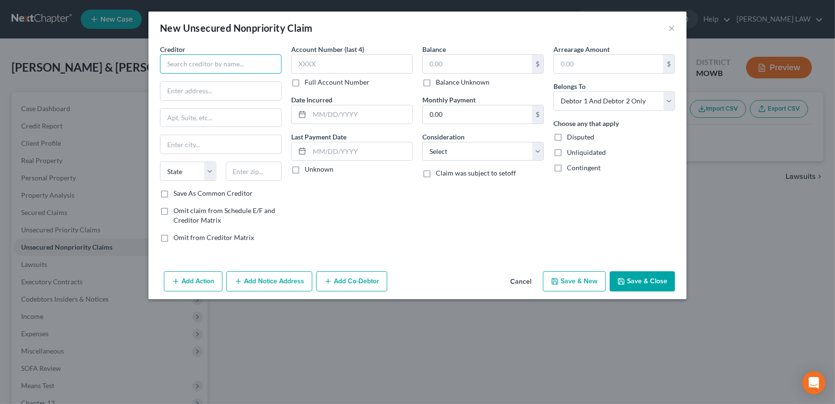
click at [197, 71] on input "text" at bounding box center [221, 63] width 122 height 19
type input "x"
click at [446, 64] on input "text" at bounding box center [477, 64] width 109 height 18
drag, startPoint x: 437, startPoint y: 66, endPoint x: 420, endPoint y: 69, distance: 17.0
click at [423, 66] on input "2" at bounding box center [477, 64] width 109 height 18
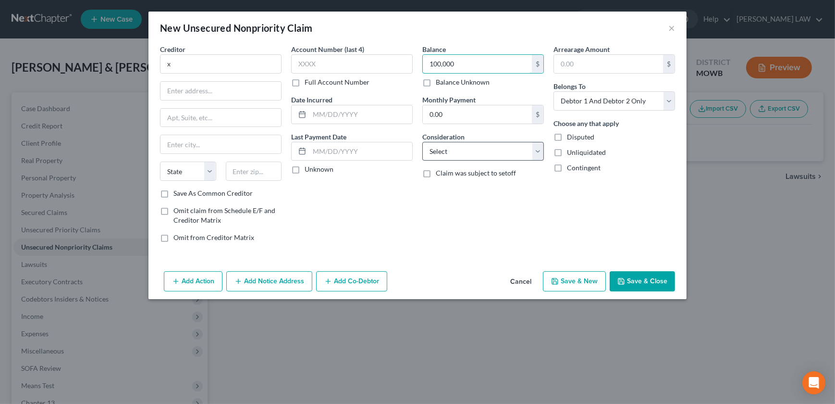
type input "100,000"
click at [476, 145] on select "Select Cable / Satellite Services Collection Agency Credit Card Debt Debt Couns…" at bounding box center [483, 151] width 122 height 19
select select "2"
click at [422, 142] on select "Select Cable / Satellite Services Collection Agency Credit Card Debt Debt Couns…" at bounding box center [483, 151] width 122 height 19
click at [624, 275] on button "Save & Close" at bounding box center [642, 281] width 65 height 20
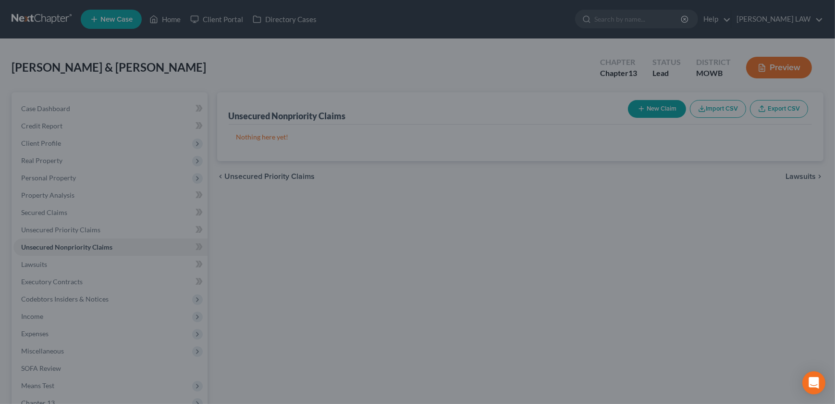
type input "100,000.00"
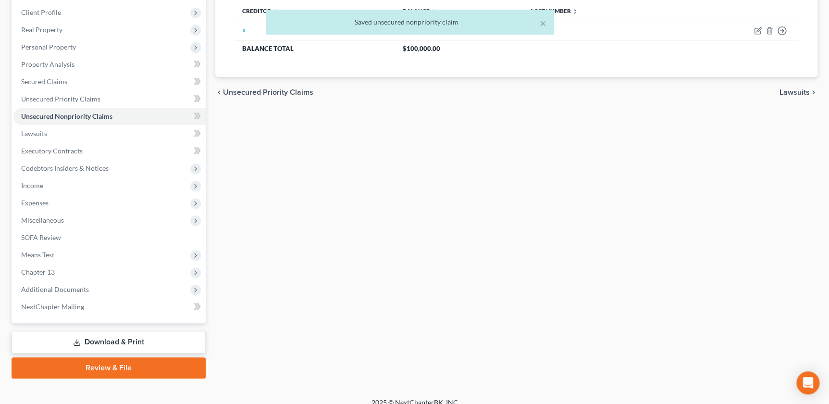
scroll to position [140, 0]
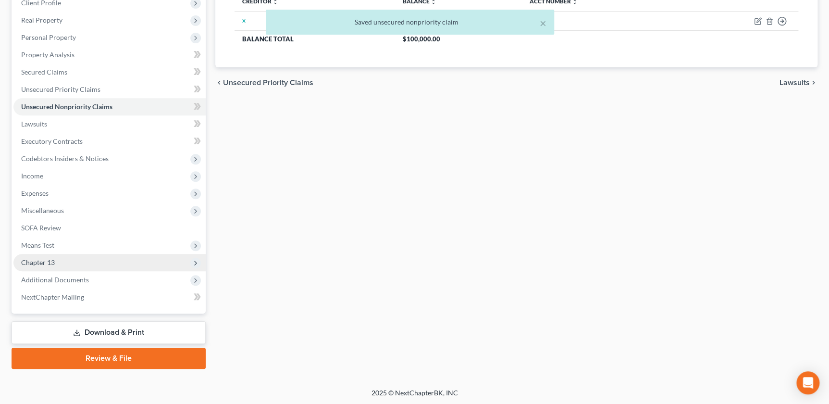
click at [55, 258] on span "Chapter 13" at bounding box center [109, 262] width 192 height 17
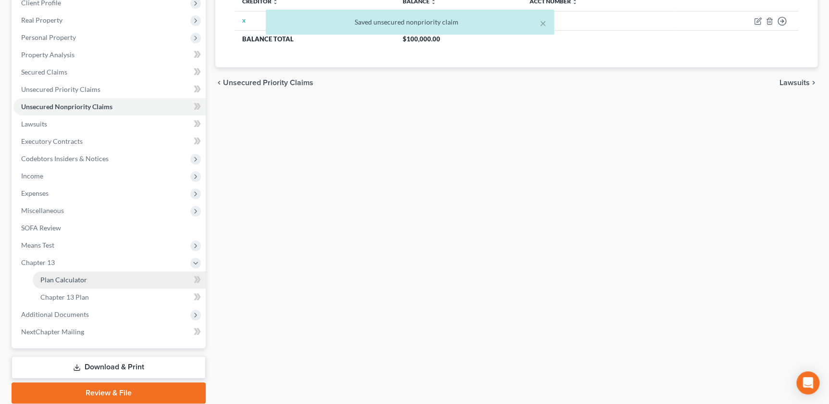
click at [78, 281] on span "Plan Calculator" at bounding box center [63, 279] width 47 height 8
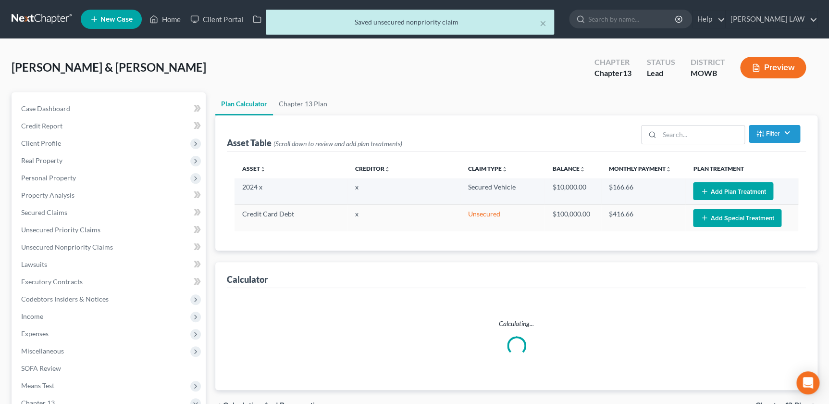
select select "59"
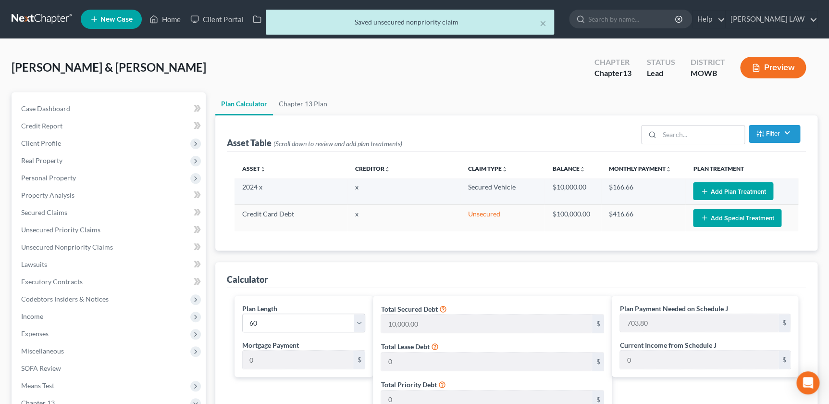
click at [726, 189] on button "Add Plan Treatment" at bounding box center [733, 191] width 80 height 18
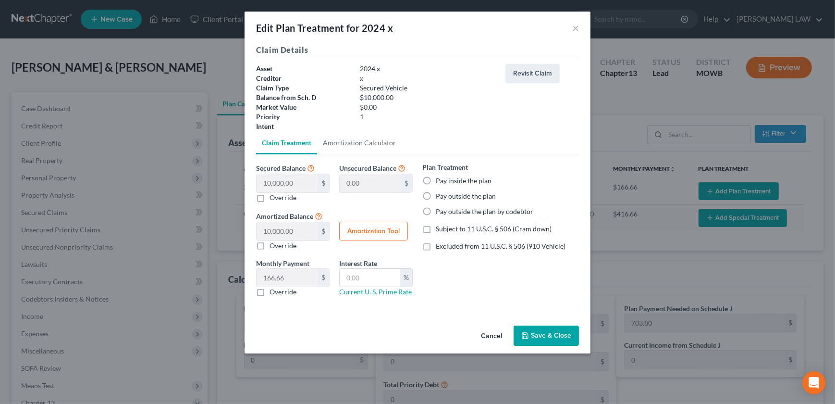
click at [436, 176] on label "Pay inside the plan" at bounding box center [464, 181] width 56 height 10
click at [440, 176] on input "Pay inside the plan" at bounding box center [443, 179] width 6 height 6
radio input "true"
click at [436, 248] on label "Excluded from 11 U.S.C. § 506 (910 Vehicle)" at bounding box center [501, 246] width 130 height 10
click at [440, 247] on input "Excluded from 11 U.S.C. § 506 (910 Vehicle)" at bounding box center [443, 244] width 6 height 6
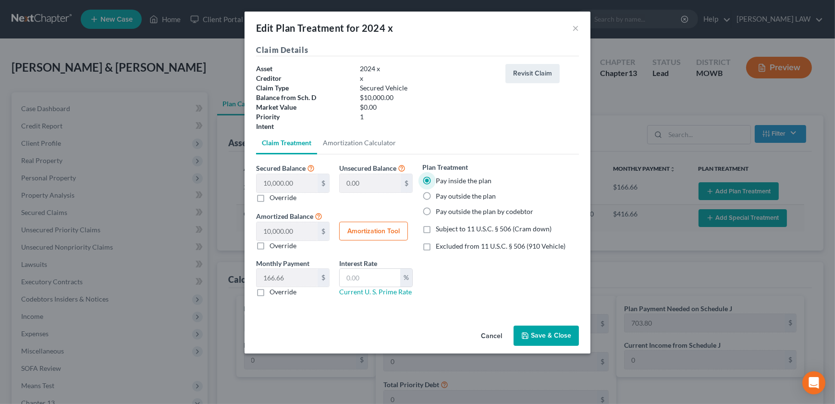
checkbox input "true"
click at [393, 235] on button "Amortization Tool" at bounding box center [373, 230] width 69 height 19
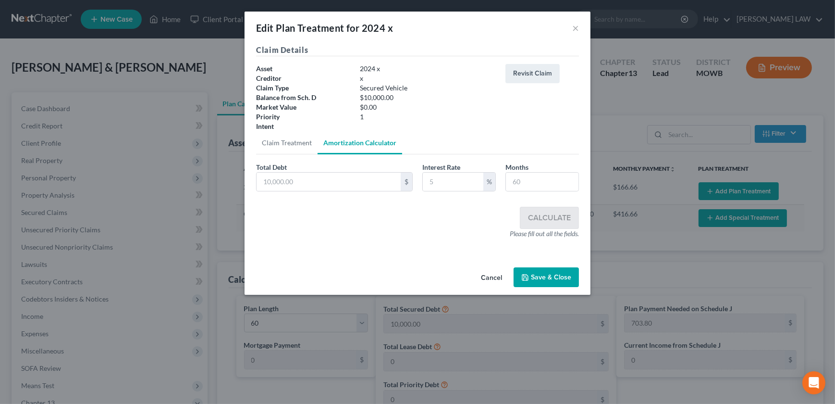
type input "10,000.00"
type input "60"
click at [467, 183] on input "text" at bounding box center [453, 181] width 61 height 18
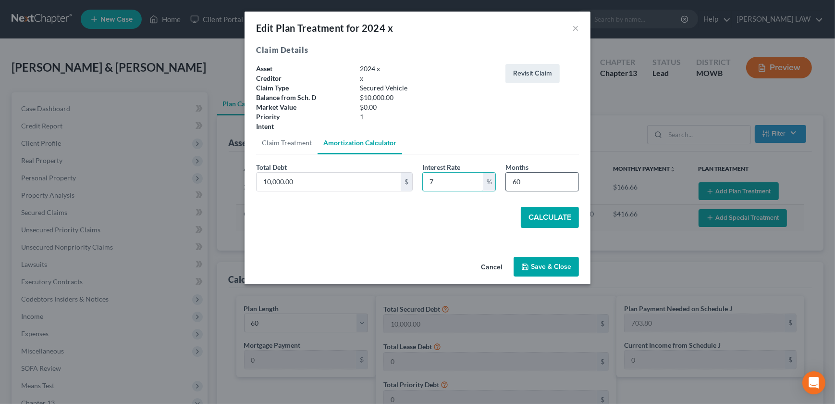
type input "7"
drag, startPoint x: 546, startPoint y: 181, endPoint x: 539, endPoint y: 179, distance: 7.3
click at [546, 181] on input "60" at bounding box center [542, 181] width 73 height 18
drag, startPoint x: 539, startPoint y: 179, endPoint x: 459, endPoint y: 174, distance: 79.4
click at [459, 174] on div "Total Debt 10,000.00 $ Interest Rate 7 % Months 60" at bounding box center [417, 180] width 332 height 37
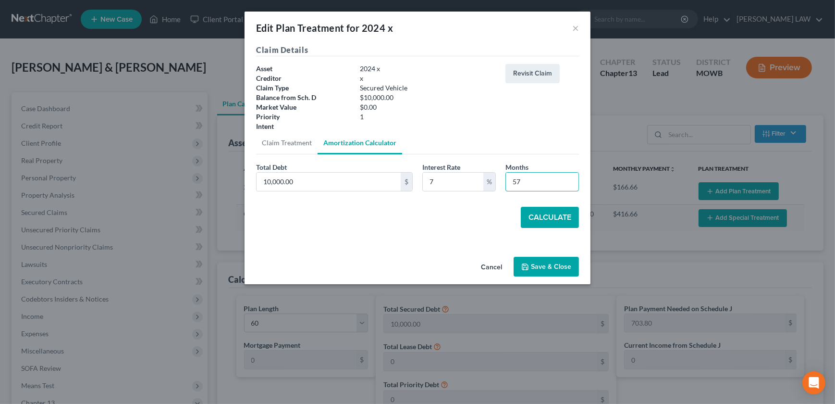
type input "57"
click at [533, 214] on button "Calculate" at bounding box center [550, 217] width 58 height 21
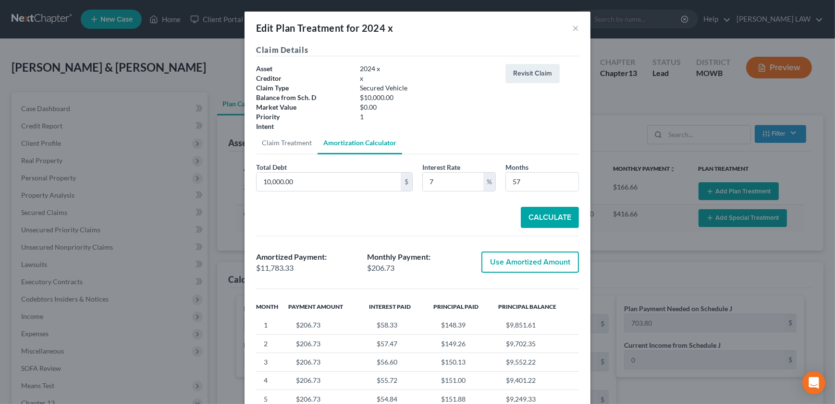
click at [521, 263] on button "Use Amortized Amount" at bounding box center [530, 261] width 98 height 21
type input "11,783.33"
checkbox input "true"
type input "196.38"
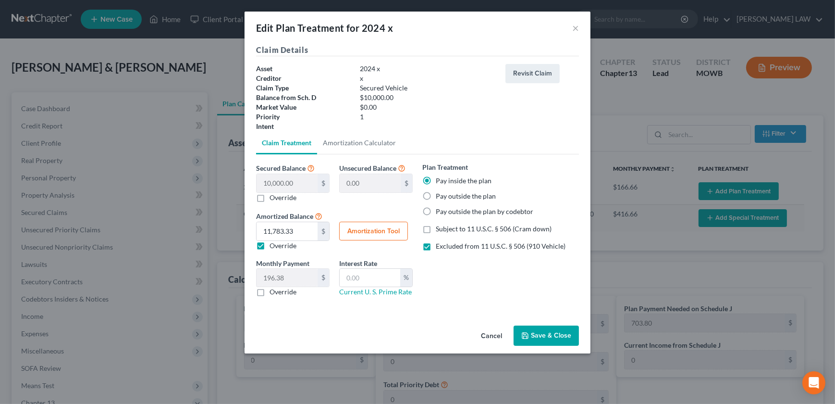
click at [539, 324] on div "Cancel Save & Close" at bounding box center [418, 337] width 346 height 32
click at [539, 328] on button "Save & Close" at bounding box center [546, 335] width 65 height 20
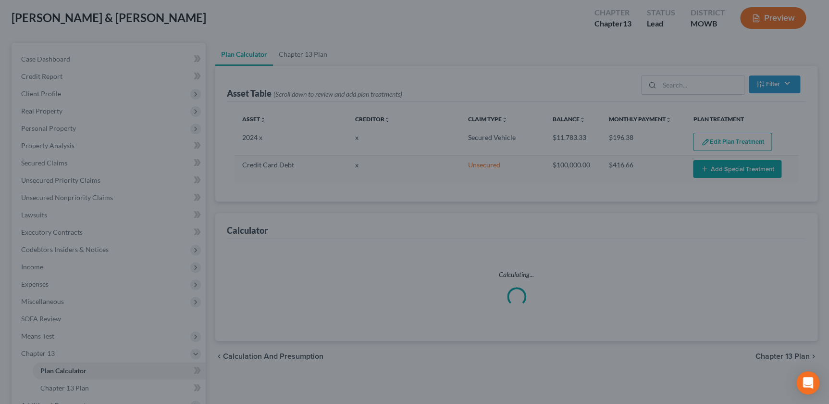
scroll to position [175, 0]
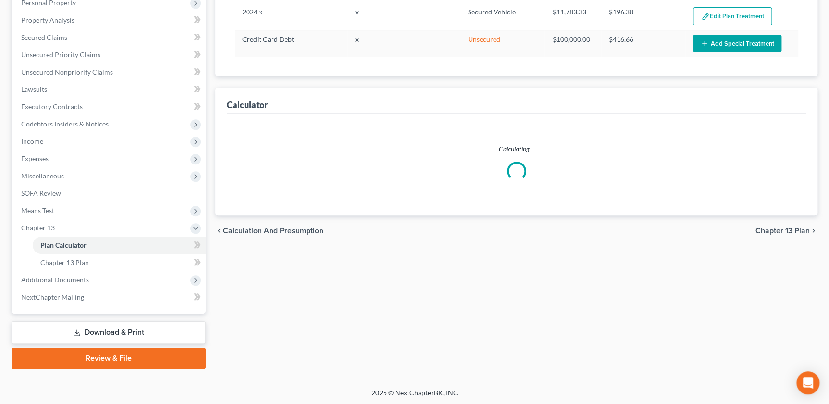
select select "59"
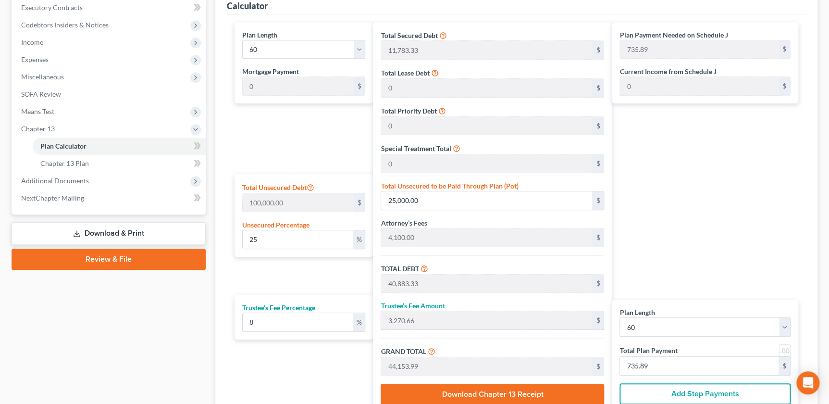
scroll to position [359, 0]
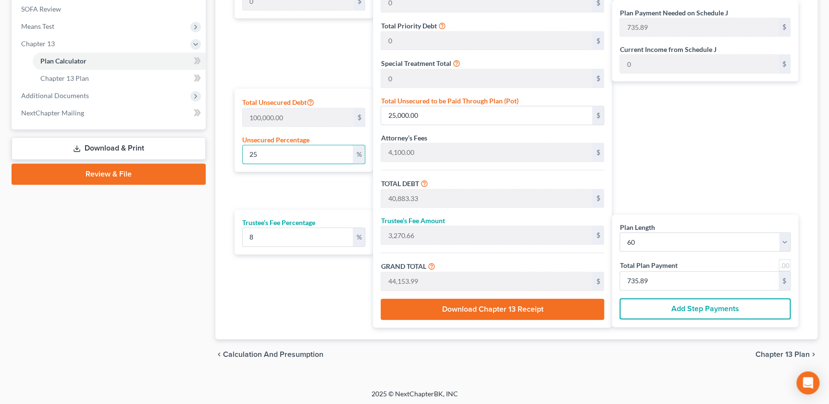
drag, startPoint x: 316, startPoint y: 152, endPoint x: 234, endPoint y: 157, distance: 82.8
click at [234, 157] on div "Plan Length 1 2 3 4 5 6 7 8 9 10 11 12 13 14 15 16 17 18 19 20 21 22 23 24 25 2…" at bounding box center [301, 132] width 143 height 390
type input "1"
type input "1,000.00"
type input "16,883.33"
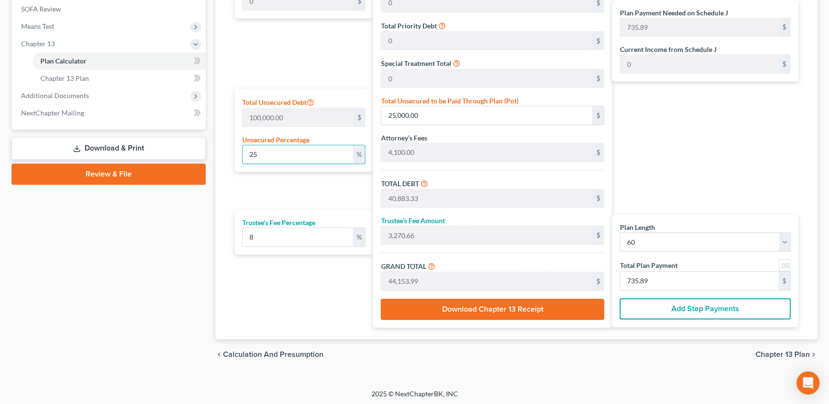
type input "1,350.66"
type input "18,233.99"
type input "303.89"
type input "15"
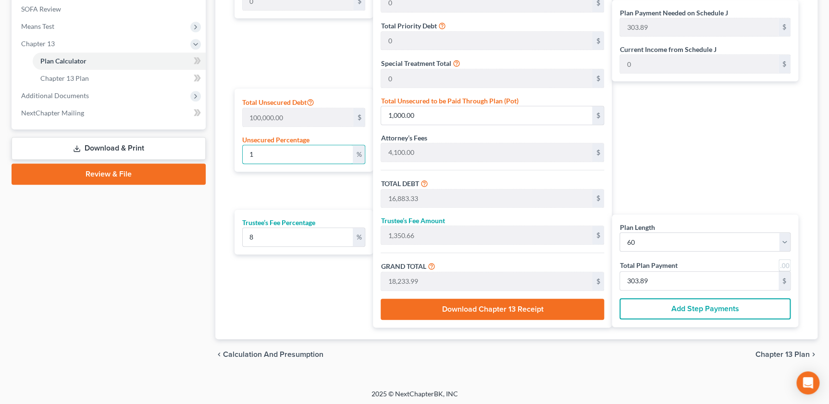
type input "15,000.00"
type input "30,883.33"
type input "2,470.66"
type input "33,353.99"
type input "555.89"
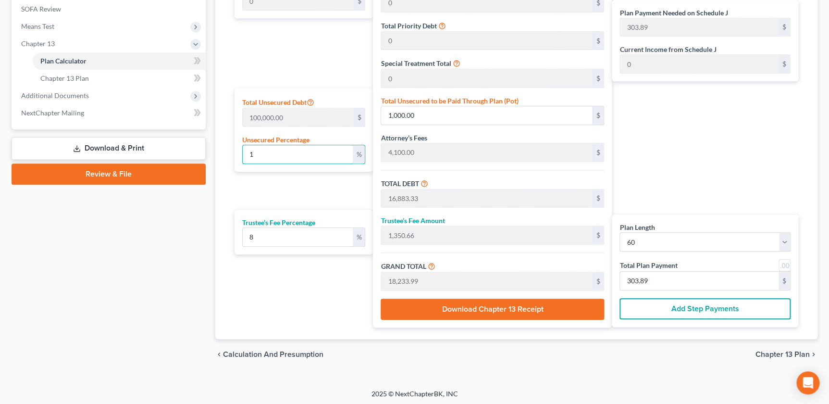
type input "555.89"
type input "15"
click at [315, 253] on div "Plan Length 1 2 3 4 5 6 7 8 9 10 11 12 13 14 15 16 17 18 19 20 21 22 23 24 25 2…" at bounding box center [301, 132] width 143 height 390
click at [310, 245] on div "Trustee’s Fee Percentage 8 %" at bounding box center [303, 231] width 138 height 45
click at [309, 240] on input "8" at bounding box center [298, 237] width 110 height 18
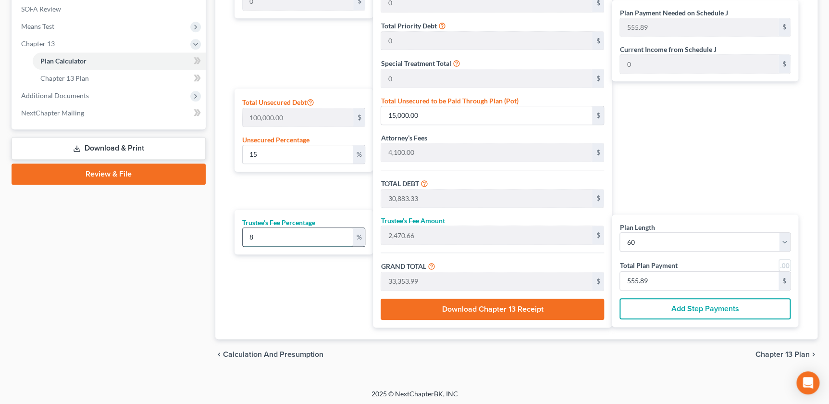
drag, startPoint x: 301, startPoint y: 243, endPoint x: 269, endPoint y: 231, distance: 34.8
click at [301, 243] on input "8" at bounding box center [298, 237] width 110 height 18
drag, startPoint x: 268, startPoint y: 233, endPoint x: 217, endPoint y: 232, distance: 50.5
click at [217, 232] on div "Calculator Plan Length 1 2 3 4 5 6 7 8 9 10 11 12 13 14 15 16 17 18 19 20 21 22…" at bounding box center [516, 120] width 602 height 435
type input "7"
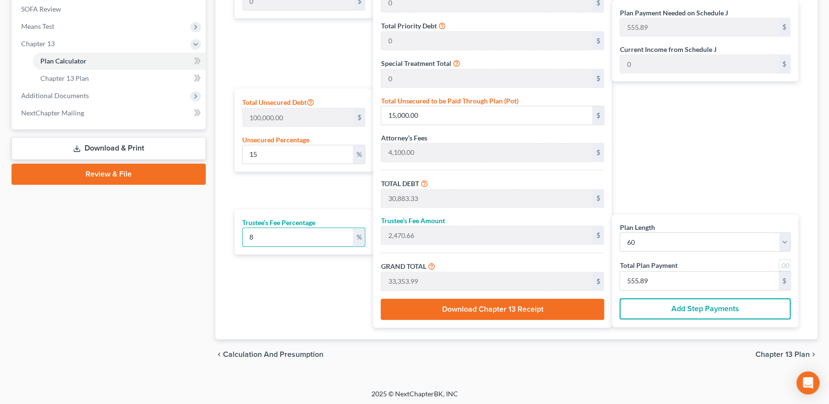
type input "2,161.83"
type input "33,045.16"
type input "550.75"
type input "7"
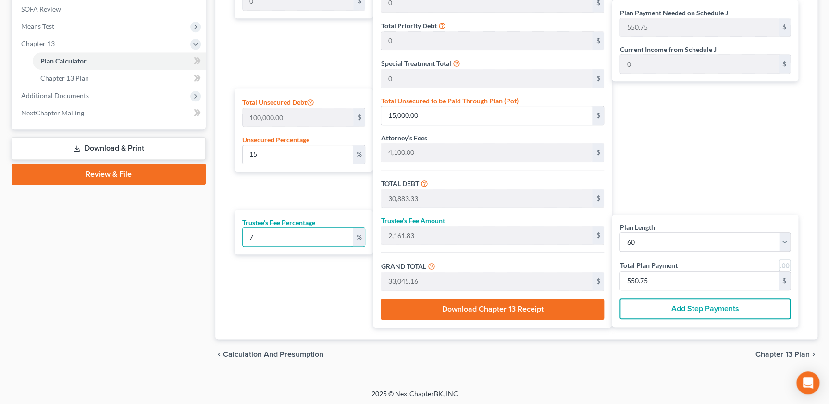
click at [248, 269] on div "Plan Length 1 2 3 4 5 6 7 8 9 10 11 12 13 14 15 16 17 18 19 20 21 22 23 24 25 2…" at bounding box center [301, 132] width 143 height 390
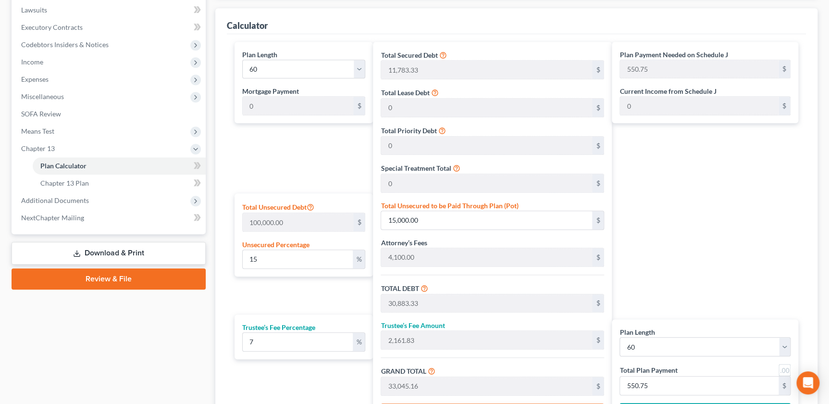
scroll to position [239, 0]
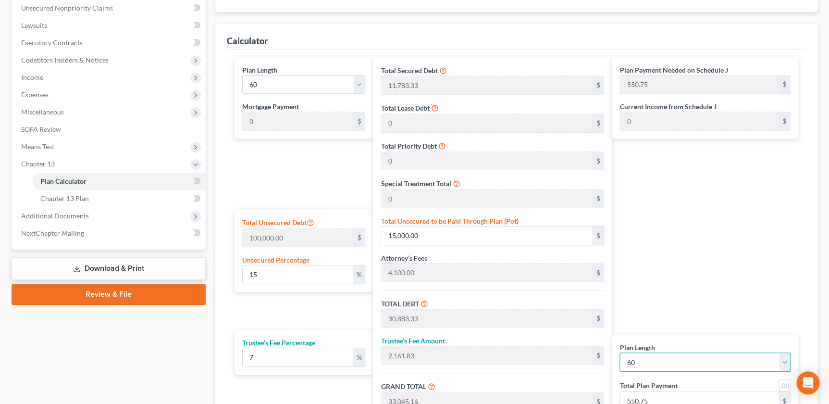
click at [689, 357] on select "1 2 3 4 5 6 7 8 9 10 11 12 13 14 15 16 17 18 19 20 21 22 23 24 25 26 27 28 29 3…" at bounding box center [704, 361] width 171 height 19
select select "57"
click at [619, 352] on select "1 2 3 4 5 6 7 8 9 10 11 12 13 14 15 16 17 18 19 20 21 22 23 24 25 26 27 28 29 3…" at bounding box center [704, 361] width 171 height 19
select select "57"
type input "569.74"
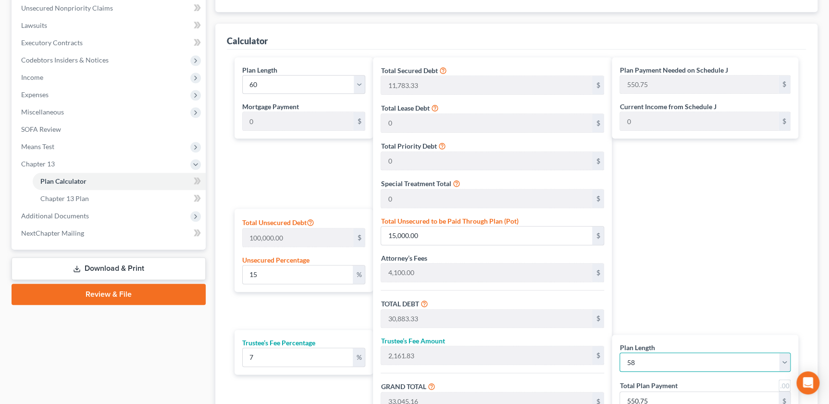
type input "569.74"
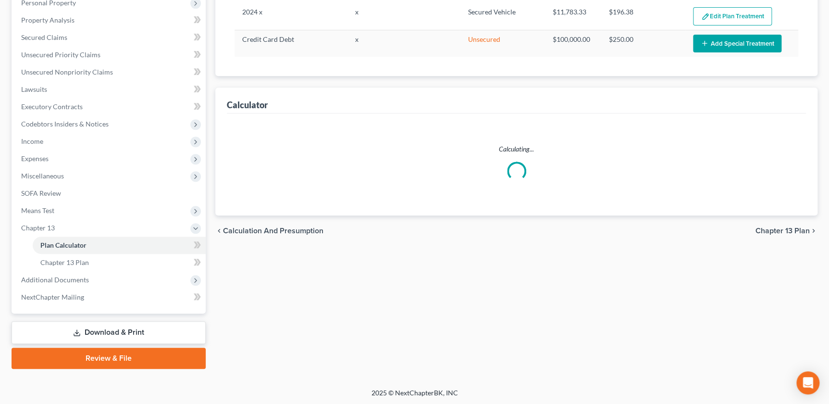
select select "57"
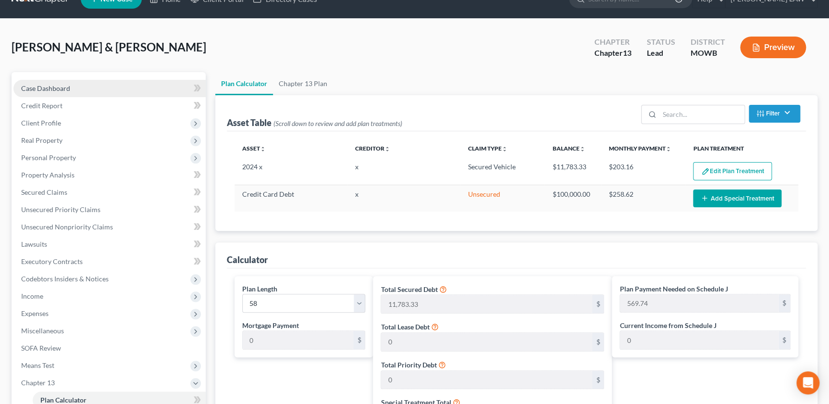
click at [34, 90] on span "Case Dashboard" at bounding box center [45, 88] width 49 height 8
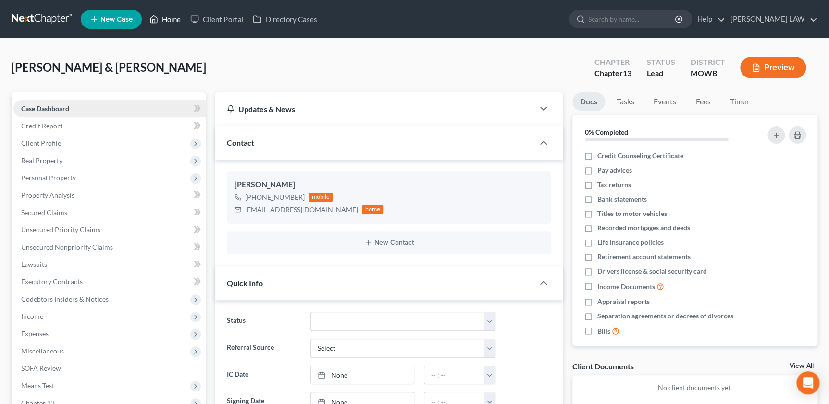
drag, startPoint x: 171, startPoint y: 19, endPoint x: 142, endPoint y: 98, distance: 84.4
click at [171, 19] on link "Home" at bounding box center [165, 19] width 41 height 17
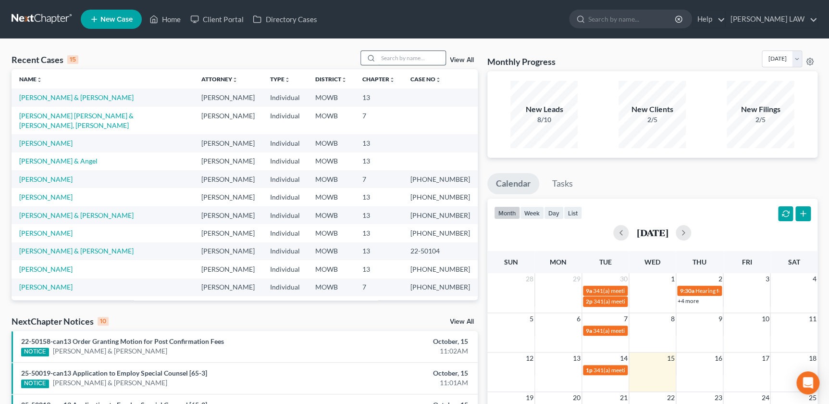
click at [396, 61] on input "search" at bounding box center [411, 58] width 67 height 14
type input "[PERSON_NAME]"
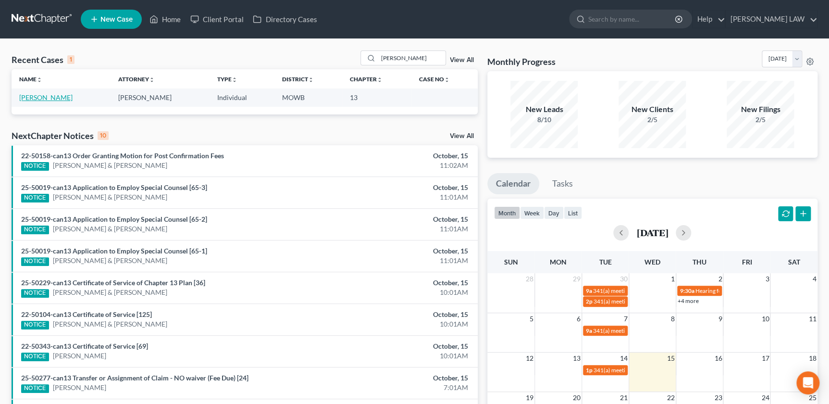
click at [59, 98] on link "[PERSON_NAME]" at bounding box center [45, 97] width 53 height 8
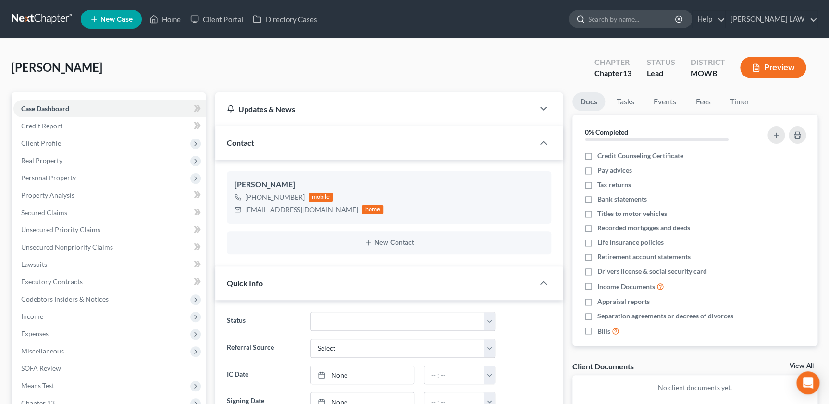
click at [628, 21] on input "search" at bounding box center [632, 19] width 88 height 18
type input "[PERSON_NAME]"
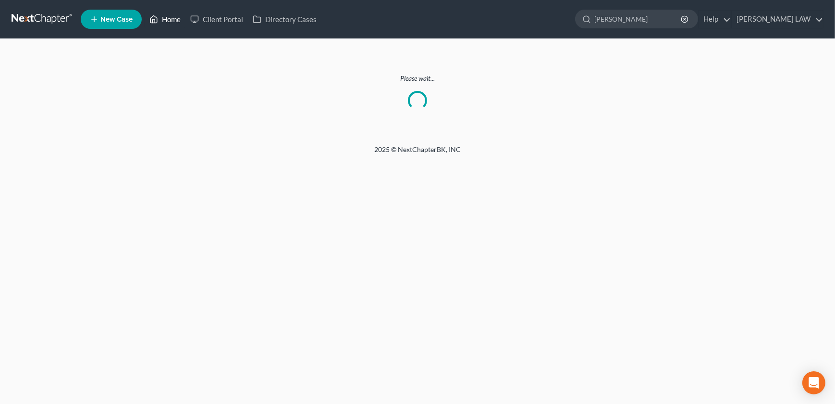
click at [170, 21] on link "Home" at bounding box center [165, 19] width 41 height 17
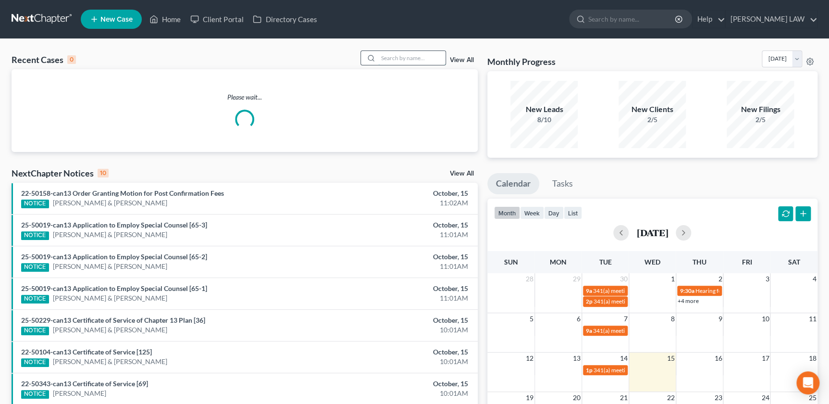
click at [408, 59] on input "search" at bounding box center [411, 58] width 67 height 14
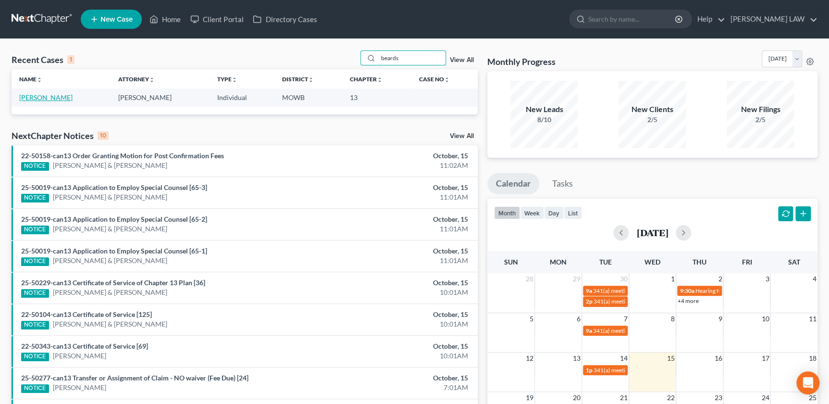
type input "beards"
click at [58, 99] on link "[PERSON_NAME]" at bounding box center [45, 97] width 53 height 8
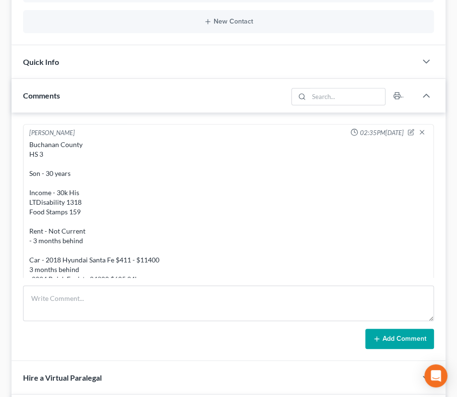
scroll to position [11, 0]
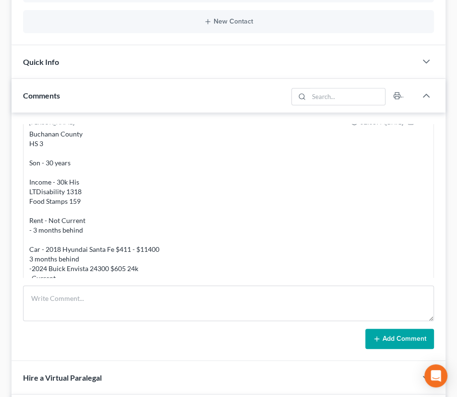
click at [179, 187] on div "Buchanan County HS 3 Son - 30 years Income - 30k His LTDisability 1318 Food Sta…" at bounding box center [228, 273] width 399 height 288
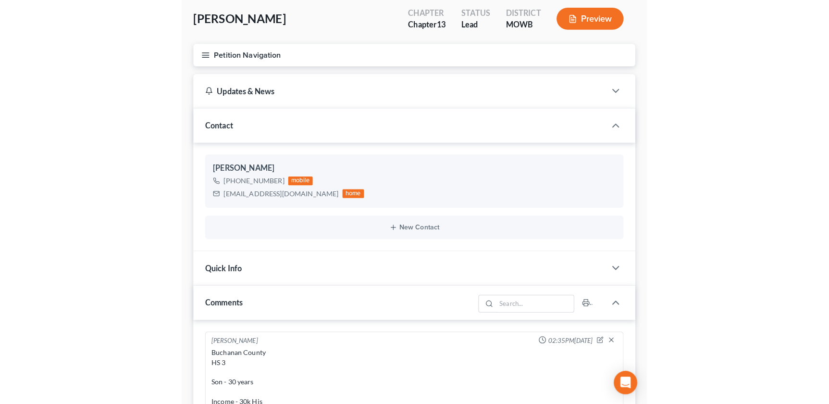
scroll to position [0, 0]
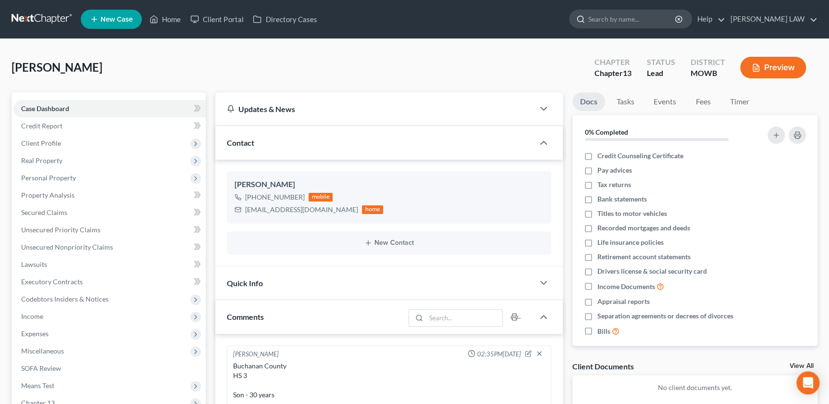
drag, startPoint x: 638, startPoint y: 15, endPoint x: 632, endPoint y: 17, distance: 5.8
click at [638, 18] on input "search" at bounding box center [632, 19] width 88 height 18
click at [648, 18] on input "search" at bounding box center [632, 19] width 88 height 18
type input "[PERSON_NAME]"
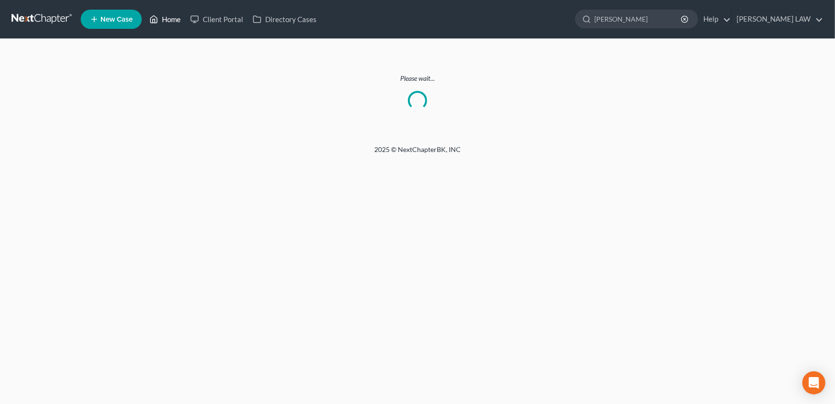
click at [165, 15] on link "Home" at bounding box center [165, 19] width 41 height 17
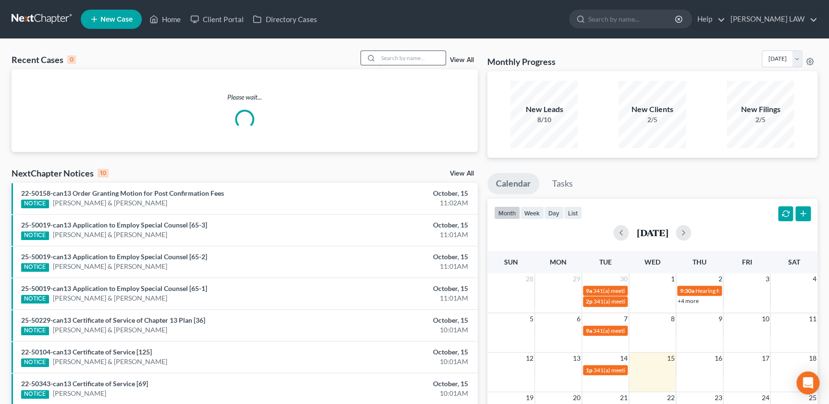
click at [392, 62] on input "search" at bounding box center [411, 58] width 67 height 14
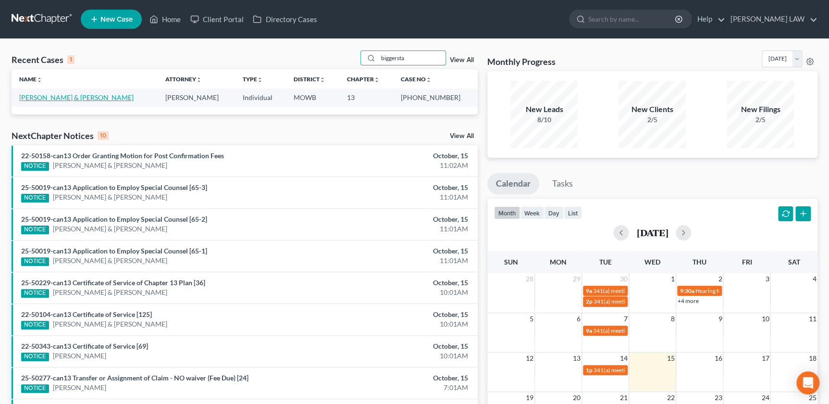
type input "biggersta"
click at [63, 98] on link "[PERSON_NAME] & [PERSON_NAME]" at bounding box center [76, 97] width 114 height 8
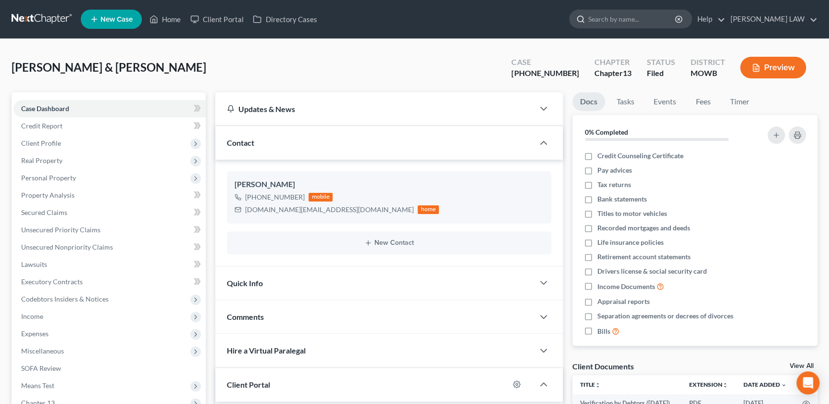
click at [631, 10] on input "search" at bounding box center [632, 19] width 88 height 18
type input "[PERSON_NAME]"
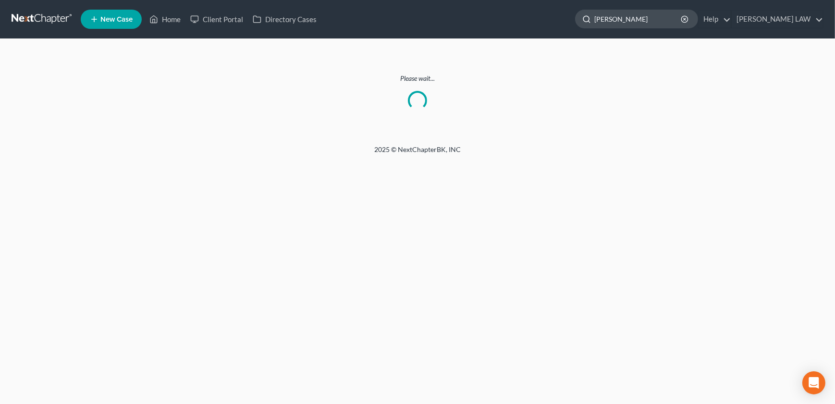
drag, startPoint x: 668, startPoint y: 21, endPoint x: 626, endPoint y: 39, distance: 46.2
click at [668, 20] on input "[PERSON_NAME]" at bounding box center [638, 19] width 88 height 18
click at [169, 15] on link "Home" at bounding box center [165, 19] width 41 height 17
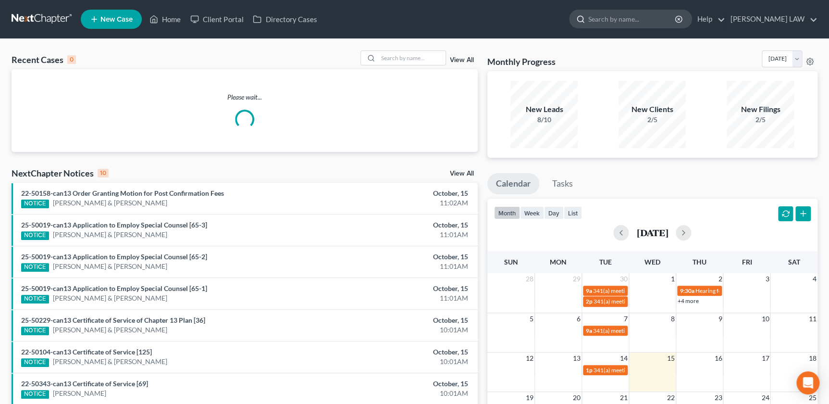
click at [639, 21] on input "search" at bounding box center [632, 19] width 88 height 18
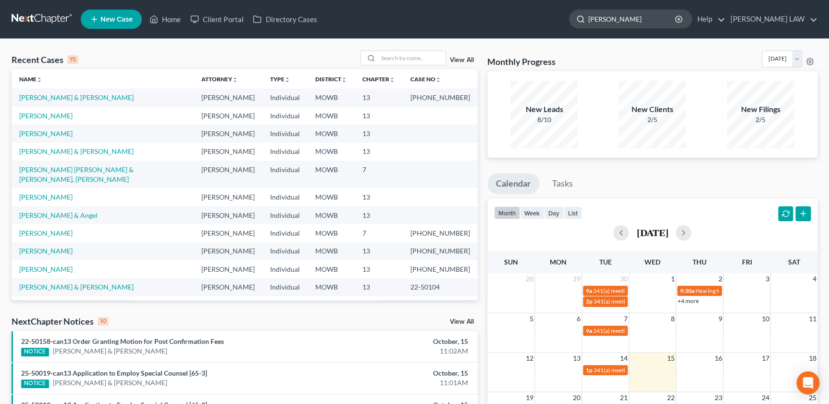
type input "[PERSON_NAME]"
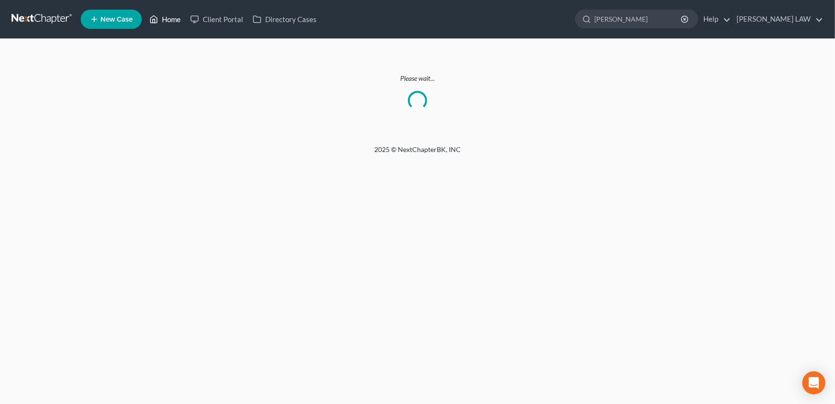
click at [171, 14] on link "Home" at bounding box center [165, 19] width 41 height 17
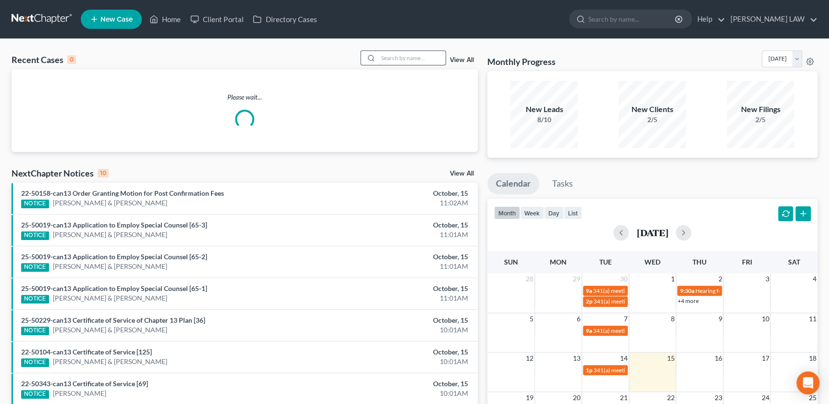
click at [405, 61] on input "search" at bounding box center [411, 58] width 67 height 14
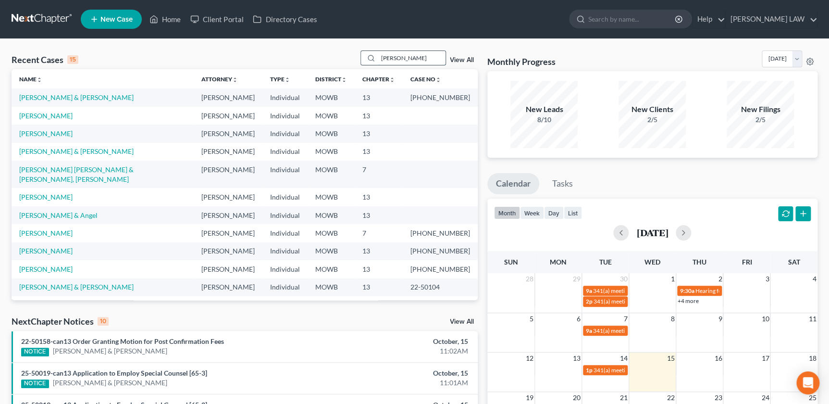
type input "[PERSON_NAME]"
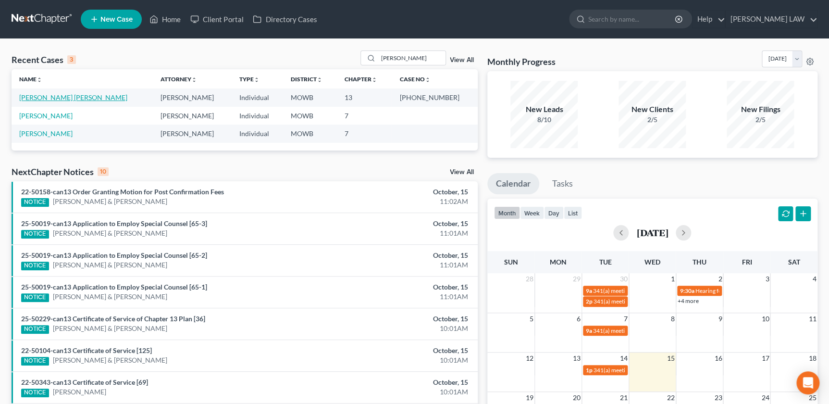
click at [74, 96] on link "[PERSON_NAME] [PERSON_NAME]" at bounding box center [73, 97] width 108 height 8
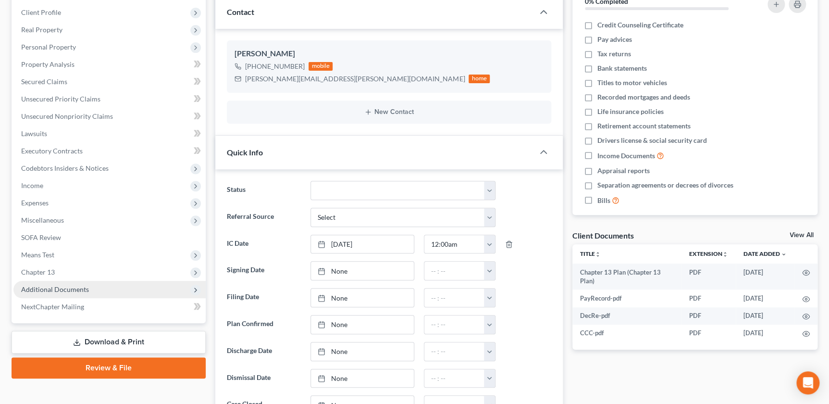
scroll to position [29, 0]
click at [61, 291] on span "Additional Documents" at bounding box center [55, 289] width 68 height 8
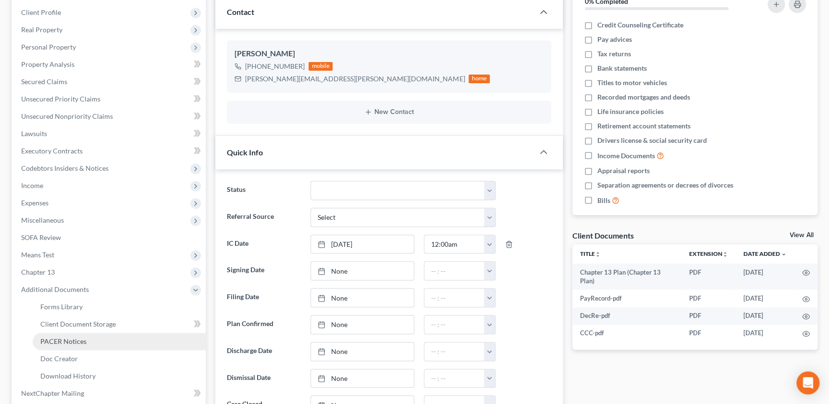
click at [78, 341] on span "PACER Notices" at bounding box center [63, 341] width 46 height 8
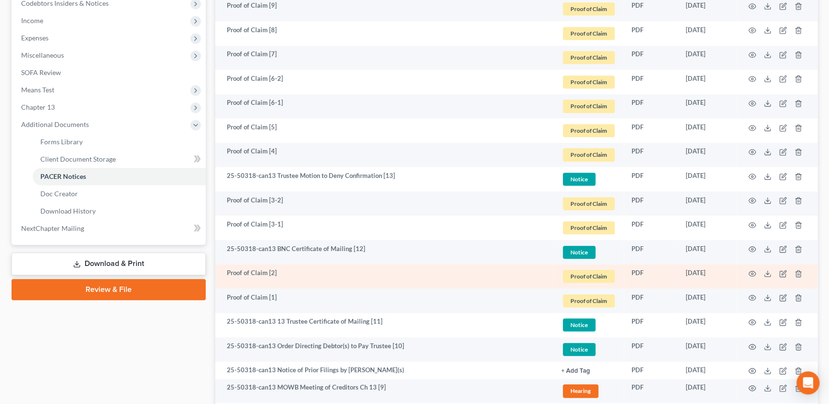
scroll to position [371, 0]
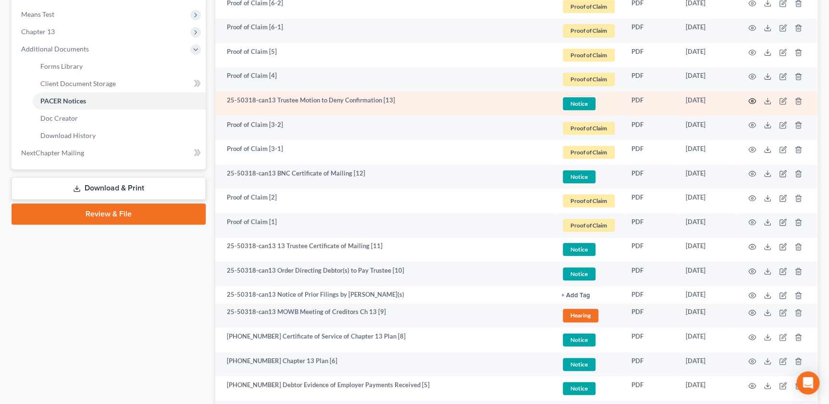
click at [751, 100] on circle "button" at bounding box center [752, 101] width 2 height 2
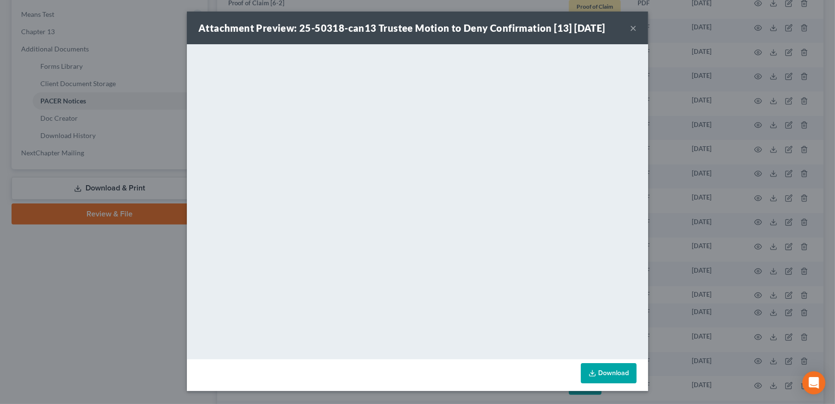
click at [631, 30] on button "×" at bounding box center [633, 28] width 7 height 12
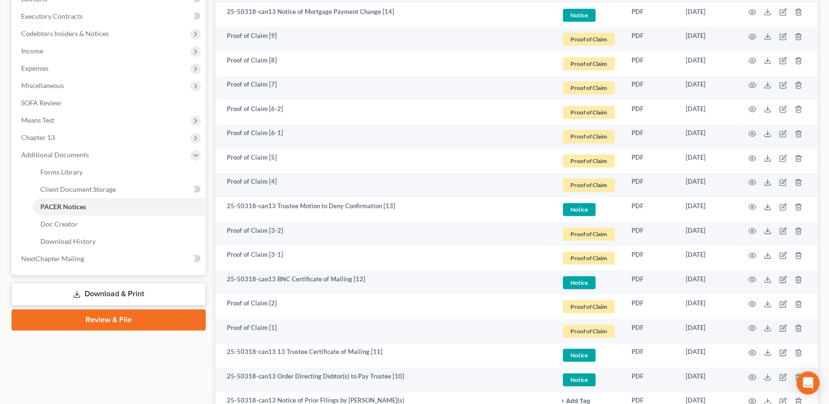
scroll to position [131, 0]
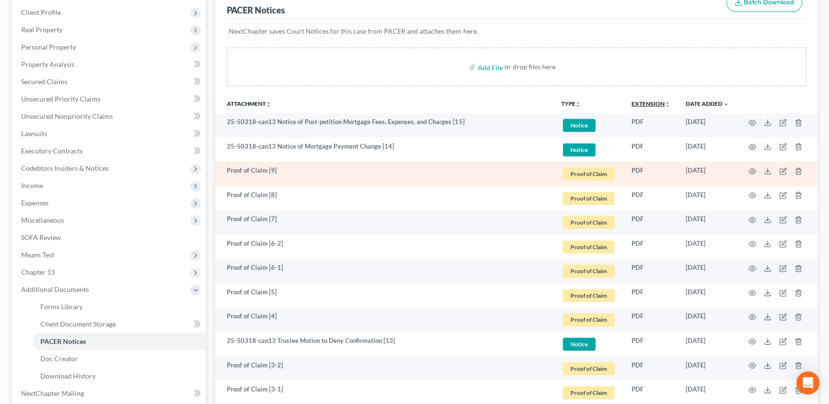
drag, startPoint x: 668, startPoint y: 101, endPoint x: 647, endPoint y: 160, distance: 62.8
click at [668, 101] on icon "unfold_more" at bounding box center [667, 104] width 6 height 6
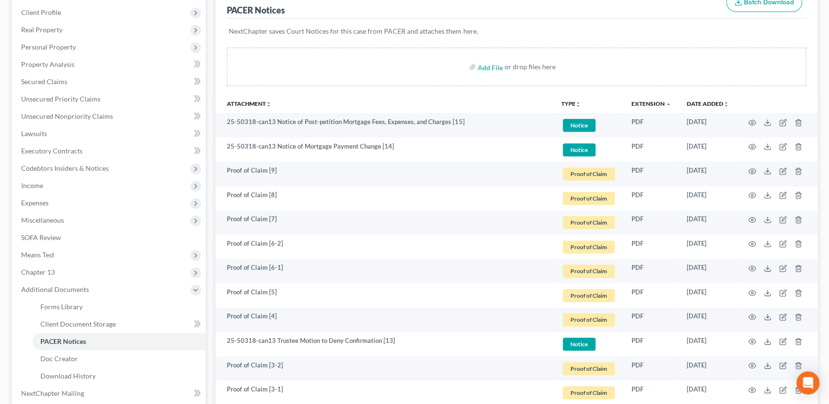
click at [575, 102] on icon "unfold_more" at bounding box center [578, 104] width 6 height 6
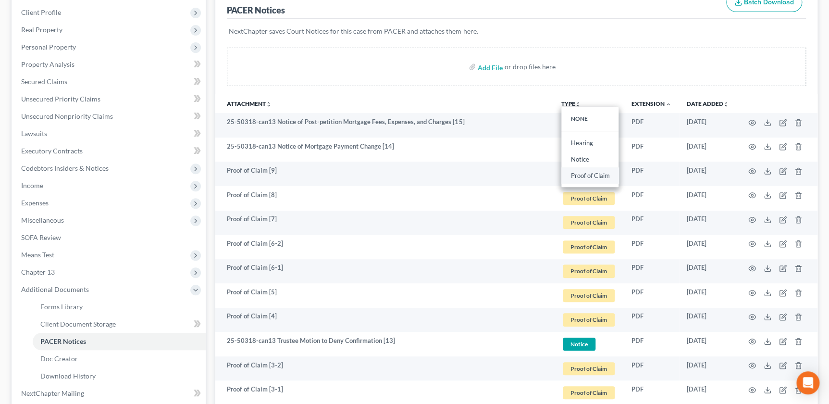
click at [578, 176] on link "Proof of Claim" at bounding box center [589, 175] width 57 height 16
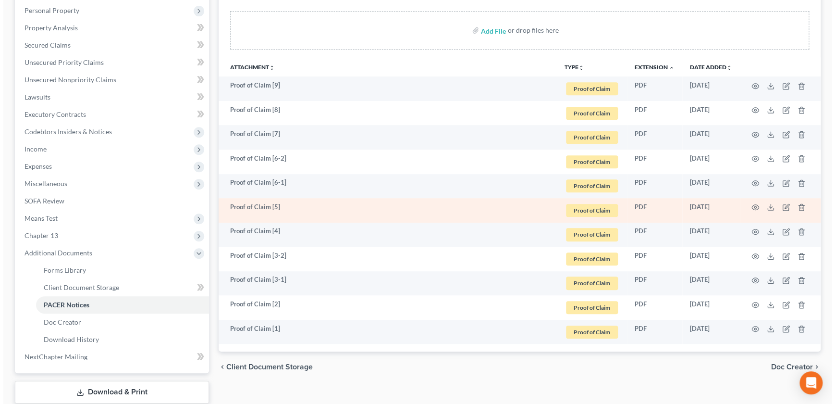
scroll to position [227, 0]
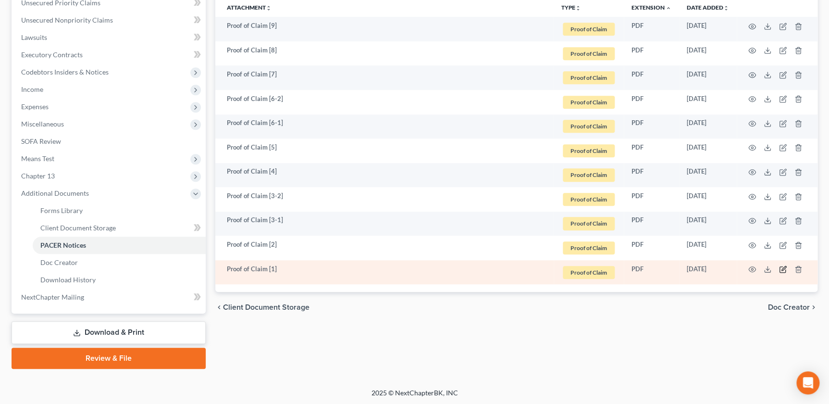
click at [780, 269] on icon "button" at bounding box center [783, 269] width 8 height 8
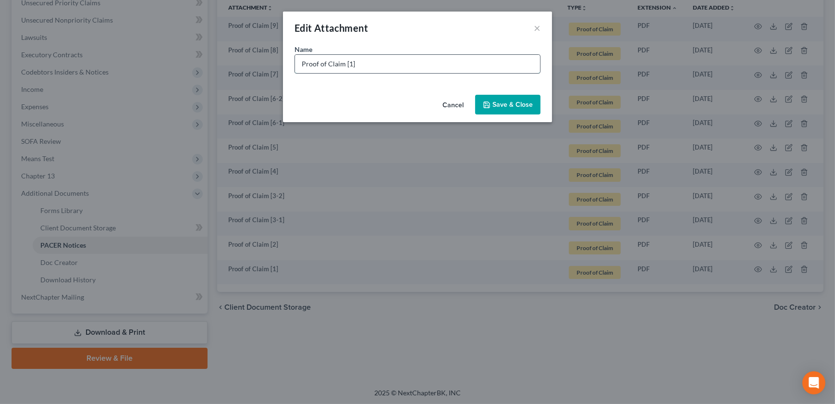
click at [404, 72] on input "Proof of Claim [1]" at bounding box center [417, 64] width 245 height 18
type input "Proof of Claim [1] LVNV Funding"
click at [490, 105] on icon "button" at bounding box center [487, 105] width 8 height 8
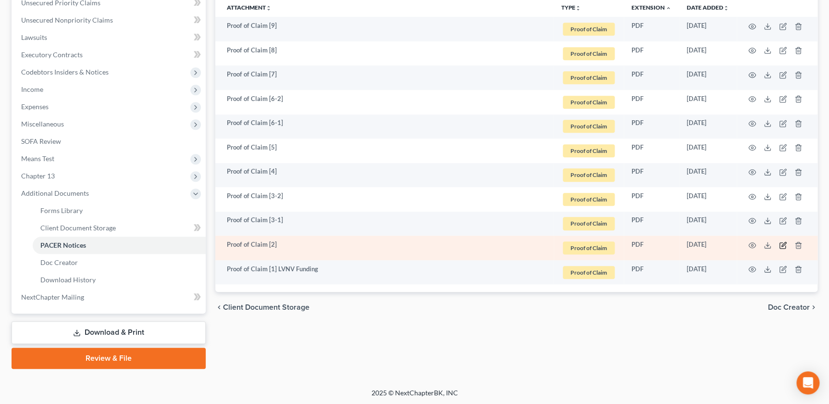
click at [781, 245] on icon "button" at bounding box center [783, 245] width 8 height 8
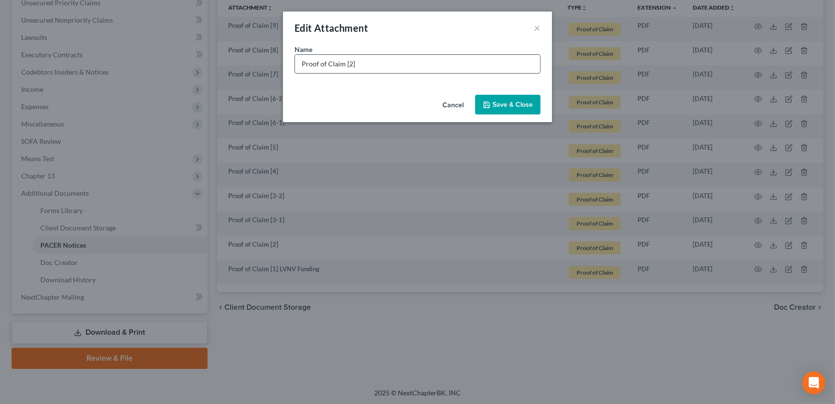
click at [426, 62] on input "Proof of Claim [2]" at bounding box center [417, 64] width 245 height 18
click at [473, 57] on input "Proof of Claim [2]" at bounding box center [417, 64] width 245 height 18
paste input "LVNV Funding, LLC Resurgent Capital Services"
type input "Proof of Claim [2] LVNV Funding, LLC Resurgent Capital Services"
click at [517, 101] on span "Save & Close" at bounding box center [512, 104] width 40 height 8
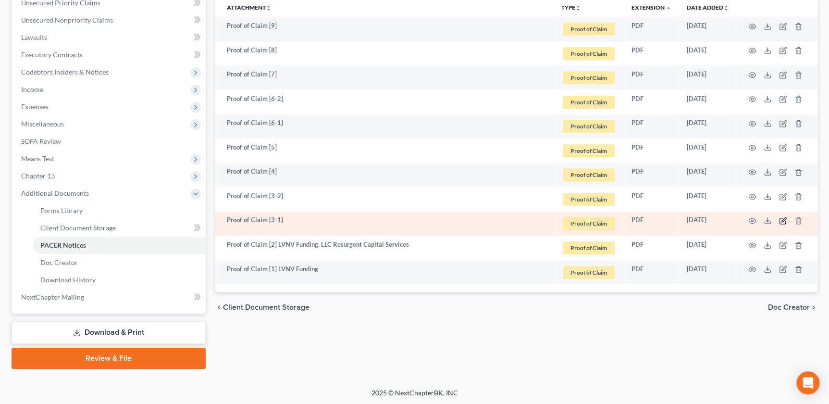
click at [779, 219] on icon "button" at bounding box center [783, 221] width 8 height 8
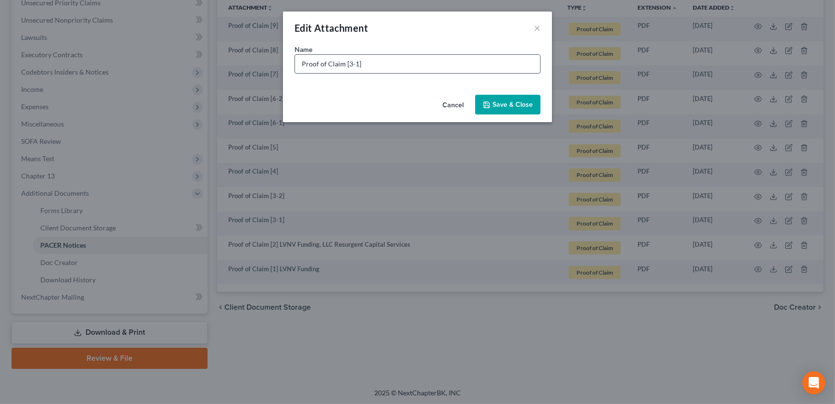
click at [399, 62] on input "Proof of Claim [3-1]" at bounding box center [417, 64] width 245 height 18
paste input "Southern Bank"
type input "Proof of Claim [3-1] Southern Bank"
click at [490, 104] on icon "button" at bounding box center [487, 105] width 8 height 8
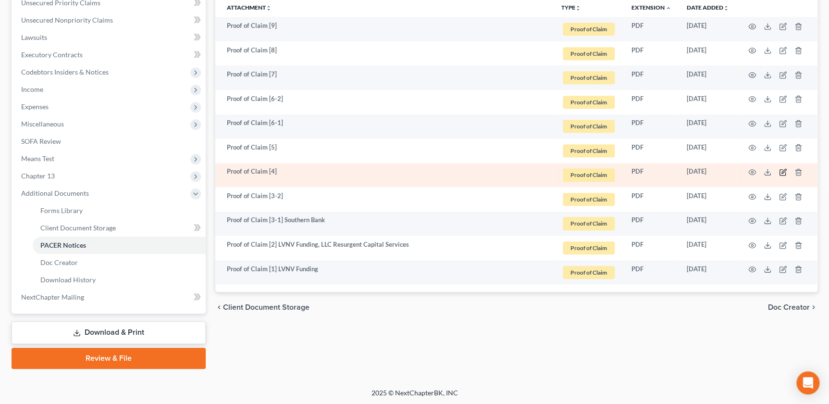
click at [780, 173] on icon "button" at bounding box center [782, 173] width 6 height 6
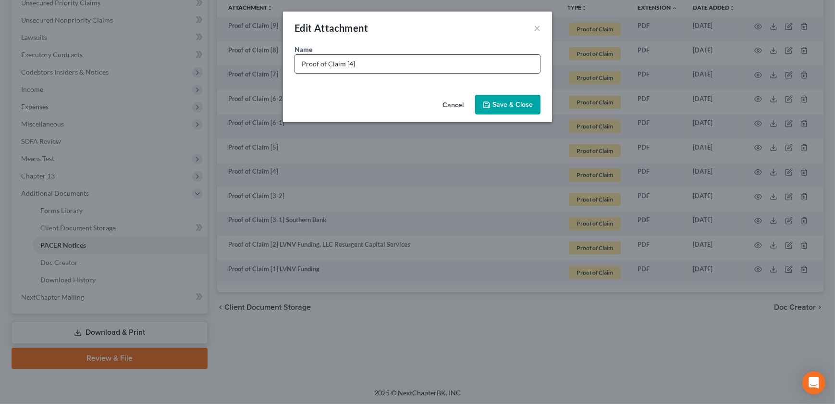
click at [420, 61] on input "Proof of Claim [4]" at bounding box center [417, 64] width 245 height 18
paste input "Jefferson Capital Systems, LLC"
type input "Proof of Claim [4] Jefferson Capital Systems, LLC"
click at [481, 99] on button "Save & Close" at bounding box center [507, 105] width 65 height 20
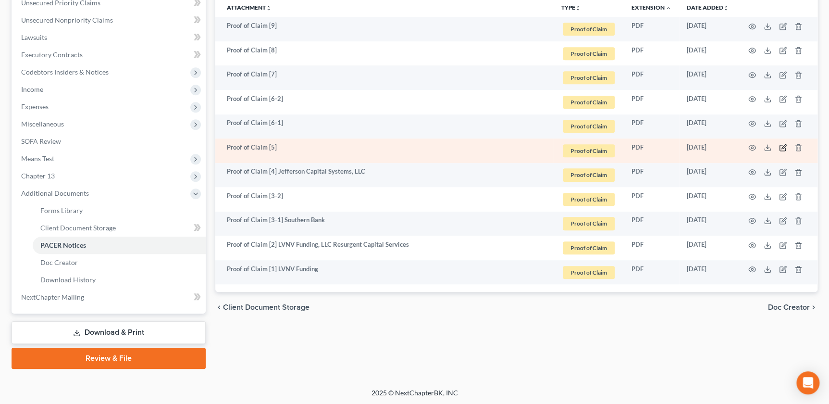
click at [779, 145] on icon "button" at bounding box center [782, 148] width 6 height 6
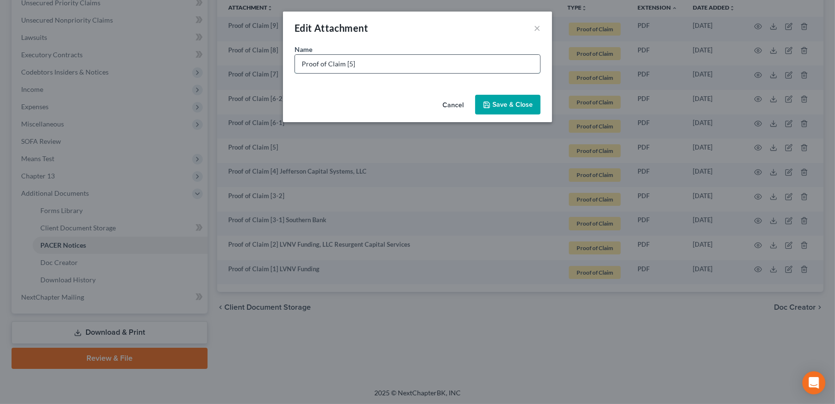
click at [400, 57] on input "Proof of Claim [5]" at bounding box center [417, 64] width 245 height 18
paste input "Premier Bankcard, LLC Jefferson Capital Systems LLC Assignee"
type input "Proof of Claim [5] Premier Bankcard, LLC Jefferson Capital Systems LLC Assignee"
click at [494, 102] on span "Save & Close" at bounding box center [512, 104] width 40 height 8
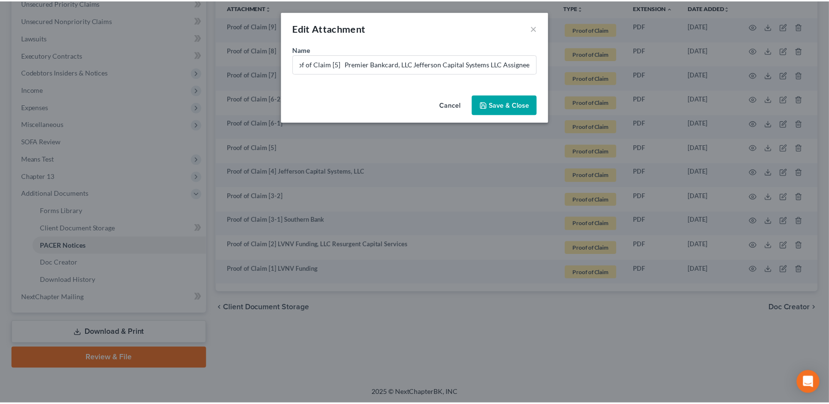
scroll to position [0, 0]
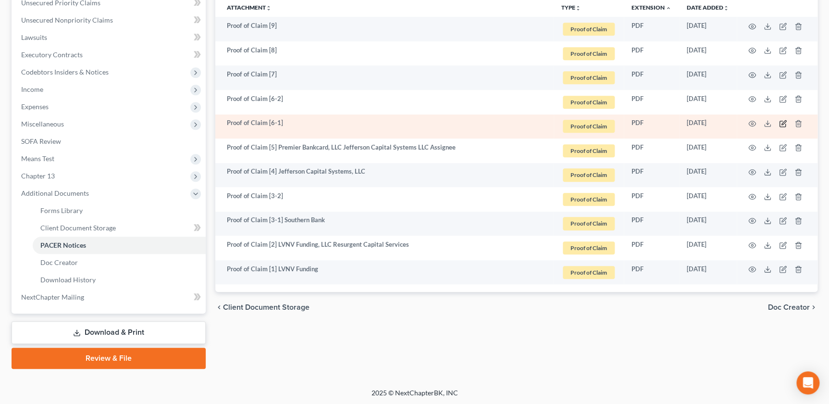
click at [780, 122] on icon "button" at bounding box center [783, 124] width 8 height 8
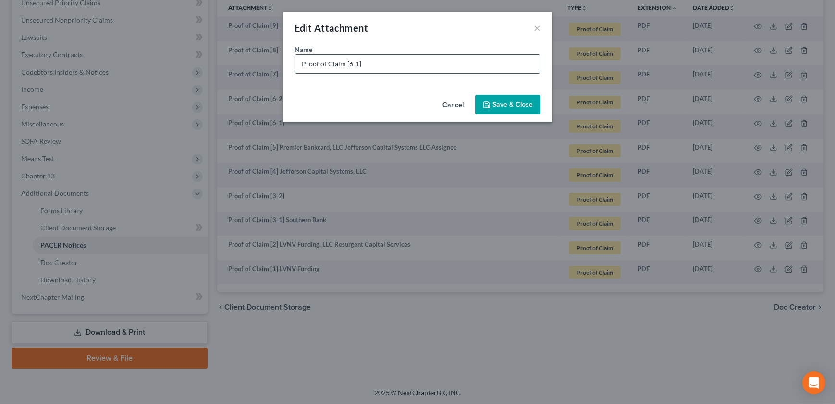
click at [427, 60] on input "Proof of Claim [6-1]" at bounding box center [417, 64] width 245 height 18
paste input "OneMain Financial Group, LLC"
type input "Proof of Claim [6-1] OneMain Financial Group, LLC"
click at [503, 104] on span "Save & Close" at bounding box center [512, 104] width 40 height 8
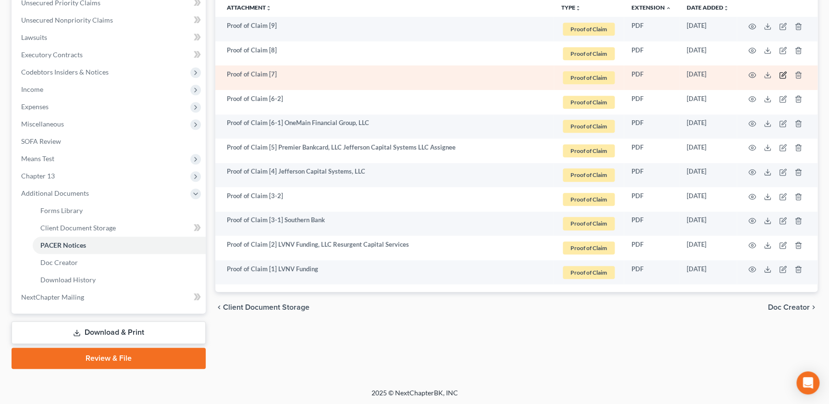
click at [779, 74] on icon "button" at bounding box center [782, 76] width 6 height 6
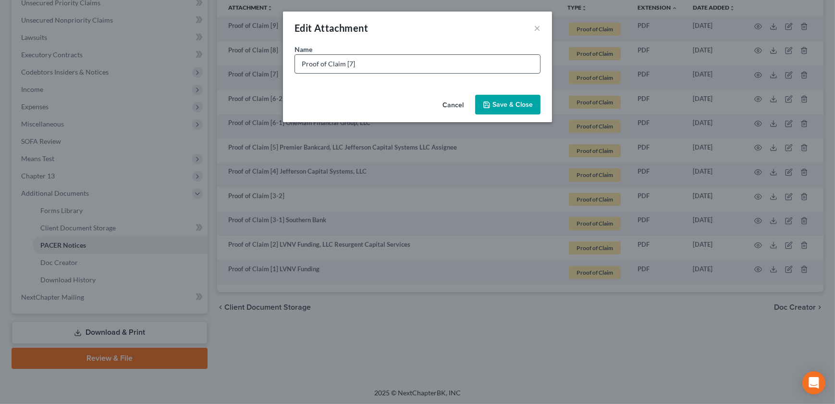
click at [404, 69] on input "Proof of Claim [7]" at bounding box center [417, 64] width 245 height 18
paste input "U.S. Bank National Association"
type input "Proof of Claim [7] U.S. Bank National Association"
click at [485, 97] on button "Save & Close" at bounding box center [507, 105] width 65 height 20
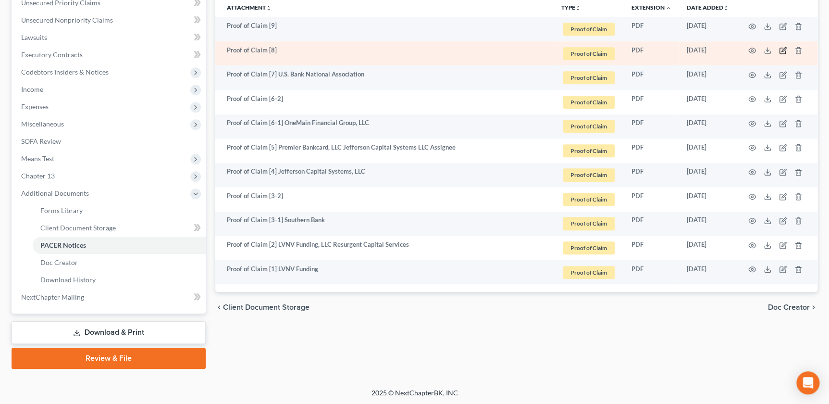
click at [781, 47] on icon "button" at bounding box center [783, 51] width 8 height 8
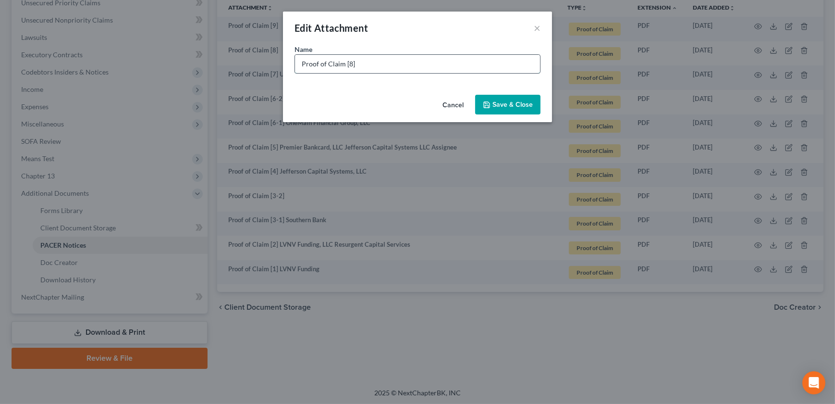
click at [470, 62] on input "Proof of Claim [8]" at bounding box center [417, 64] width 245 height 18
paste input "U.S. Bank National Association"
click at [536, 105] on button "Save & Close" at bounding box center [507, 105] width 65 height 20
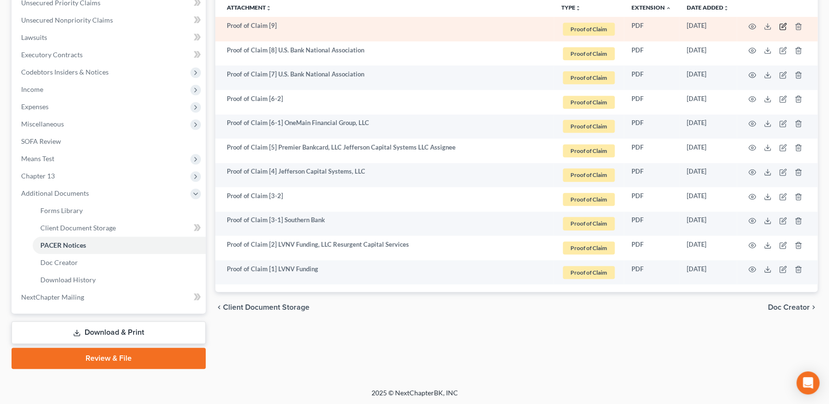
click at [783, 23] on icon "button" at bounding box center [783, 27] width 8 height 8
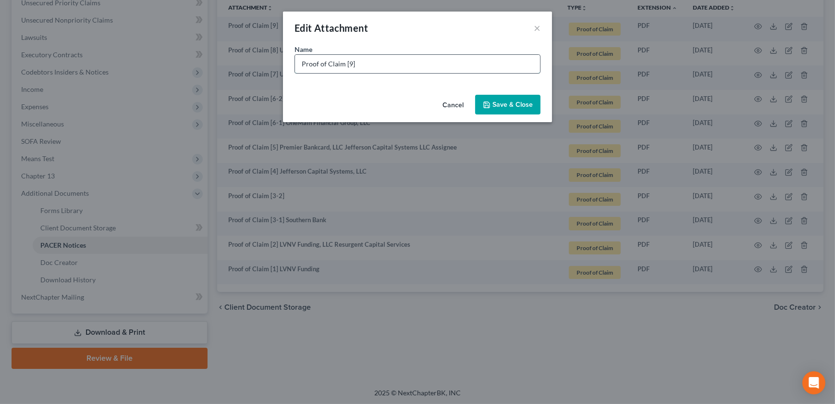
click at [387, 65] on input "Proof of Claim [9]" at bounding box center [417, 64] width 245 height 18
paste input "Quantum3 Group LLC as agent for MOMA Trust LLC"
click at [505, 107] on span "Save & Close" at bounding box center [512, 104] width 40 height 8
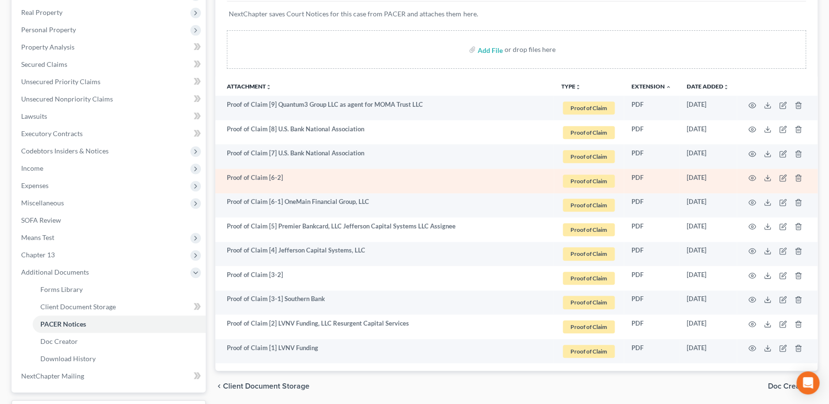
scroll to position [153, 0]
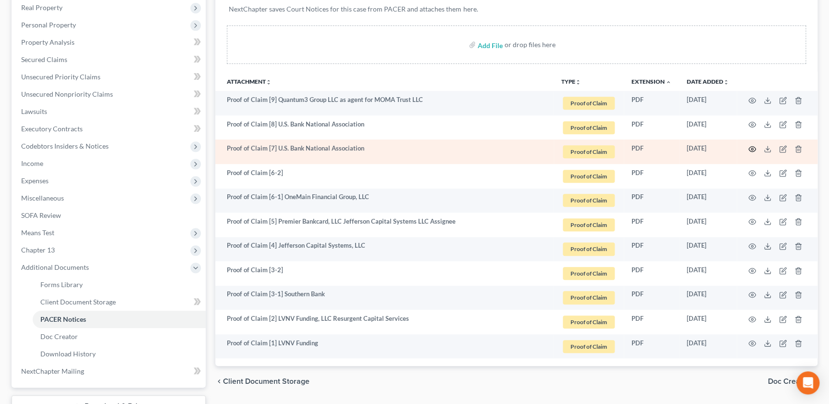
click at [752, 149] on icon "button" at bounding box center [752, 149] width 8 height 8
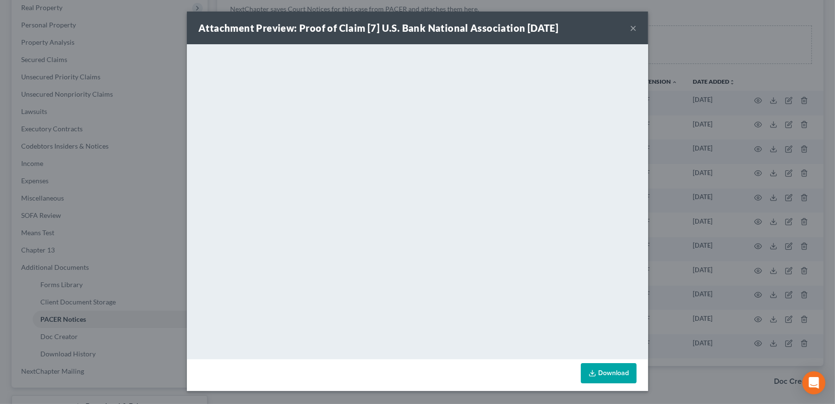
drag, startPoint x: 631, startPoint y: 27, endPoint x: 626, endPoint y: 38, distance: 12.2
click at [631, 27] on button "×" at bounding box center [633, 28] width 7 height 12
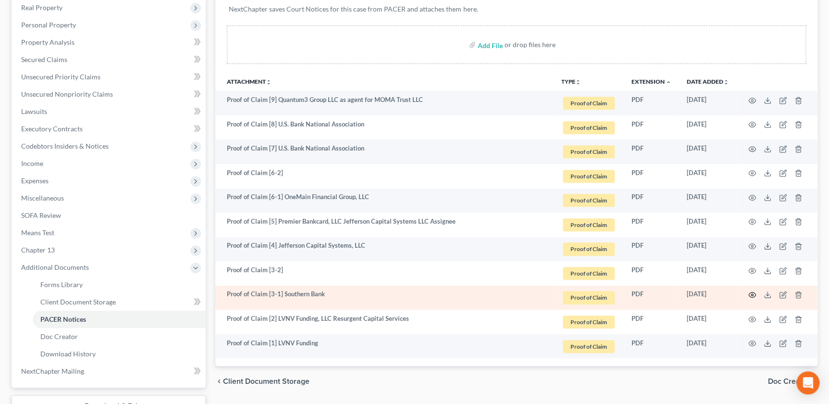
click at [752, 295] on icon "button" at bounding box center [752, 295] width 8 height 8
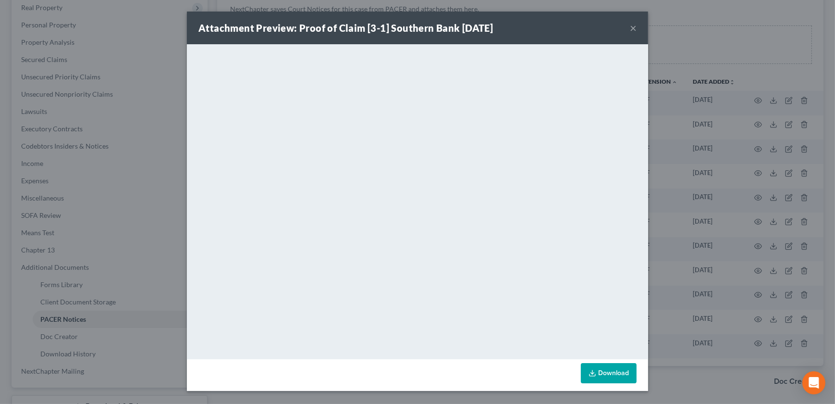
click at [630, 27] on button "×" at bounding box center [633, 28] width 7 height 12
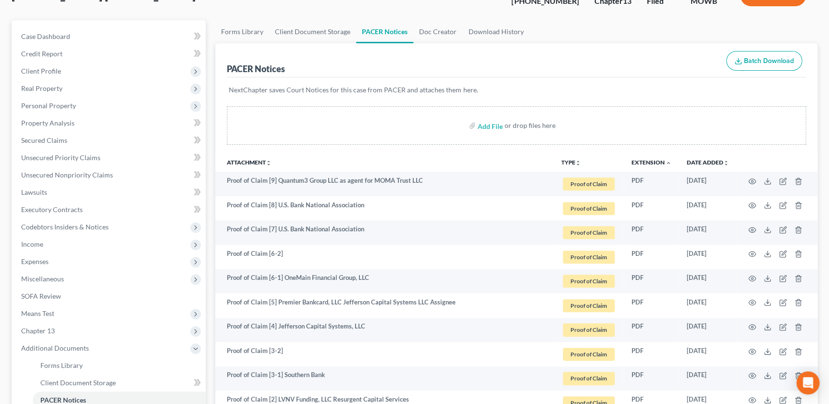
scroll to position [54, 0]
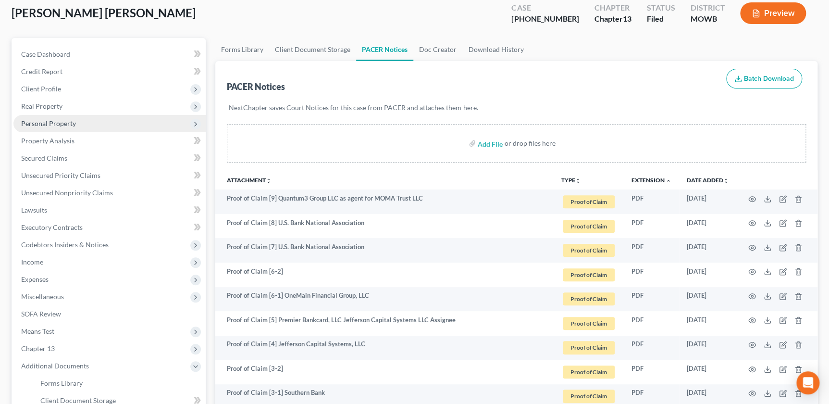
click at [54, 122] on span "Personal Property" at bounding box center [48, 123] width 55 height 8
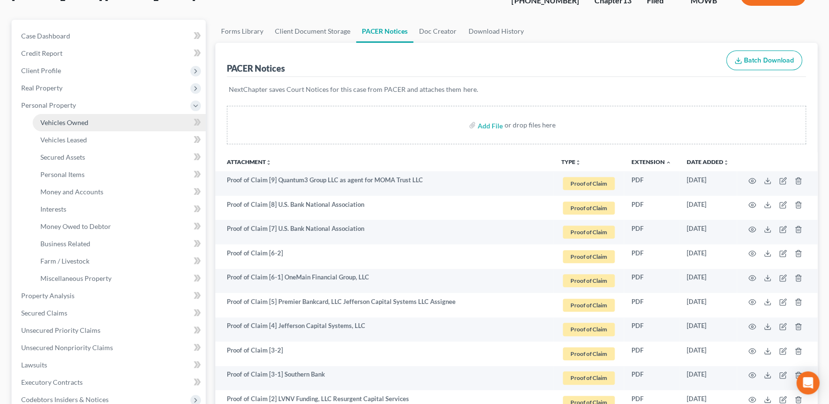
scroll to position [87, 0]
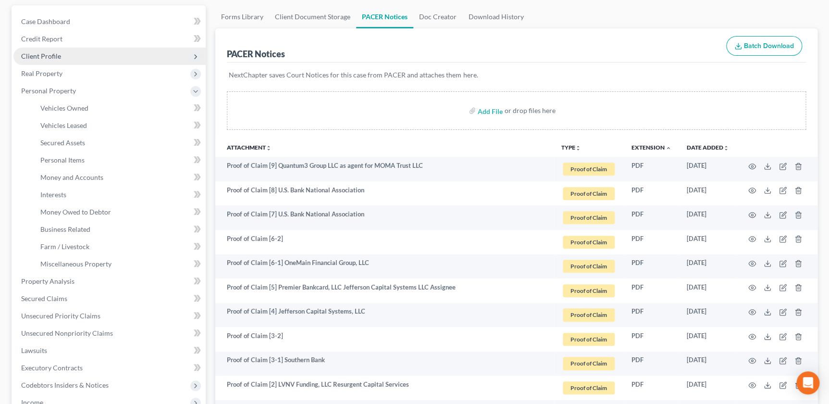
click at [55, 52] on span "Client Profile" at bounding box center [41, 56] width 40 height 8
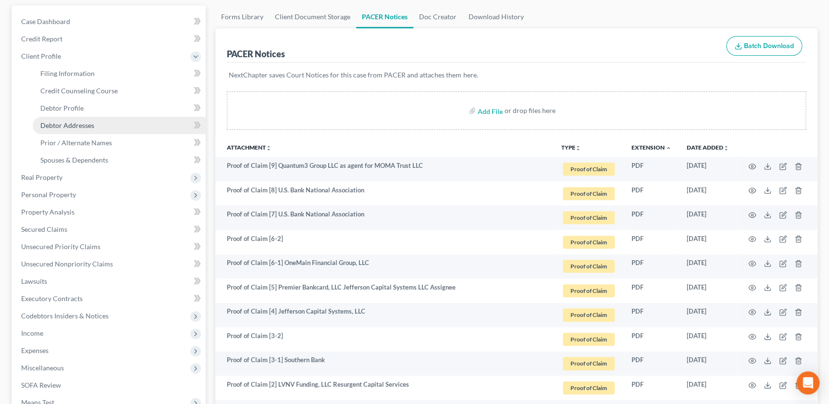
click at [67, 117] on link "Debtor Addresses" at bounding box center [119, 125] width 173 height 17
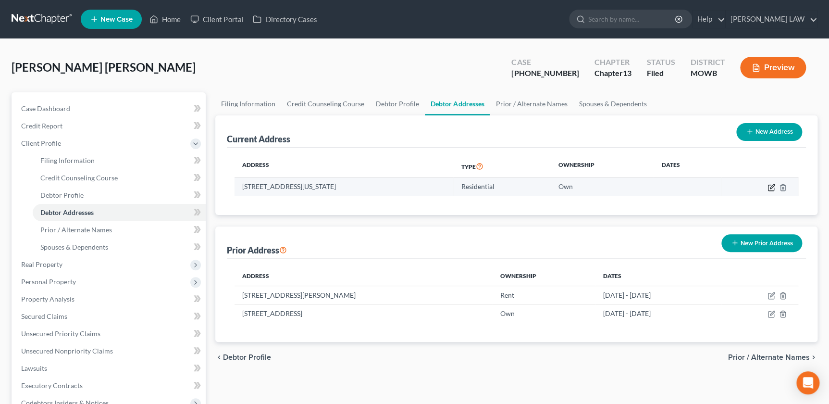
click at [768, 185] on icon "button" at bounding box center [771, 187] width 6 height 6
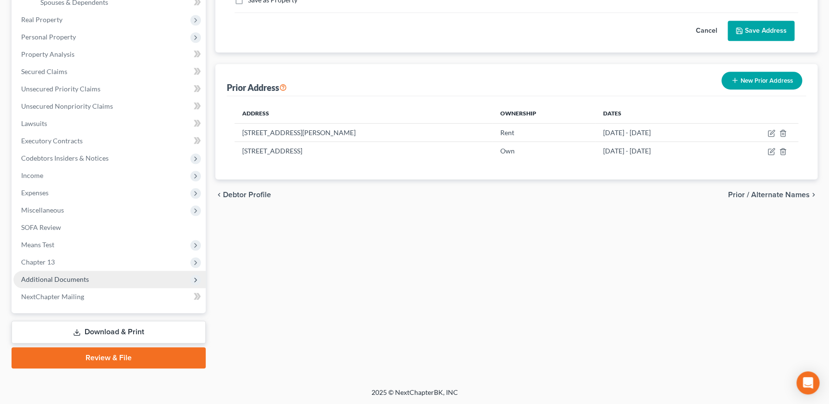
click at [64, 276] on span "Additional Documents" at bounding box center [55, 279] width 68 height 8
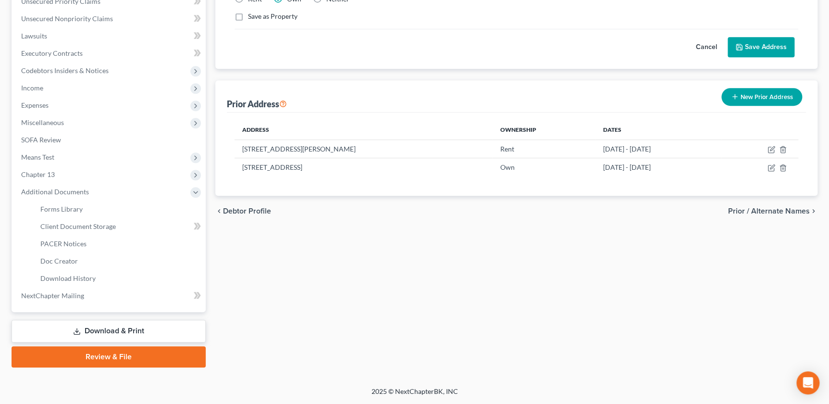
scroll to position [227, 0]
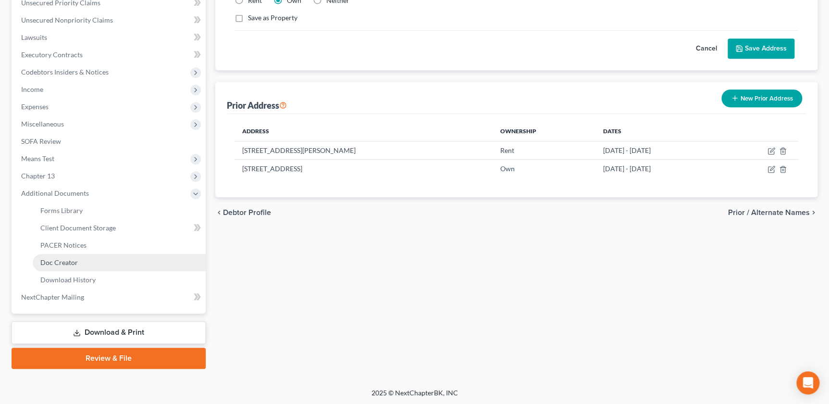
click at [82, 254] on link "Doc Creator" at bounding box center [119, 262] width 173 height 17
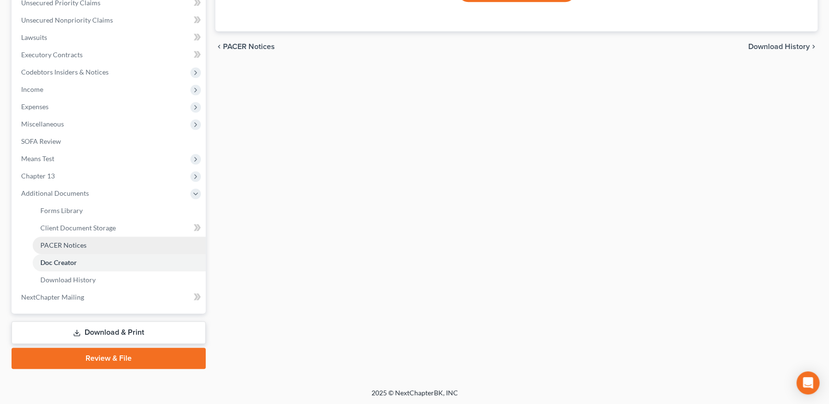
click at [75, 241] on span "PACER Notices" at bounding box center [63, 245] width 46 height 8
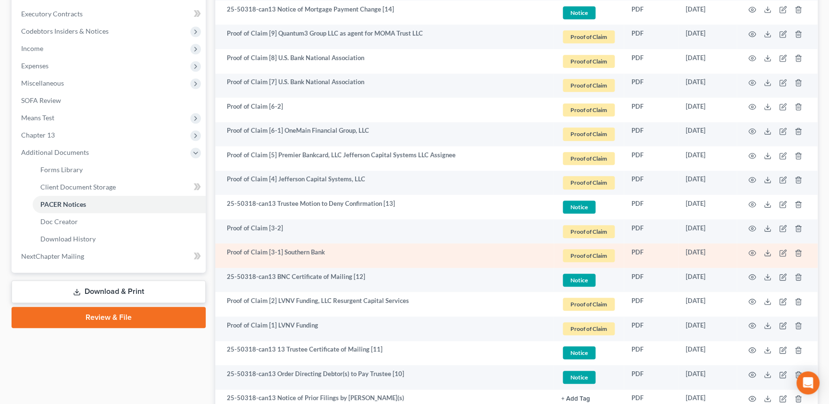
scroll to position [382, 0]
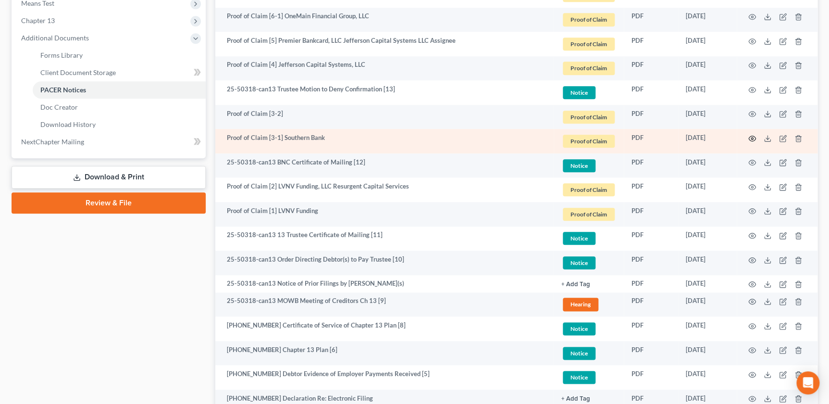
click at [754, 138] on icon "button" at bounding box center [752, 137] width 7 height 5
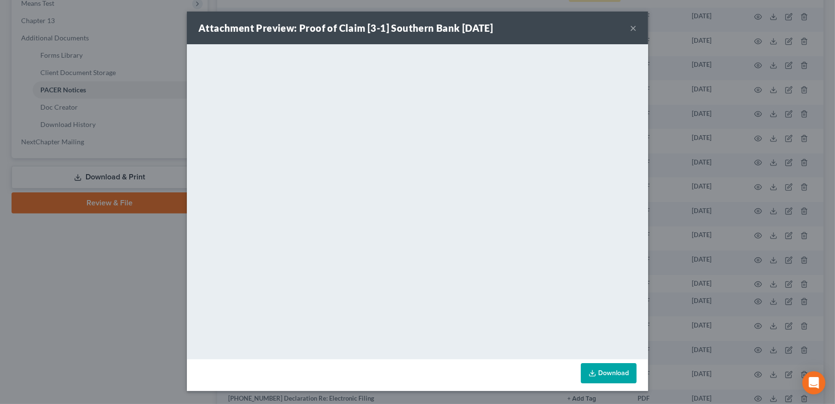
drag, startPoint x: 634, startPoint y: 28, endPoint x: 626, endPoint y: 46, distance: 19.3
click at [634, 28] on button "×" at bounding box center [633, 28] width 7 height 12
